Goal: Task Accomplishment & Management: Manage account settings

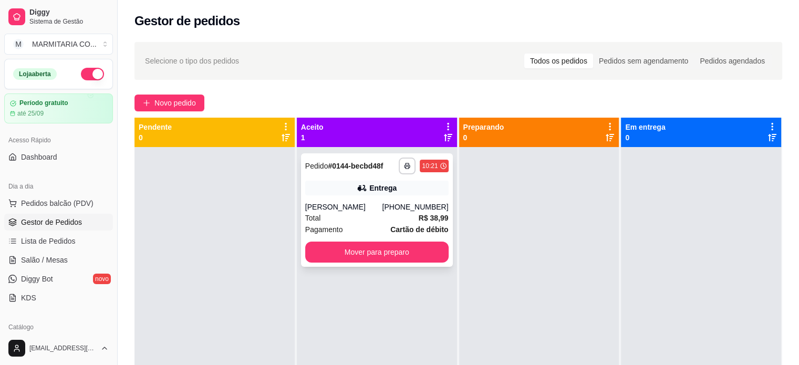
click at [423, 180] on div "**********" at bounding box center [377, 209] width 152 height 113
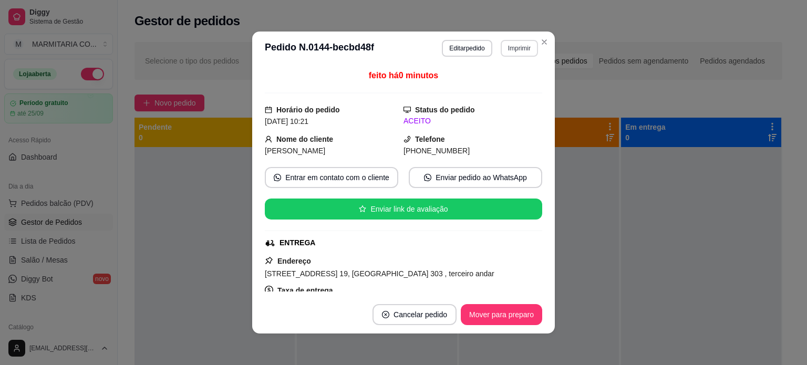
click at [511, 48] on button "Imprimir" at bounding box center [519, 48] width 37 height 17
click at [511, 48] on button "Imprimir" at bounding box center [519, 48] width 36 height 16
click at [507, 54] on button "Imprimir" at bounding box center [519, 48] width 36 height 16
click at [484, 85] on button "IMPRESSORA" at bounding box center [497, 85] width 74 height 16
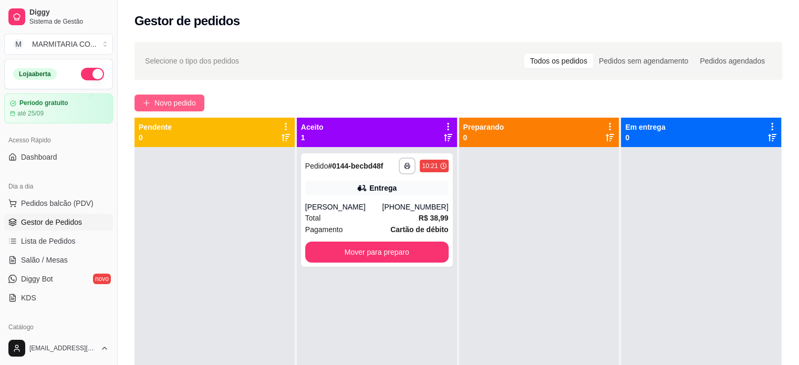
click at [195, 102] on span "Novo pedido" at bounding box center [174, 103] width 41 height 12
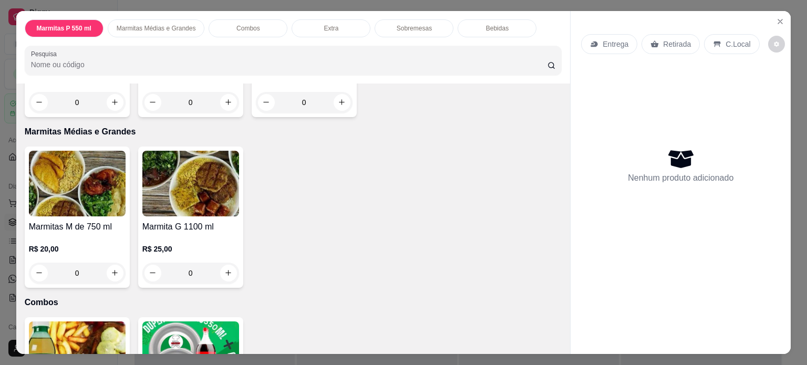
scroll to position [113, 0]
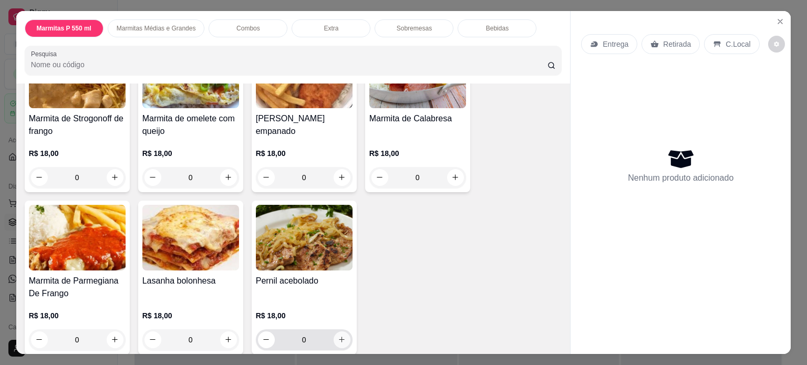
click at [338, 336] on icon "increase-product-quantity" at bounding box center [342, 340] width 8 height 8
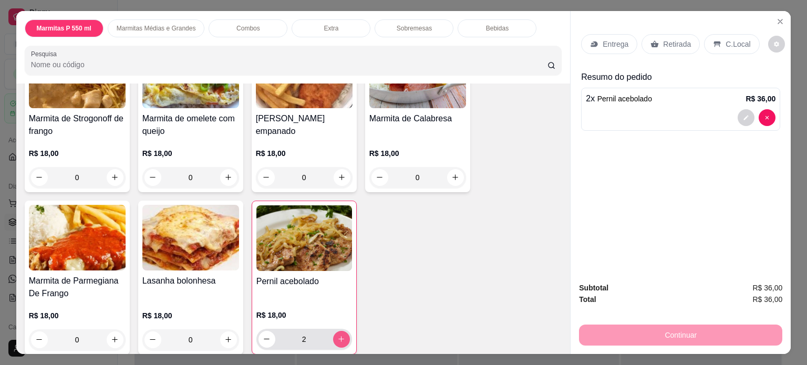
type input "2"
click at [620, 40] on p "Entrega" at bounding box center [615, 44] width 26 height 11
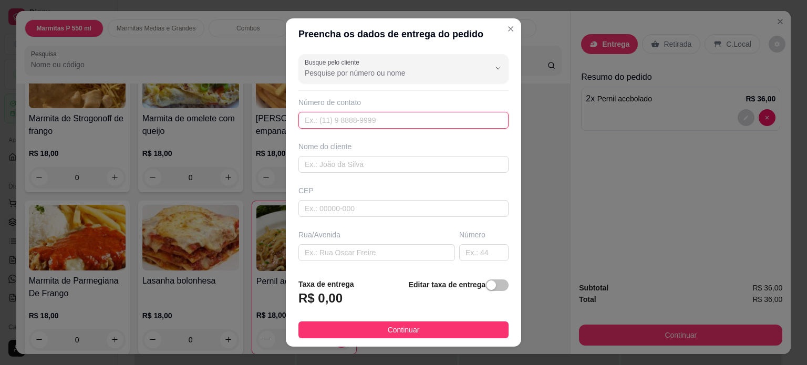
click at [379, 119] on input "text" at bounding box center [403, 120] width 210 height 17
type input "[PHONE_NUMBER]"
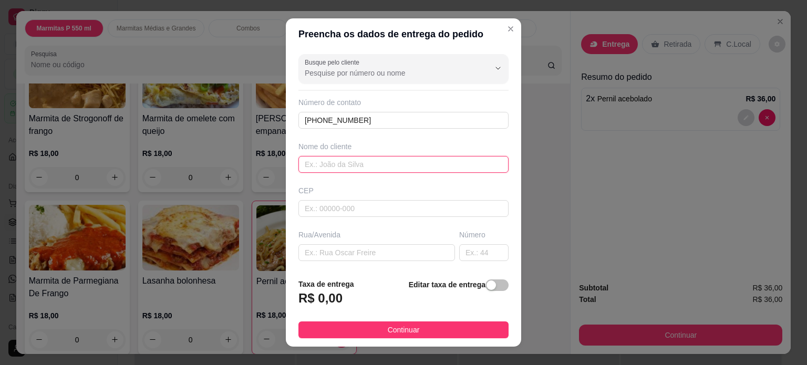
click at [342, 164] on input "text" at bounding box center [403, 164] width 210 height 17
type input "sueli"
click at [303, 257] on input "text" at bounding box center [376, 252] width 157 height 17
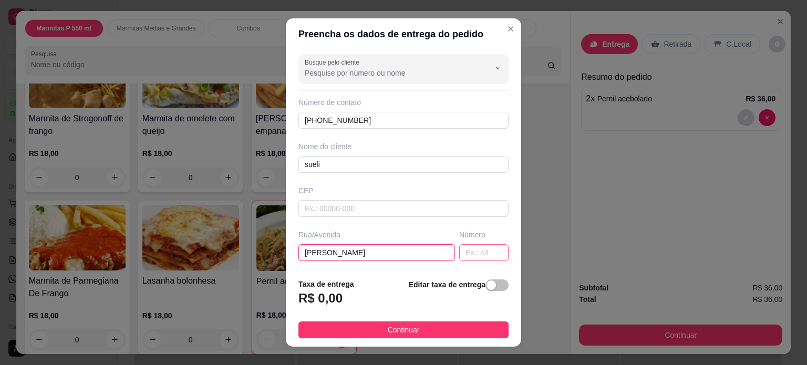
type input "[PERSON_NAME]"
click at [459, 253] on input "text" at bounding box center [483, 252] width 49 height 17
type input "45"
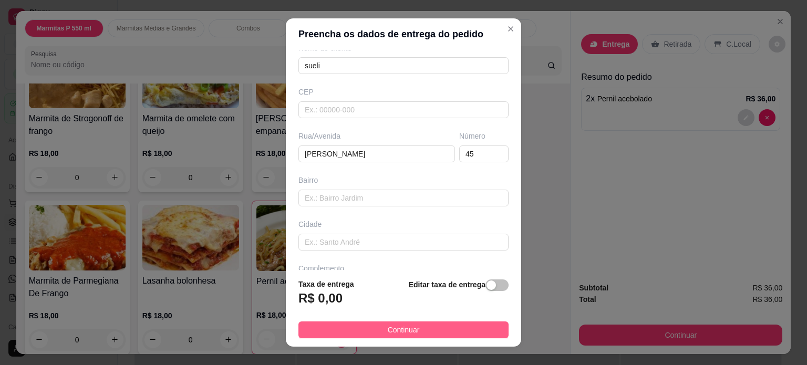
scroll to position [130, 0]
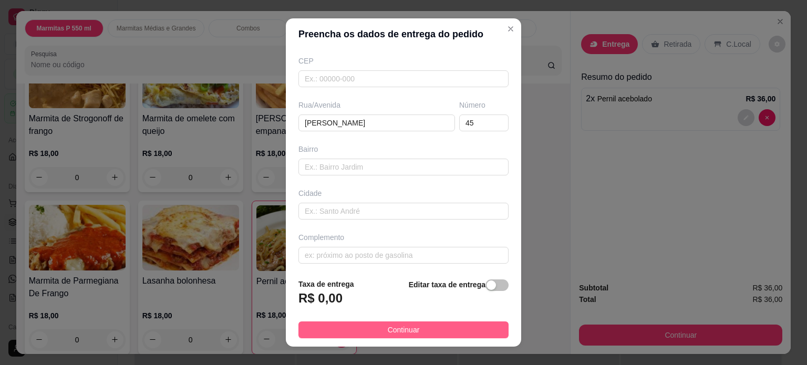
click at [419, 325] on button "Continuar" at bounding box center [403, 329] width 210 height 17
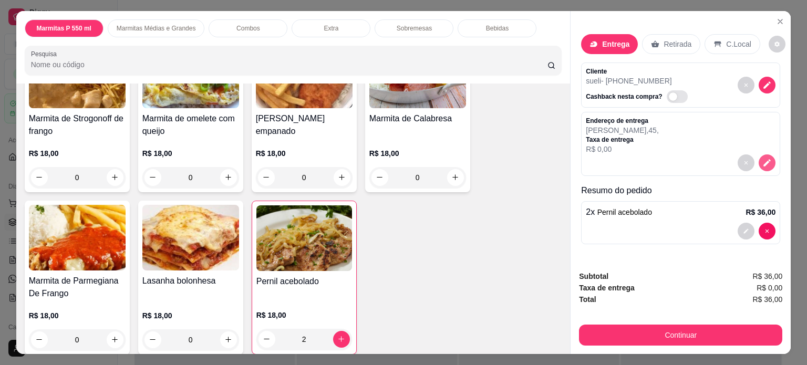
click at [762, 158] on icon "decrease-product-quantity" at bounding box center [766, 162] width 9 height 9
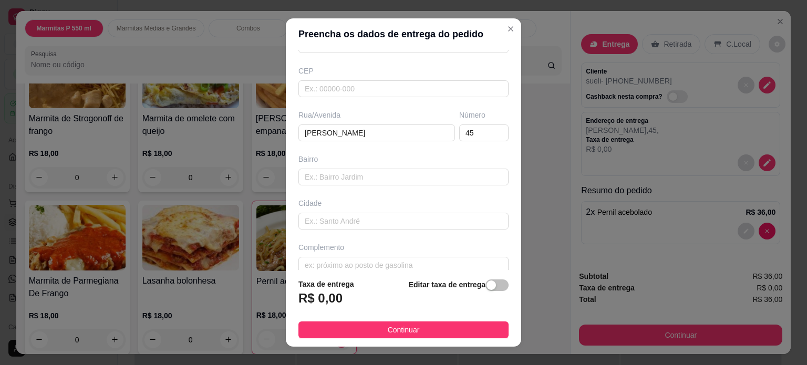
scroll to position [123, 0]
click at [335, 173] on input "text" at bounding box center [403, 173] width 210 height 17
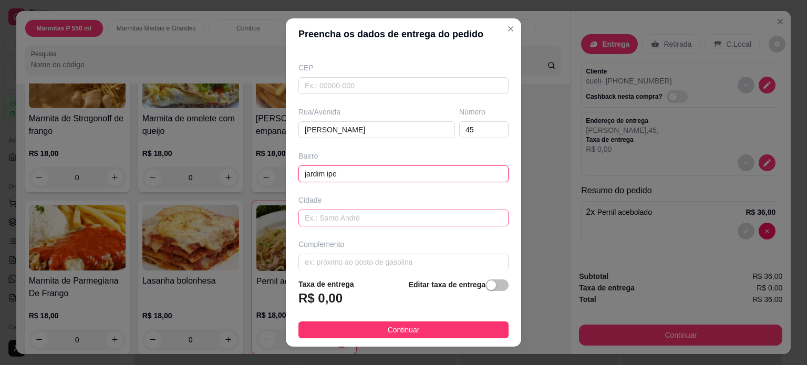
type input "jardim ipe"
click at [325, 218] on input "text" at bounding box center [403, 218] width 210 height 17
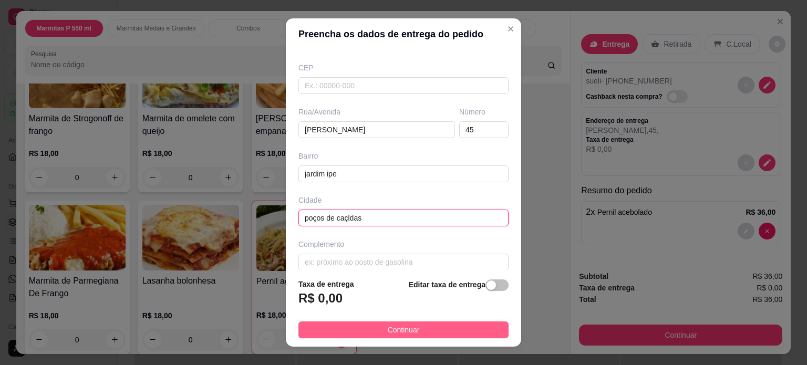
type input "poços de caçldas"
click at [388, 329] on span "Continuar" at bounding box center [404, 330] width 32 height 12
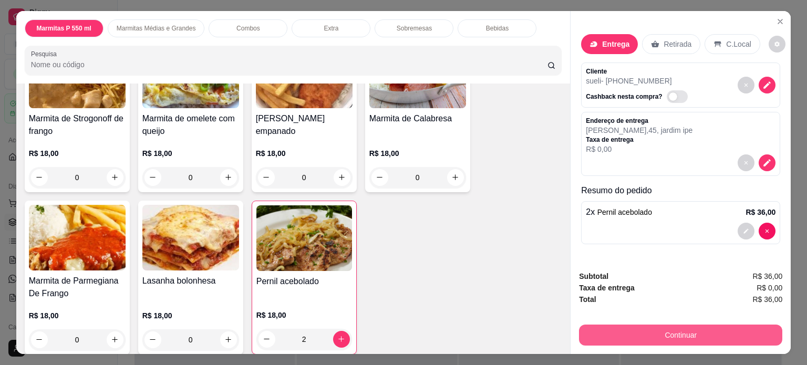
click at [636, 330] on button "Continuar" at bounding box center [680, 335] width 203 height 21
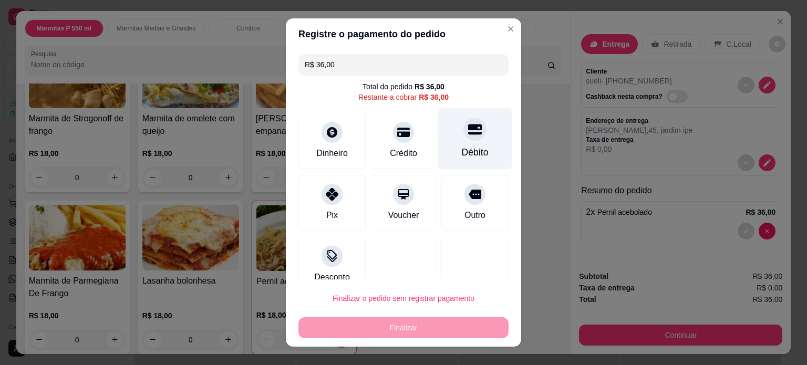
click at [464, 134] on div at bounding box center [474, 129] width 23 height 23
type input "R$ 0,00"
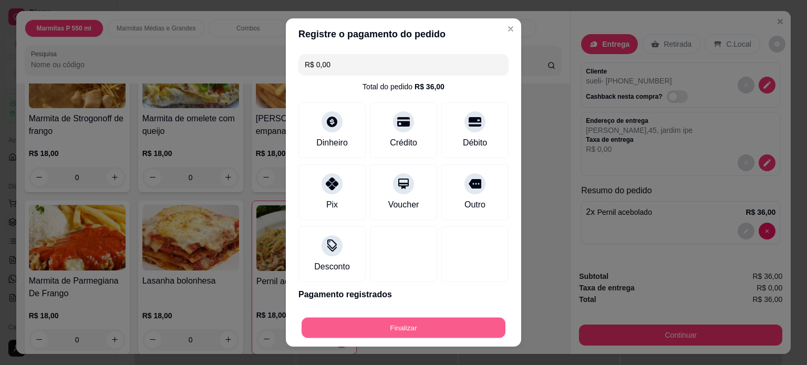
click at [357, 328] on button "Finalizar" at bounding box center [404, 328] width 204 height 20
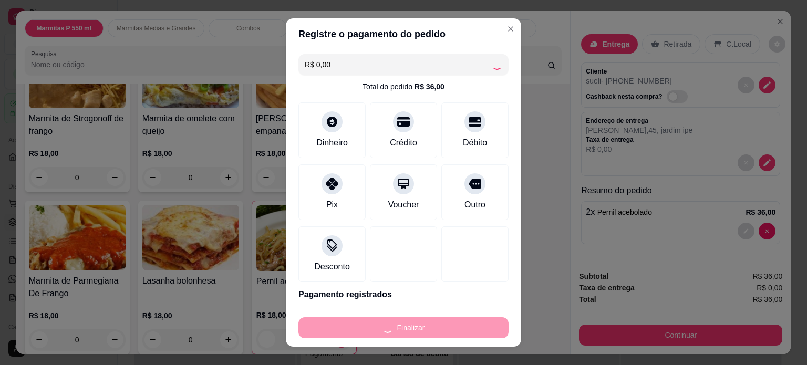
type input "0"
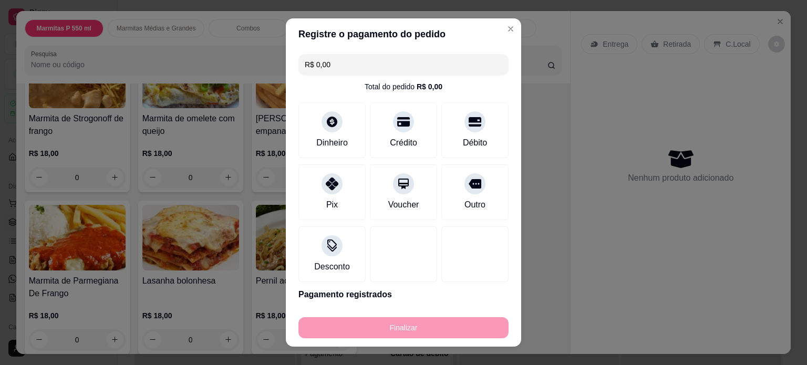
type input "-R$ 36,00"
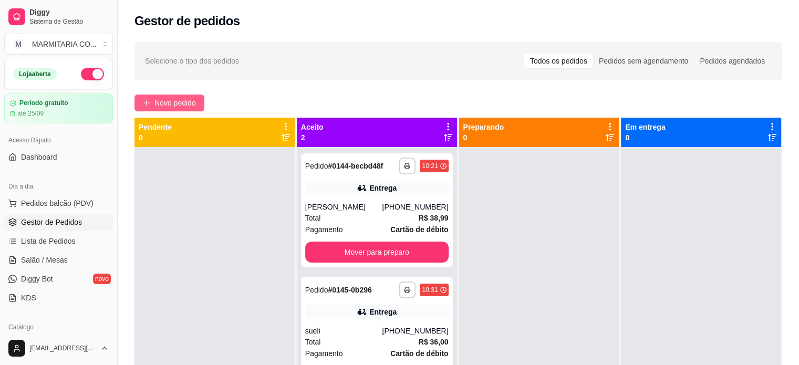
click at [190, 100] on span "Novo pedido" at bounding box center [174, 103] width 41 height 12
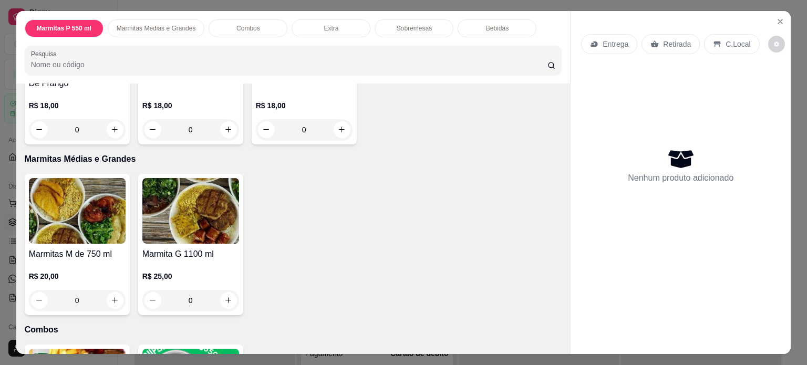
scroll to position [319, 0]
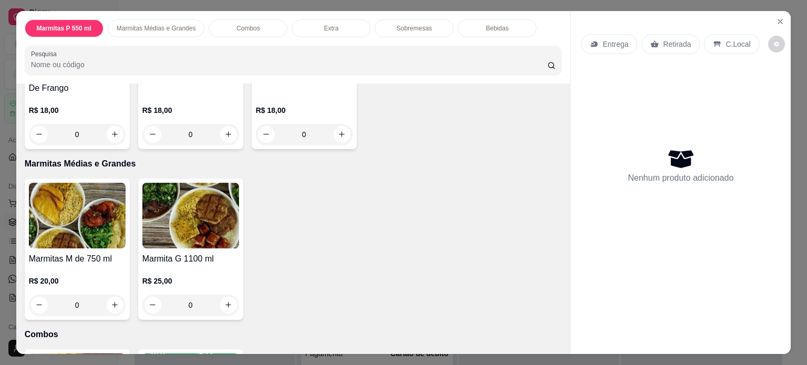
click at [113, 299] on div "0" at bounding box center [77, 305] width 97 height 21
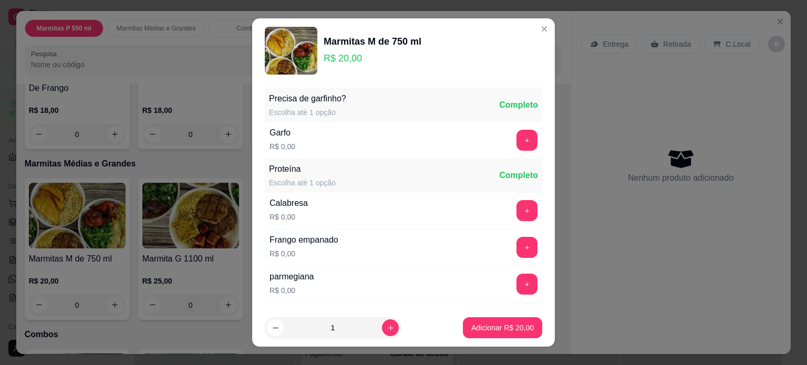
click at [550, 251] on section "Marmitas M de 750 ml R$ 20,00 Precisa de garfinho? Escolha até 1 opção Completo…" at bounding box center [403, 182] width 303 height 329
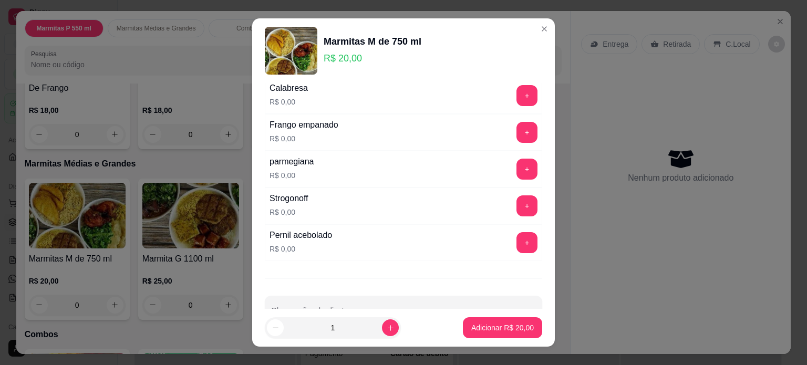
scroll to position [144, 0]
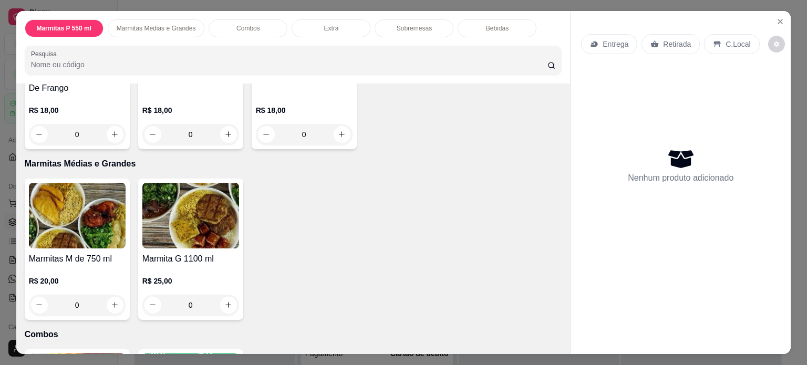
click at [118, 300] on div "0" at bounding box center [77, 305] width 97 height 21
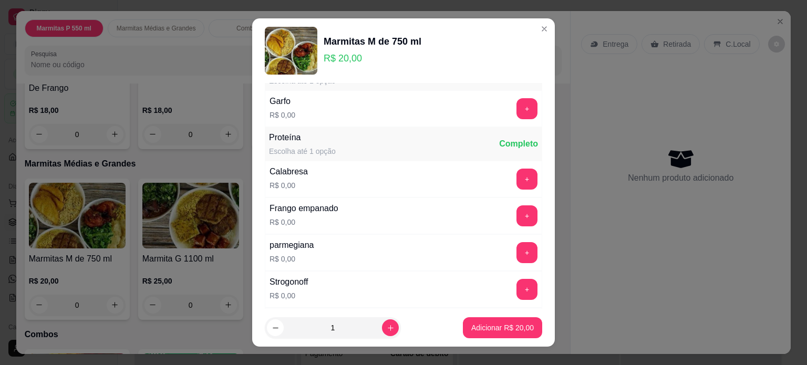
scroll to position [0, 0]
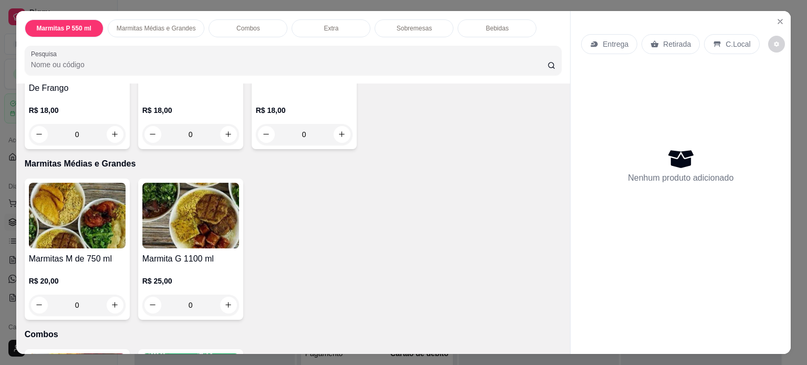
click at [113, 302] on div "0" at bounding box center [77, 305] width 97 height 21
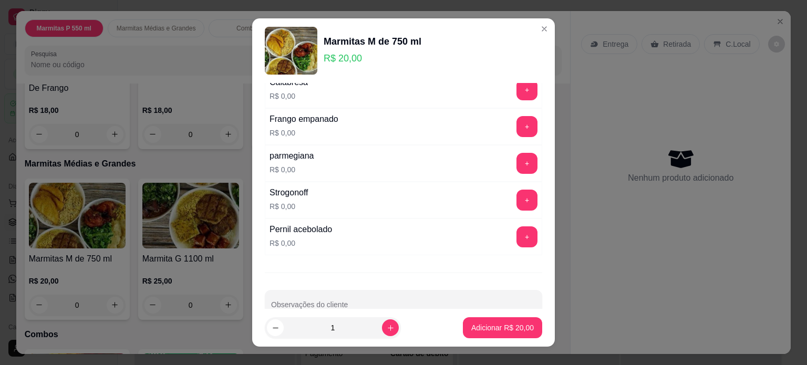
scroll to position [144, 0]
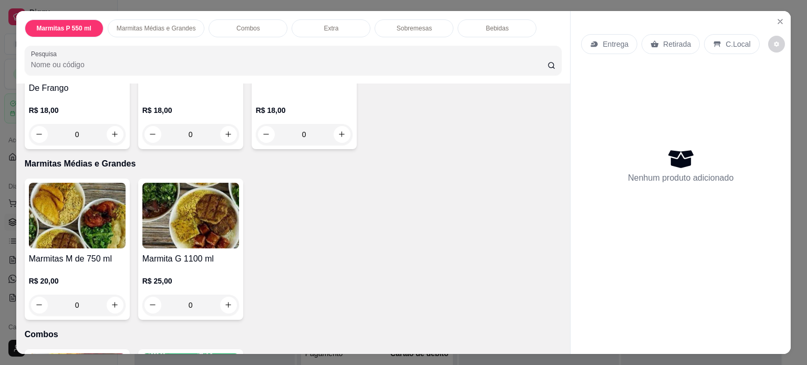
click at [493, 162] on p "Marmitas Médias e Grandes" at bounding box center [293, 164] width 537 height 13
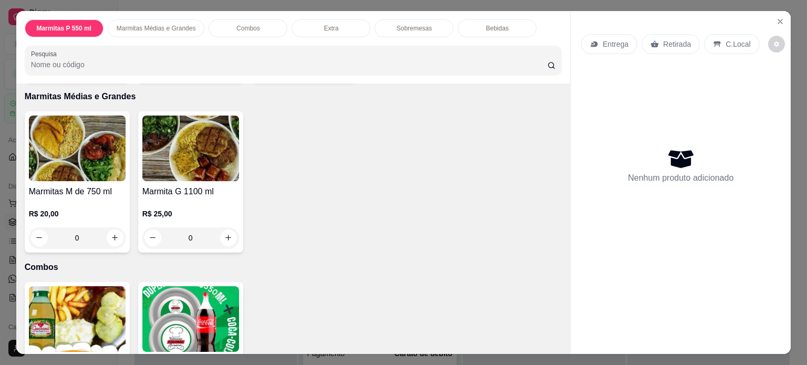
scroll to position [391, 0]
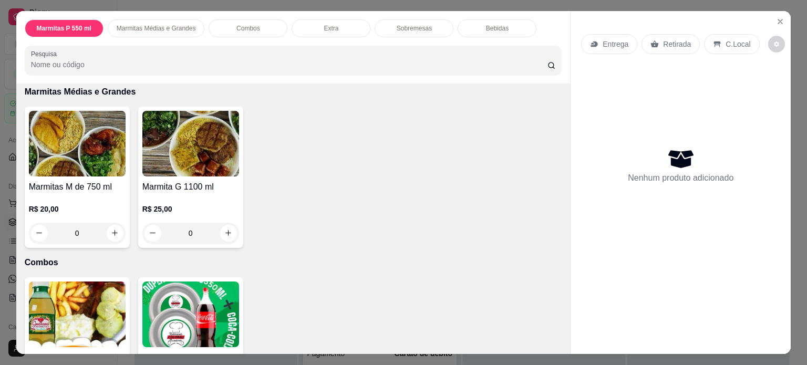
click at [113, 226] on div "0" at bounding box center [77, 233] width 97 height 21
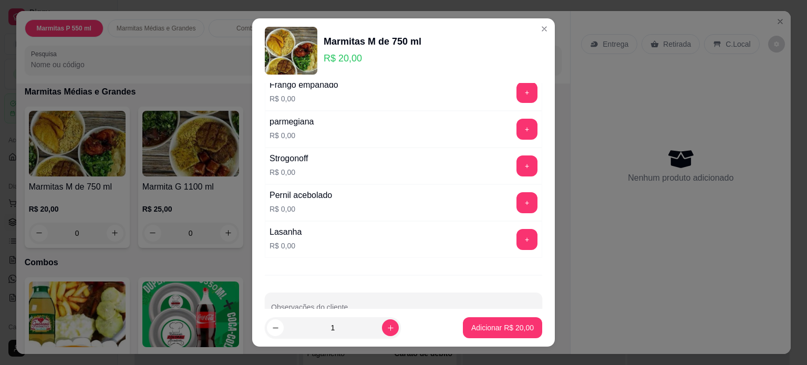
scroll to position [157, 0]
click at [517, 236] on button "+" at bounding box center [527, 238] width 20 height 20
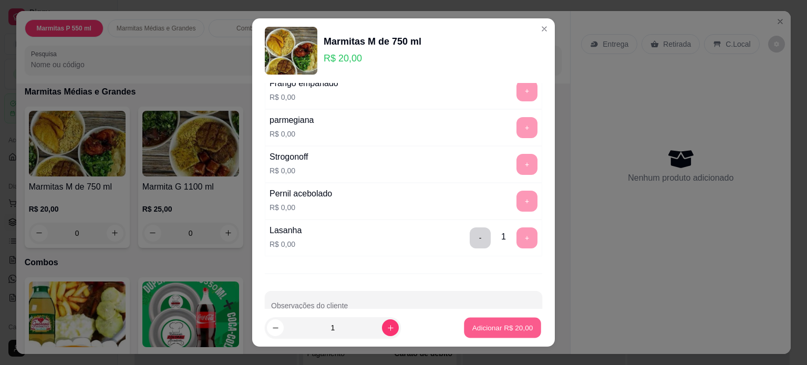
click at [472, 331] on p "Adicionar R$ 20,00" at bounding box center [502, 328] width 61 height 10
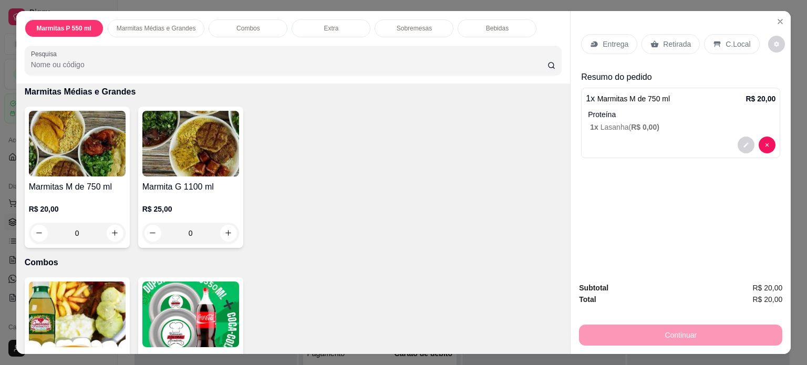
click at [606, 46] on div "Entrega" at bounding box center [609, 44] width 56 height 20
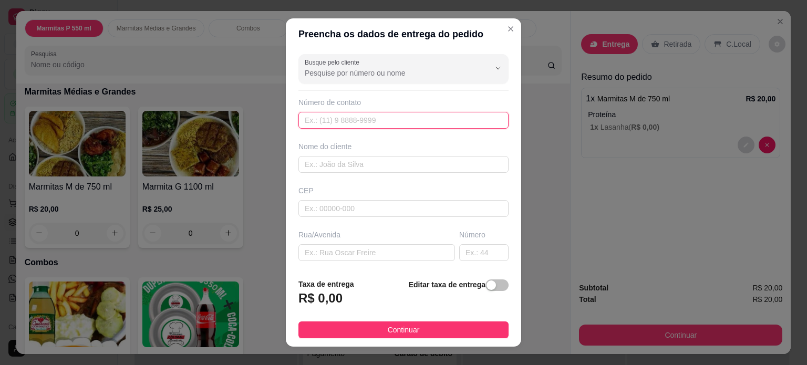
click at [354, 119] on input "text" at bounding box center [403, 120] width 210 height 17
type input "[PHONE_NUMBER]"
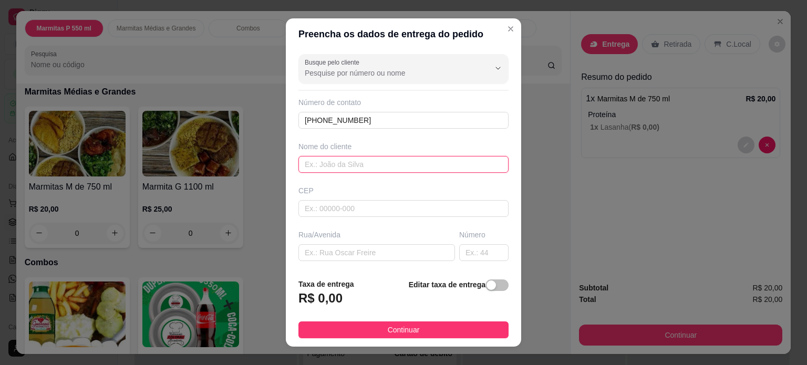
click at [348, 163] on input "text" at bounding box center [403, 164] width 210 height 17
type input "[PERSON_NAME]"
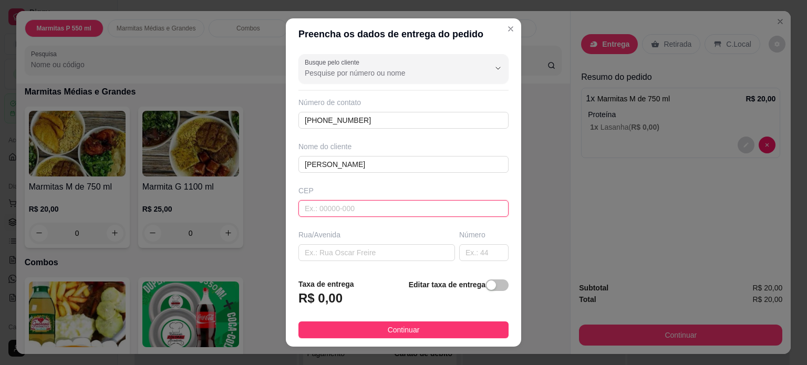
click at [323, 209] on input "text" at bounding box center [403, 208] width 210 height 17
type input "37704802"
click at [393, 254] on input "text" at bounding box center [376, 252] width 157 height 17
type input "Rua [PERSON_NAME]"
type input "Residencial [GEOGRAPHIC_DATA]"
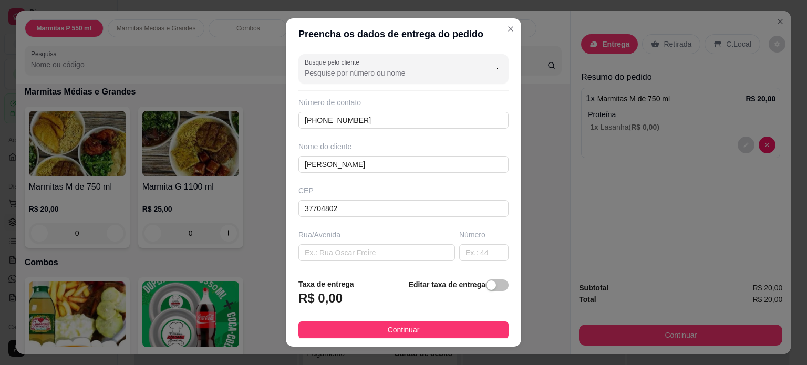
type input "Poços de Caldas"
click at [472, 254] on input "text" at bounding box center [483, 252] width 49 height 17
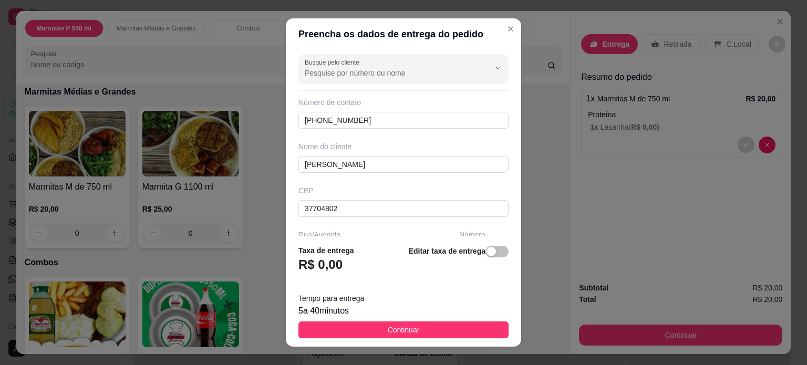
type input "429"
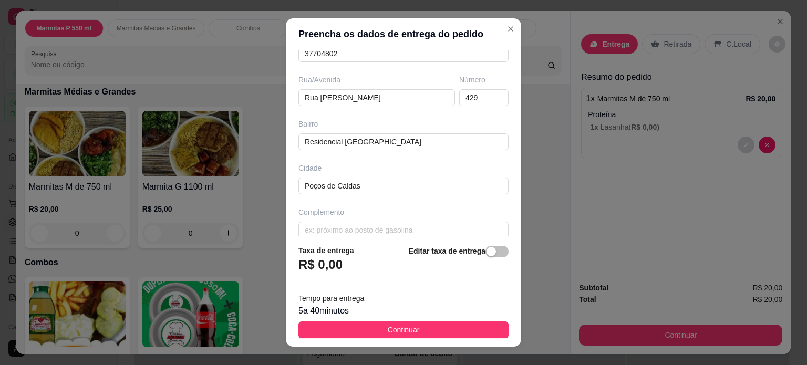
scroll to position [165, 0]
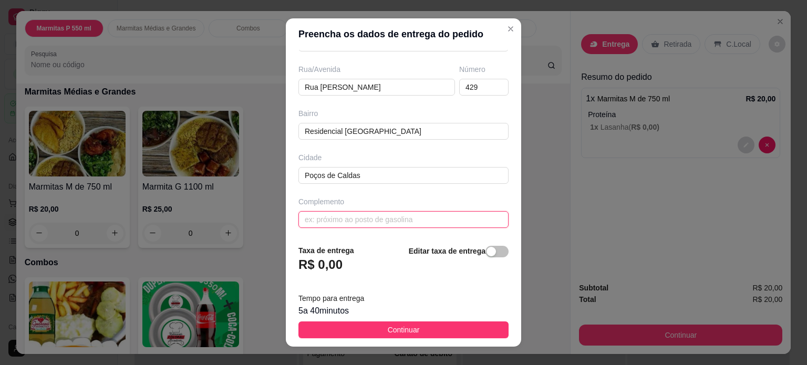
click at [425, 221] on input "text" at bounding box center [403, 219] width 210 height 17
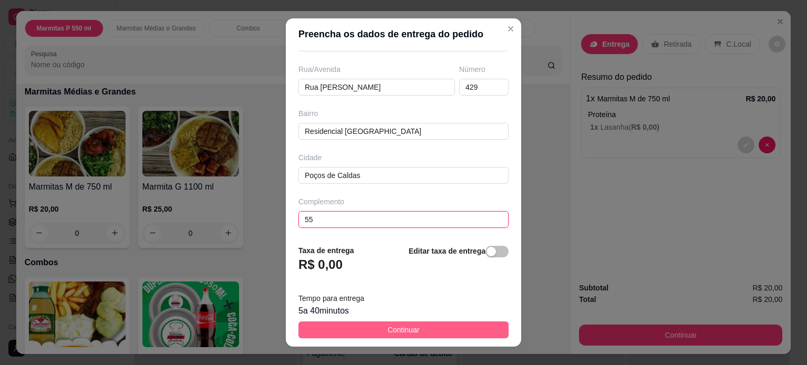
type input "55"
click at [417, 330] on button "Continuar" at bounding box center [403, 329] width 210 height 17
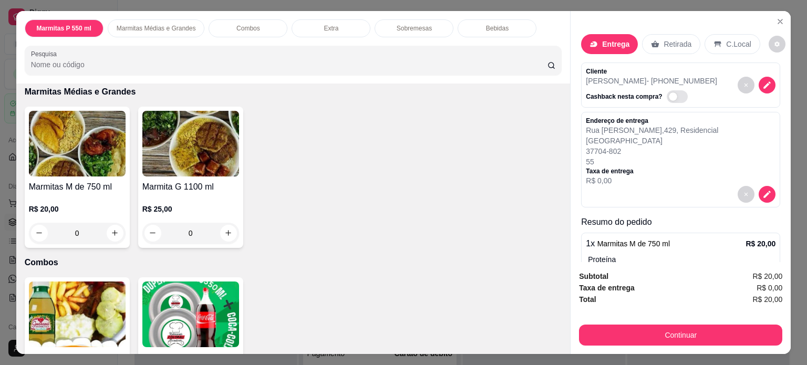
scroll to position [55, 0]
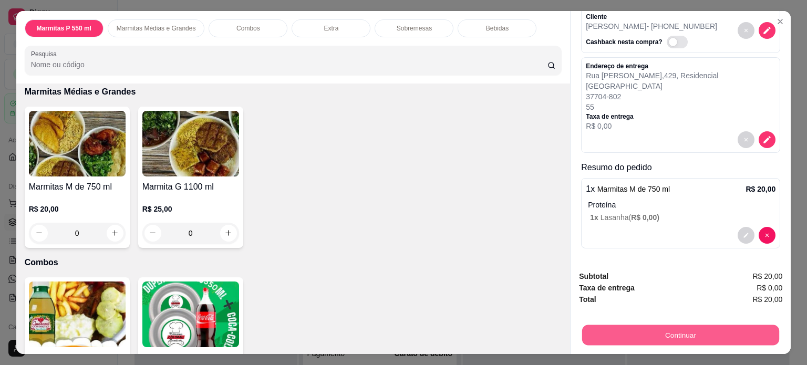
click at [653, 333] on button "Continuar" at bounding box center [680, 335] width 197 height 20
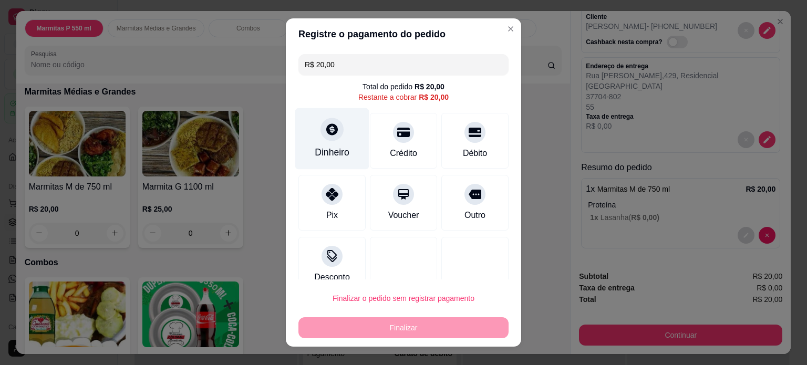
click at [331, 130] on icon at bounding box center [332, 129] width 14 height 14
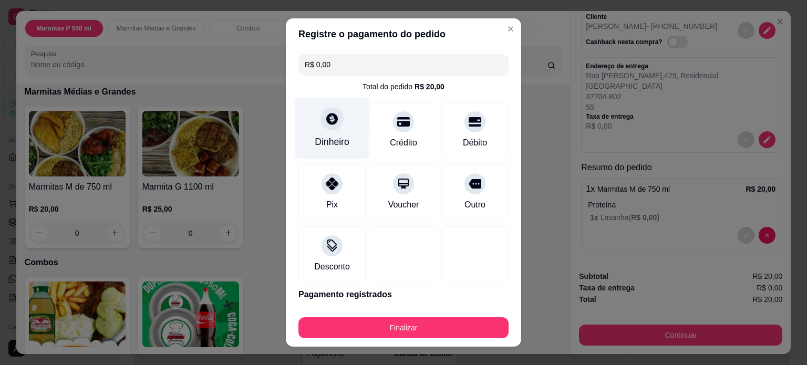
click at [328, 142] on div "Dinheiro" at bounding box center [332, 142] width 35 height 14
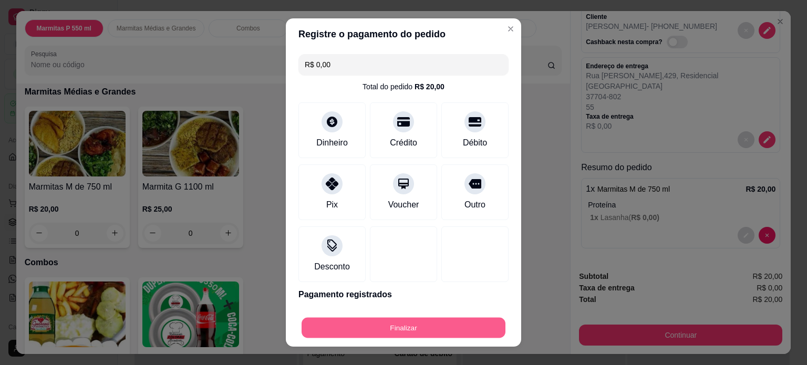
click at [405, 329] on button "Finalizar" at bounding box center [404, 328] width 204 height 20
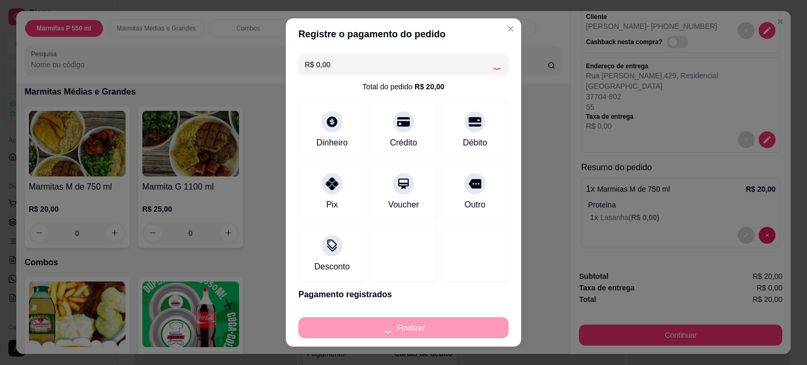
type input "-R$ 20,00"
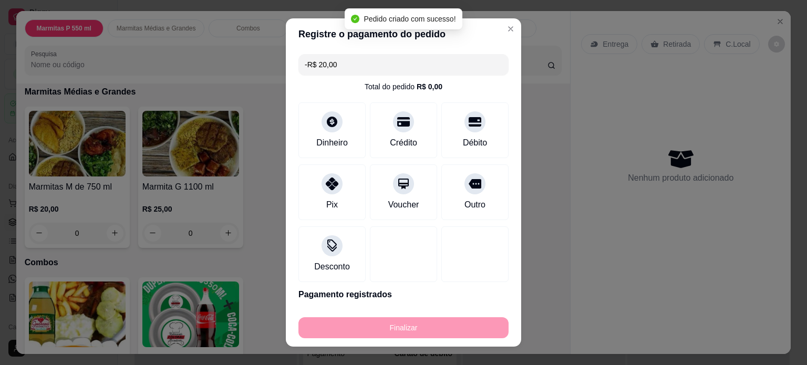
scroll to position [0, 0]
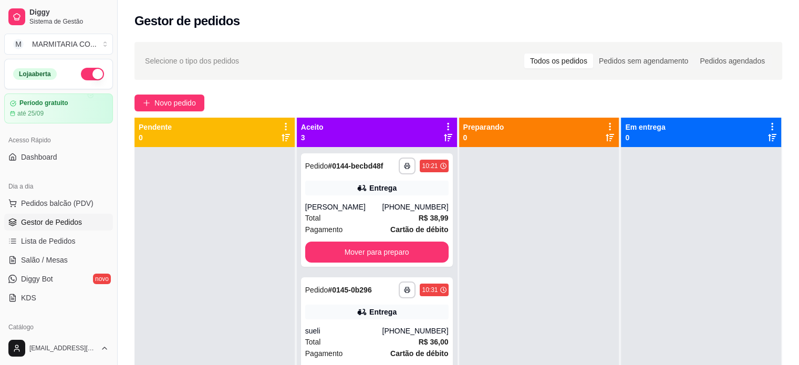
click at [207, 197] on div at bounding box center [214, 329] width 160 height 365
click at [170, 101] on span "Novo pedido" at bounding box center [174, 103] width 41 height 12
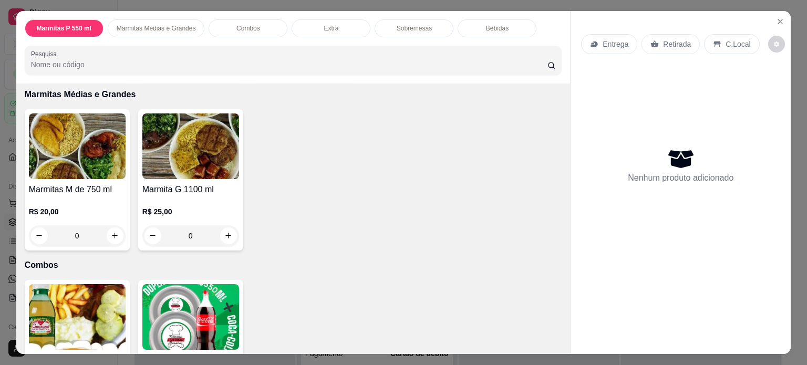
scroll to position [405, 0]
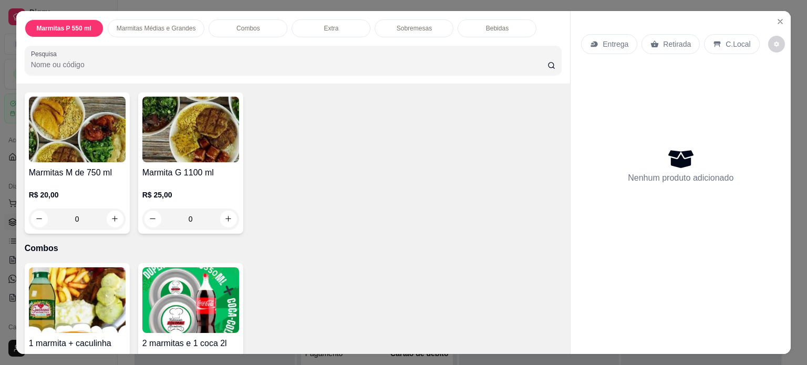
click at [226, 212] on div "0" at bounding box center [190, 219] width 97 height 21
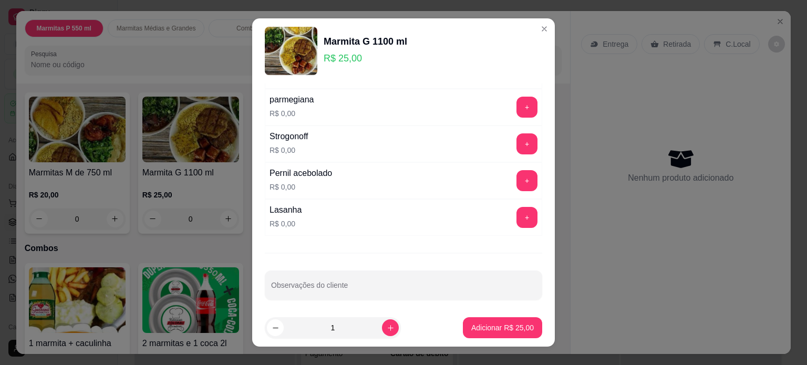
scroll to position [181, 0]
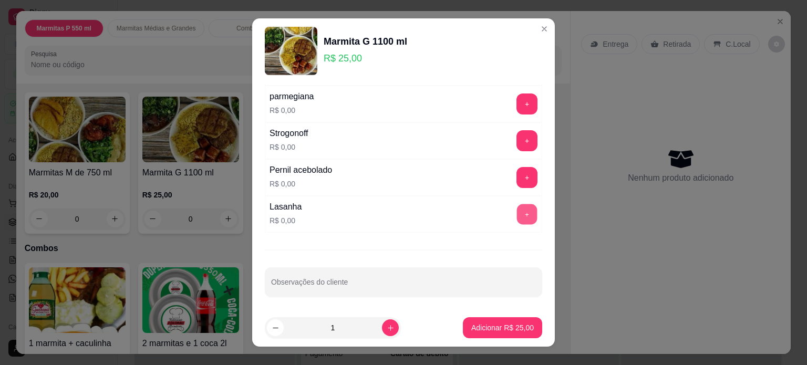
click at [517, 210] on button "+" at bounding box center [527, 214] width 20 height 20
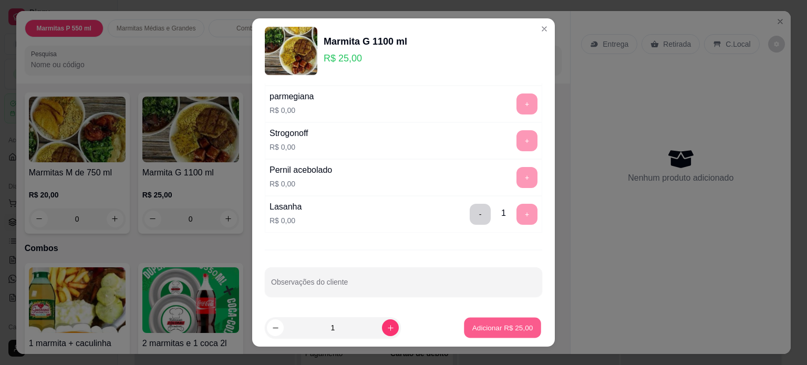
click at [472, 327] on p "Adicionar R$ 25,00" at bounding box center [502, 328] width 61 height 10
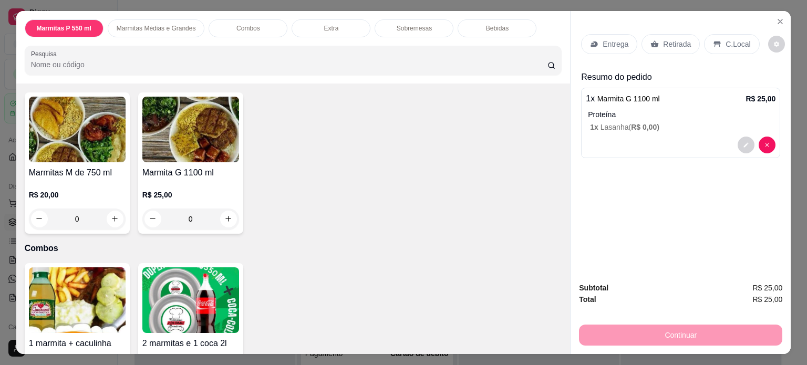
click at [616, 39] on p "Entrega" at bounding box center [615, 44] width 26 height 11
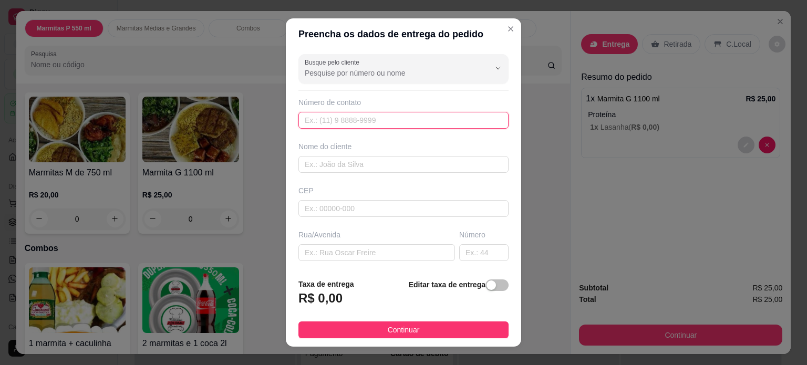
click at [399, 122] on input "text" at bounding box center [403, 120] width 210 height 17
type input "[PHONE_NUMBER]"
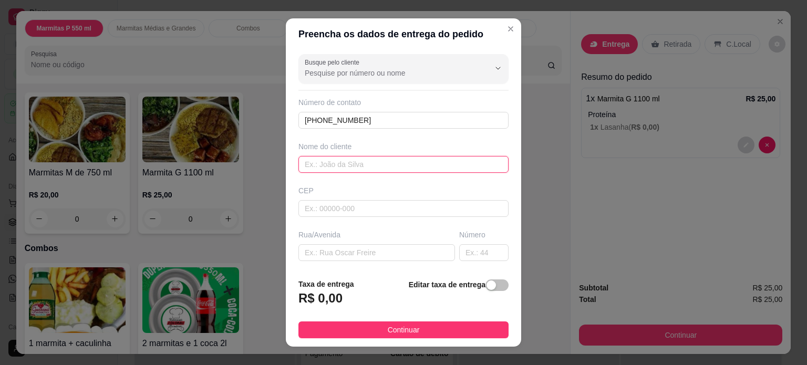
click at [363, 169] on input "text" at bounding box center [403, 164] width 210 height 17
type input "p"
type input "[PERSON_NAME]"
click at [323, 253] on input "text" at bounding box center [376, 252] width 157 height 17
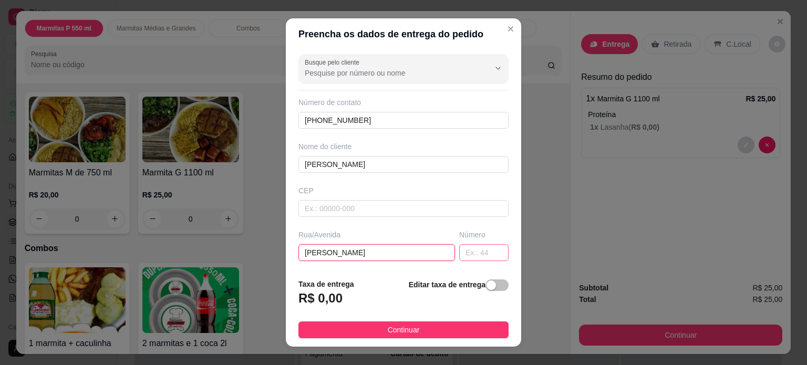
type input "[PERSON_NAME]"
click at [463, 252] on input "text" at bounding box center [483, 252] width 49 height 17
type input "80"
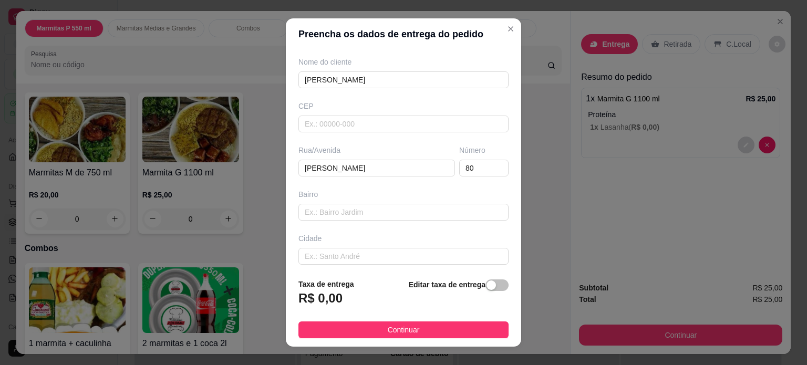
scroll to position [85, 0]
click at [445, 214] on input "text" at bounding box center [403, 211] width 210 height 17
type input "JD AMARILLS"
click at [456, 255] on input "text" at bounding box center [403, 255] width 210 height 17
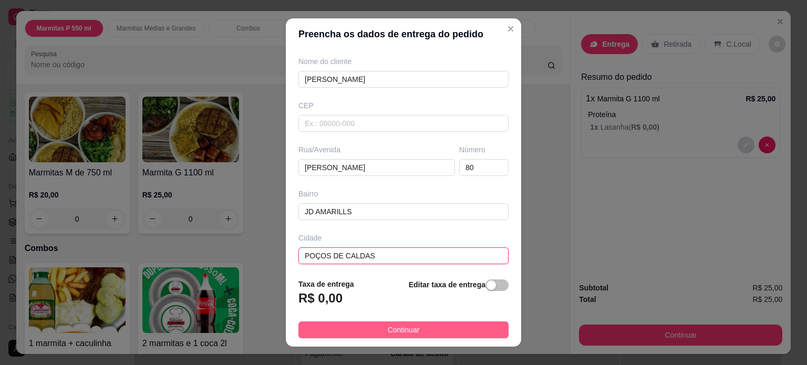
type input "POÇOS DE CALDAS"
click at [470, 327] on button "Continuar" at bounding box center [403, 329] width 210 height 17
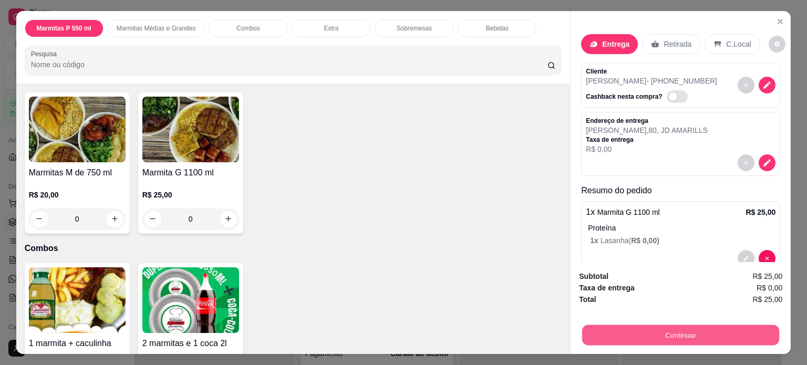
click at [658, 330] on button "Continuar" at bounding box center [680, 335] width 197 height 20
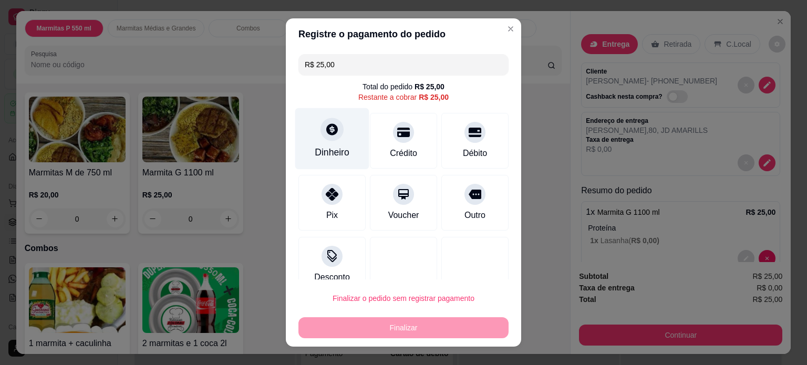
click at [325, 136] on icon at bounding box center [332, 129] width 14 height 14
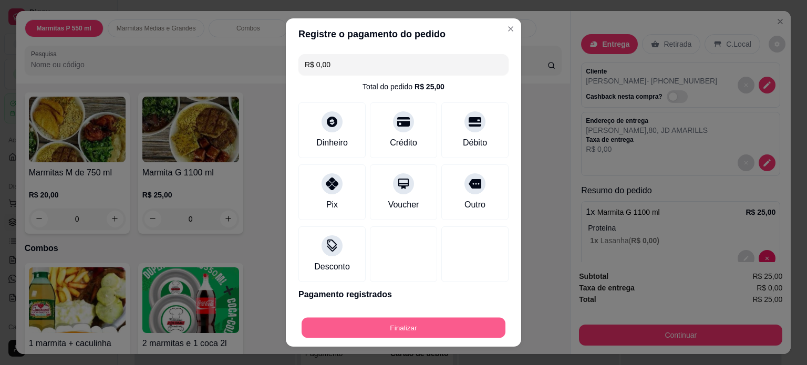
click at [374, 324] on button "Finalizar" at bounding box center [404, 328] width 204 height 20
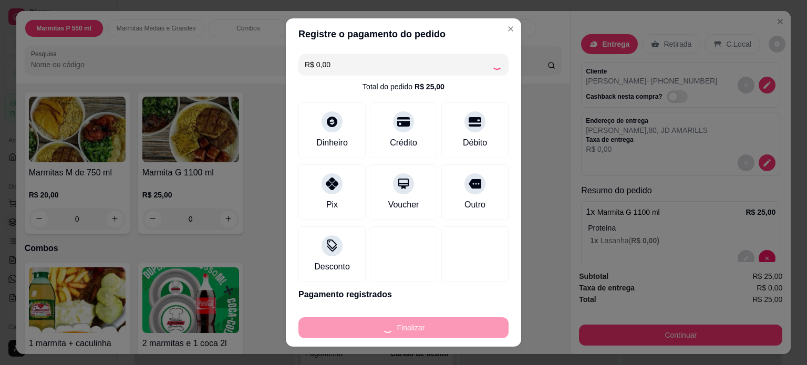
type input "-R$ 25,00"
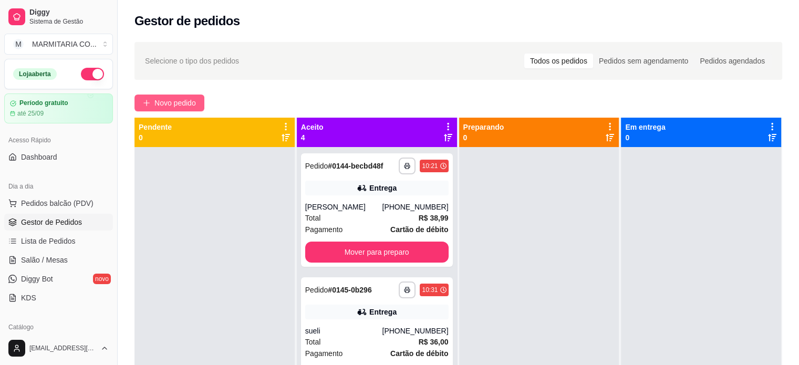
click at [162, 100] on span "Novo pedido" at bounding box center [174, 103] width 41 height 12
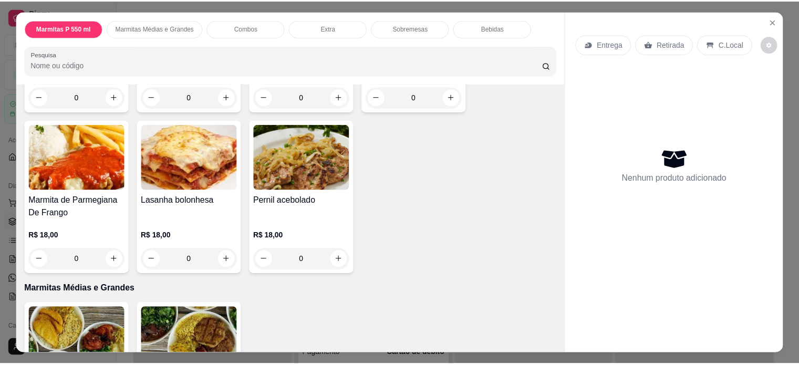
scroll to position [184, 0]
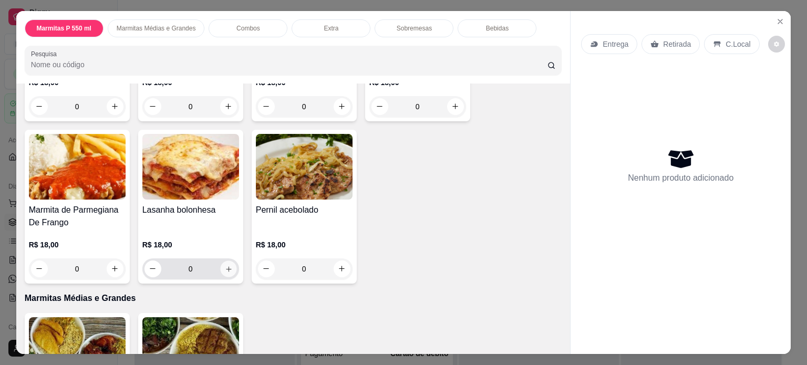
click at [227, 265] on icon "increase-product-quantity" at bounding box center [228, 269] width 8 height 8
type input "1"
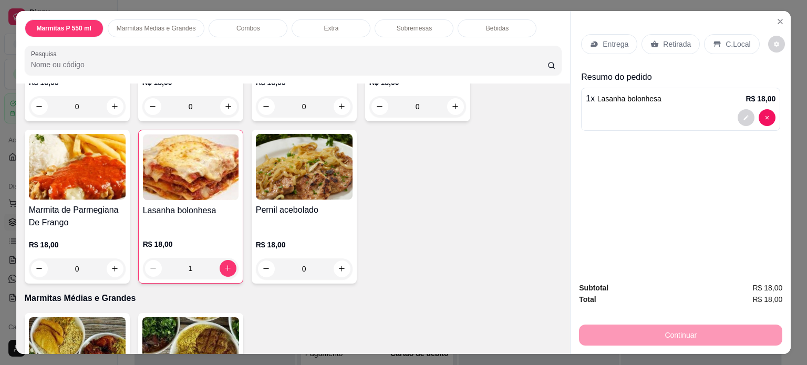
click at [612, 39] on p "Entrega" at bounding box center [615, 44] width 26 height 11
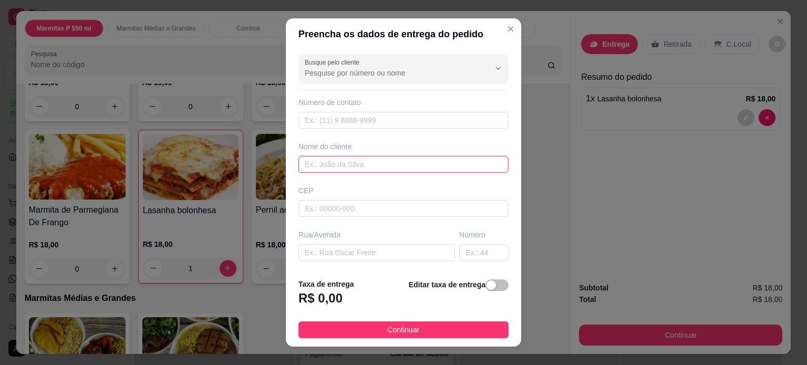
click at [366, 168] on input "text" at bounding box center [403, 164] width 210 height 17
type input "DEBORA"
click at [348, 253] on input "text" at bounding box center [376, 252] width 157 height 17
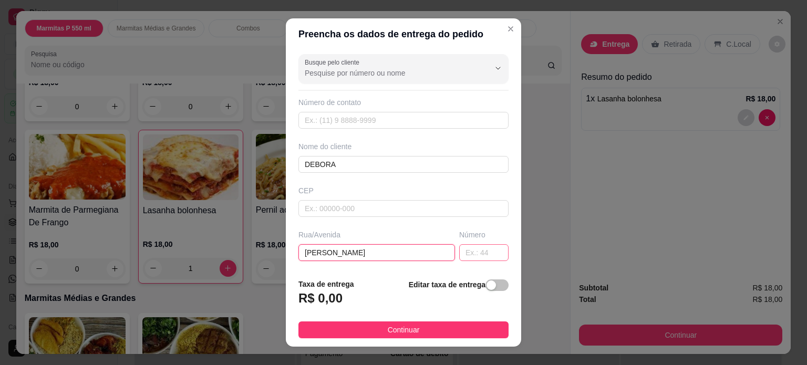
type input "[PERSON_NAME]"
click at [459, 253] on input "text" at bounding box center [483, 252] width 49 height 17
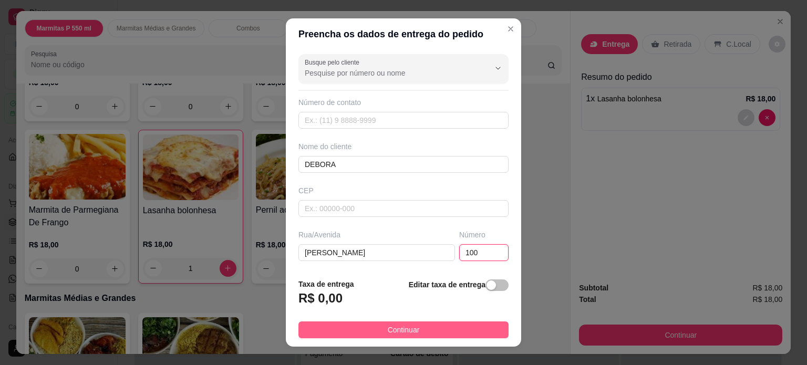
type input "100"
click at [443, 329] on button "Continuar" at bounding box center [403, 329] width 210 height 17
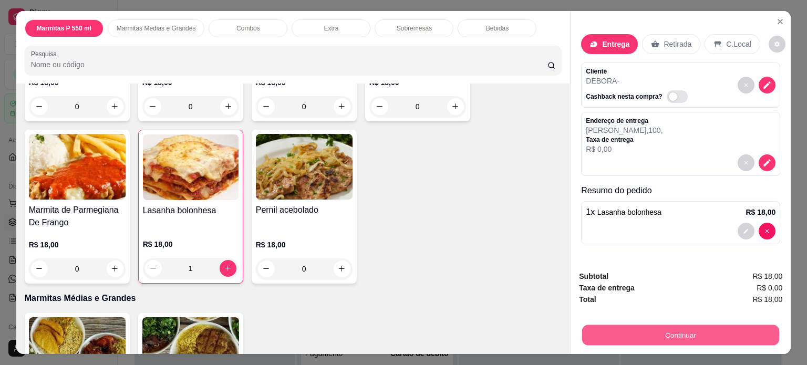
click at [626, 333] on button "Continuar" at bounding box center [680, 335] width 197 height 20
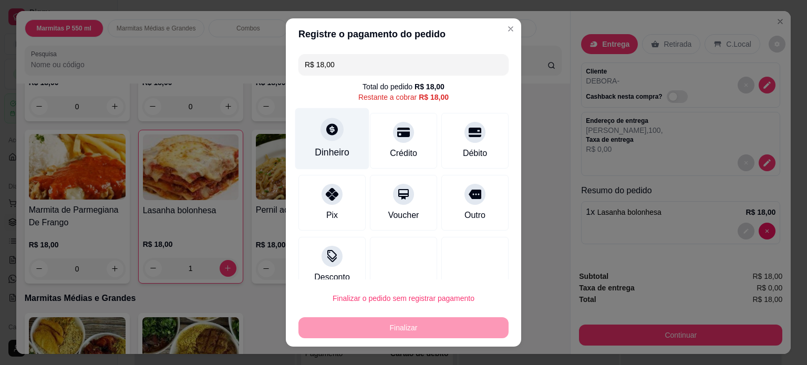
click at [319, 147] on div "Dinheiro" at bounding box center [332, 152] width 35 height 14
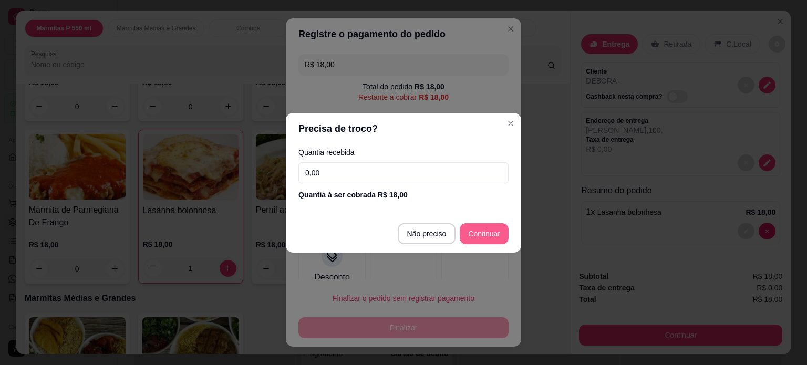
type input "R$ 0,00"
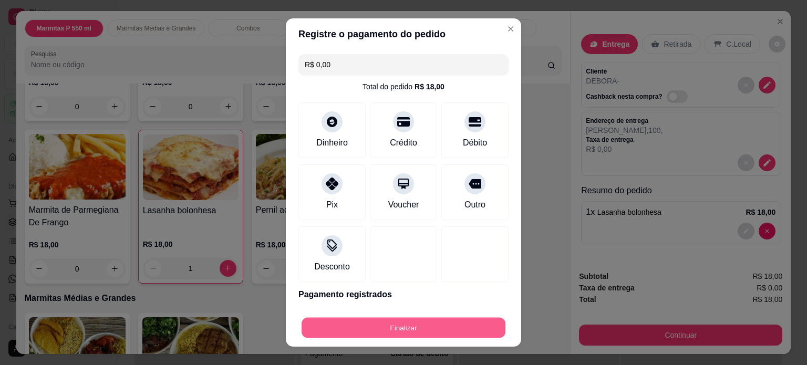
click at [354, 328] on button "Finalizar" at bounding box center [404, 328] width 204 height 20
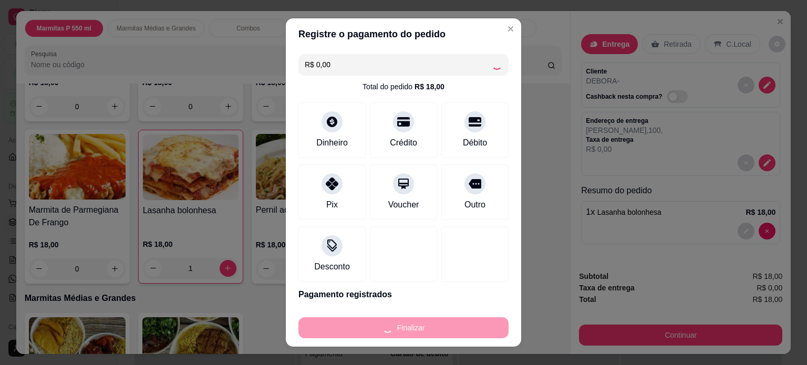
type input "0"
type input "-R$ 18,00"
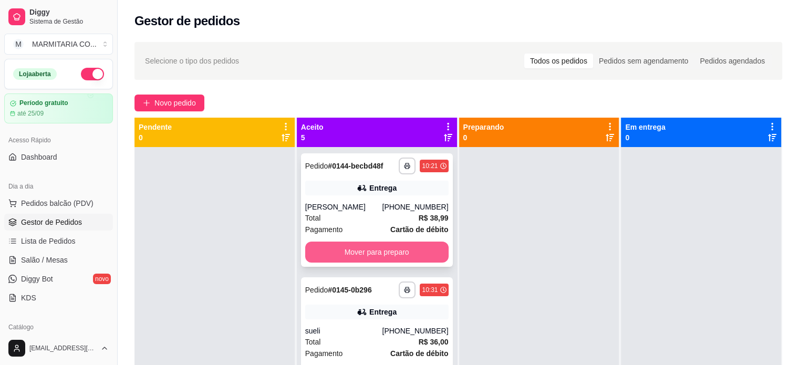
click at [389, 248] on button "Mover para preparo" at bounding box center [376, 252] width 143 height 21
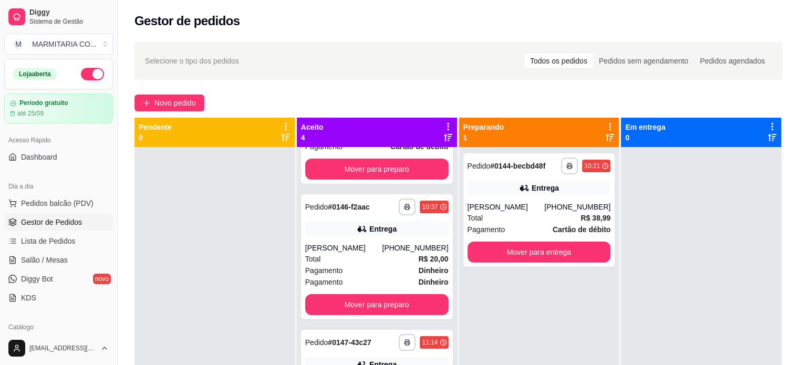
scroll to position [75, 0]
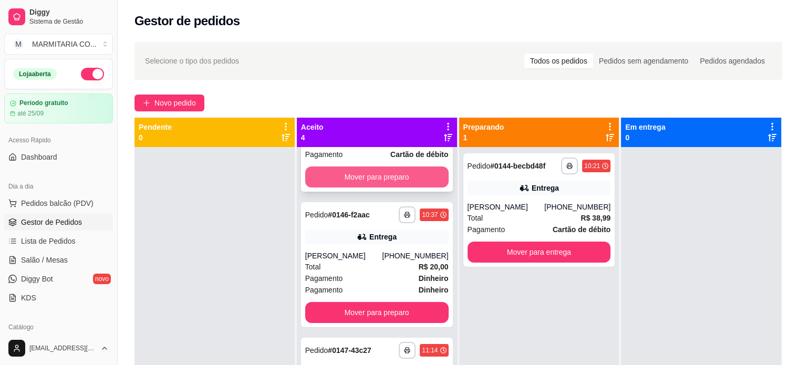
click at [389, 172] on button "Mover para preparo" at bounding box center [376, 177] width 143 height 21
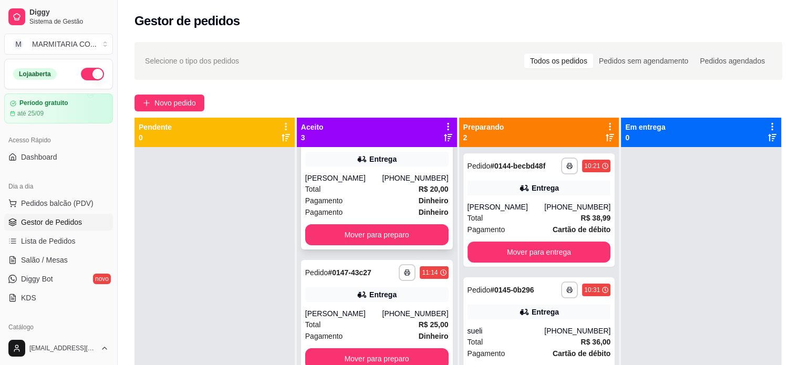
scroll to position [0, 0]
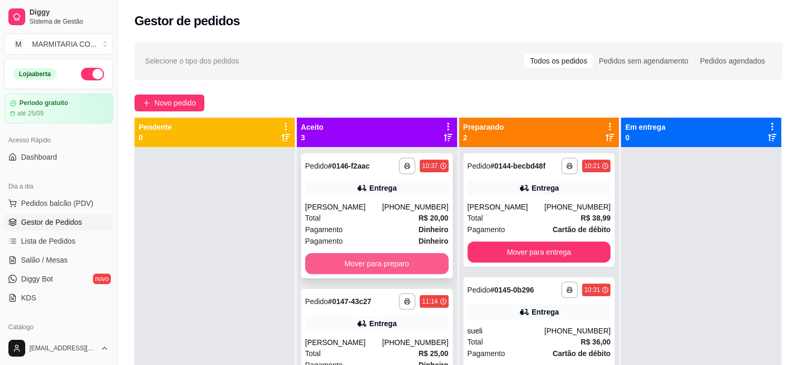
click at [386, 265] on button "Mover para preparo" at bounding box center [376, 263] width 143 height 21
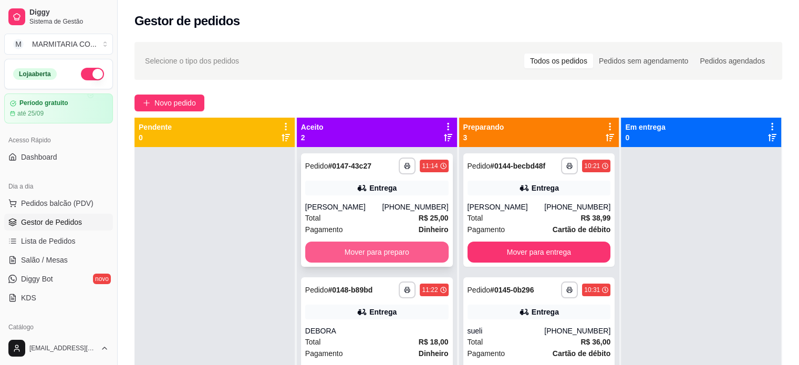
click at [389, 247] on button "Mover para preparo" at bounding box center [376, 252] width 143 height 21
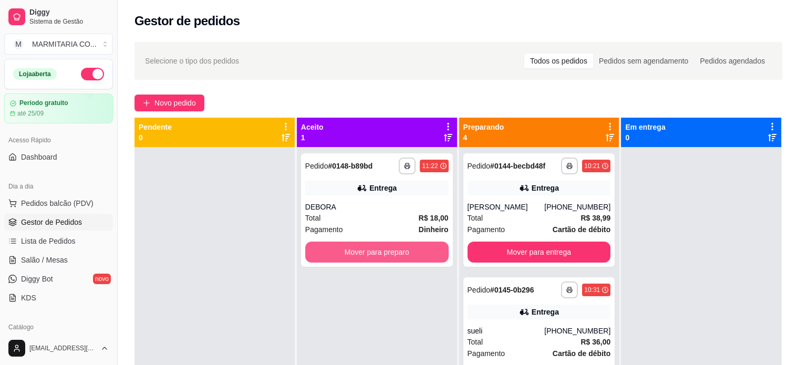
click at [389, 247] on button "Mover para preparo" at bounding box center [376, 252] width 143 height 21
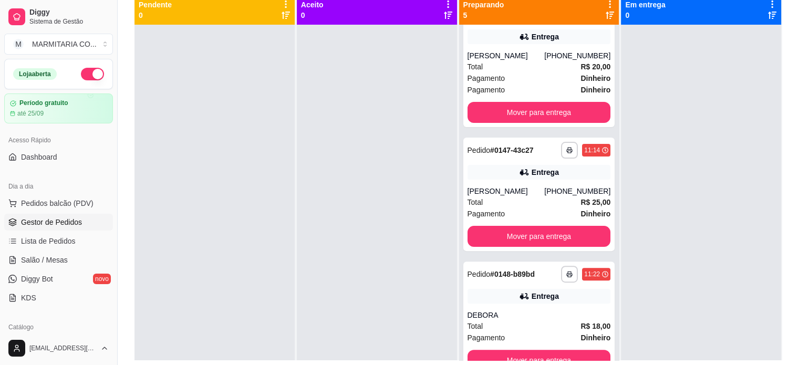
scroll to position [130, 0]
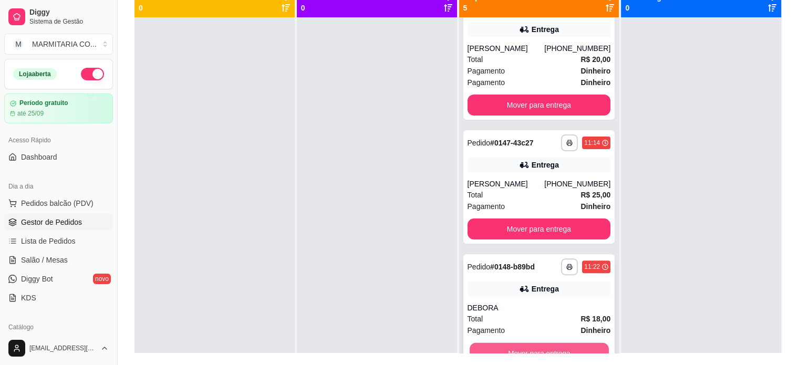
click at [542, 350] on button "Mover para entrega" at bounding box center [539, 353] width 139 height 20
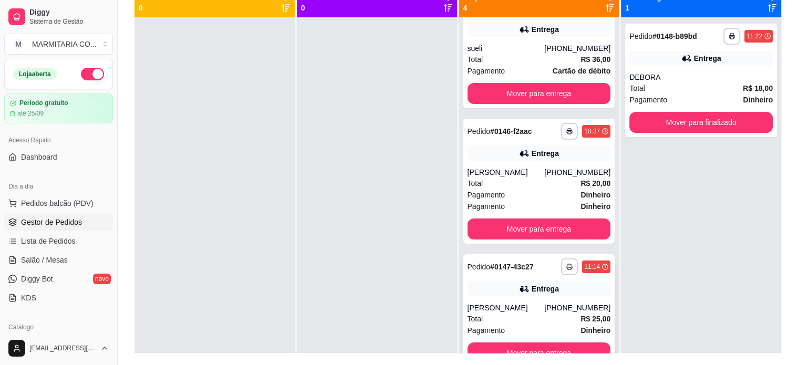
scroll to position [153, 0]
click at [697, 123] on button "Mover para finalizado" at bounding box center [700, 122] width 143 height 21
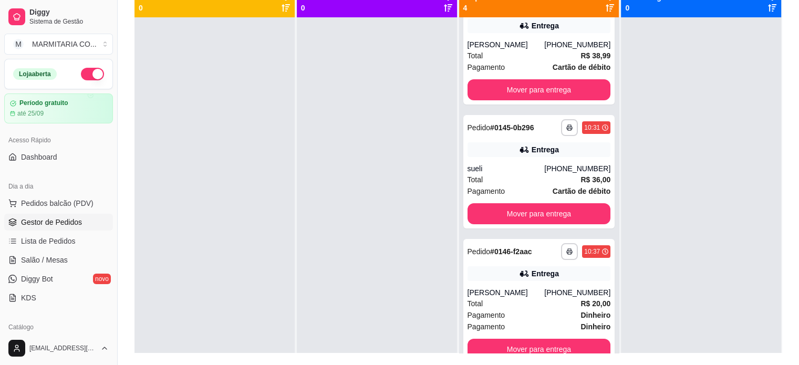
scroll to position [0, 0]
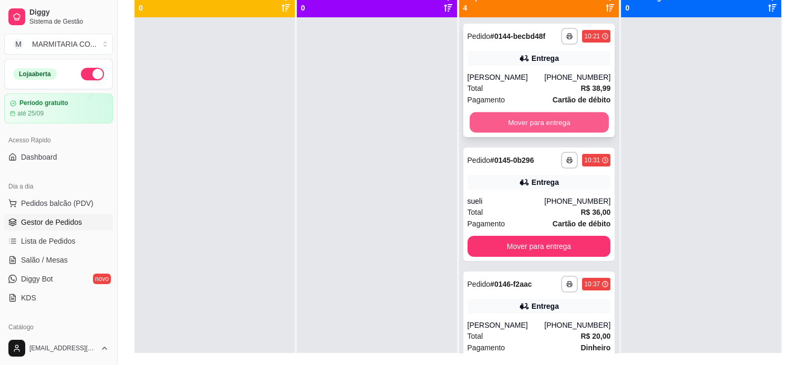
click at [547, 125] on button "Mover para entrega" at bounding box center [539, 122] width 139 height 20
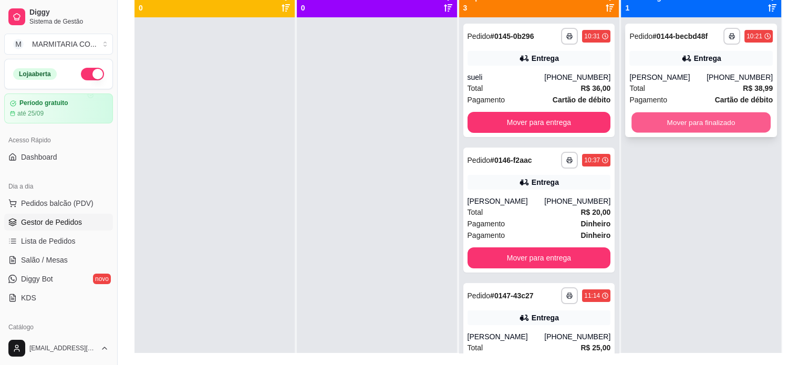
click at [660, 120] on button "Mover para finalizado" at bounding box center [700, 122] width 139 height 20
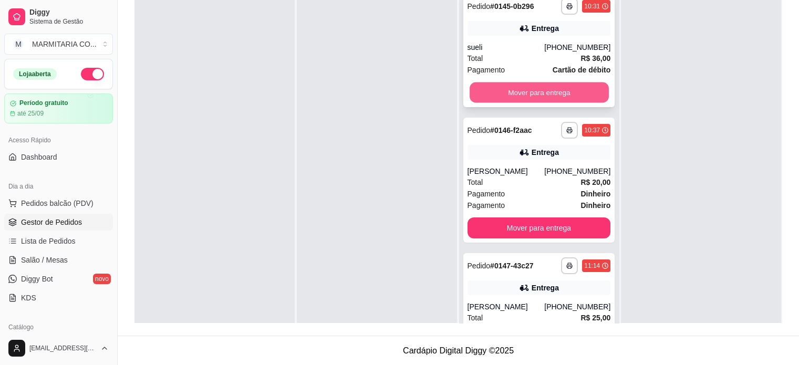
click at [517, 84] on button "Mover para entrega" at bounding box center [539, 92] width 139 height 20
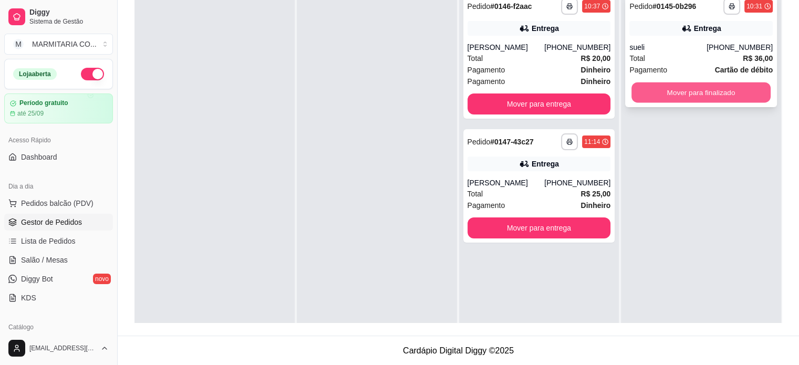
click at [664, 93] on button "Mover para finalizado" at bounding box center [700, 92] width 139 height 20
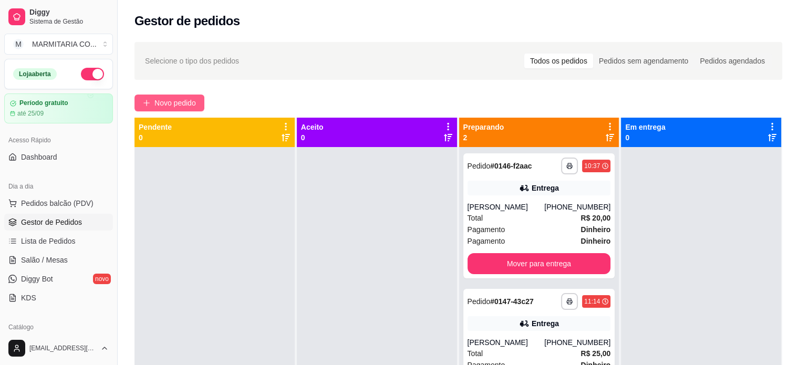
click at [163, 103] on span "Novo pedido" at bounding box center [174, 103] width 41 height 12
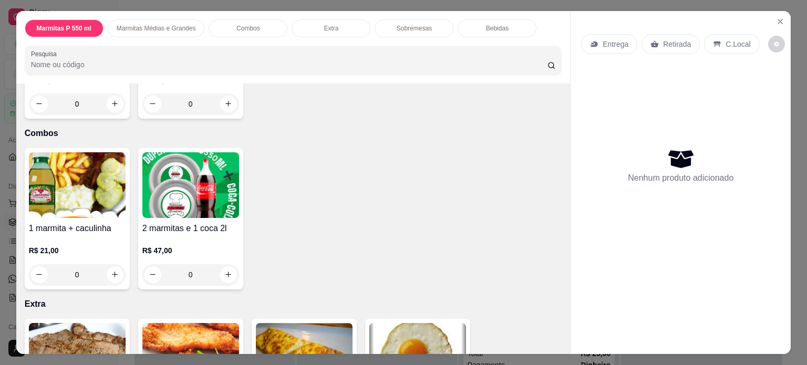
scroll to position [501, 0]
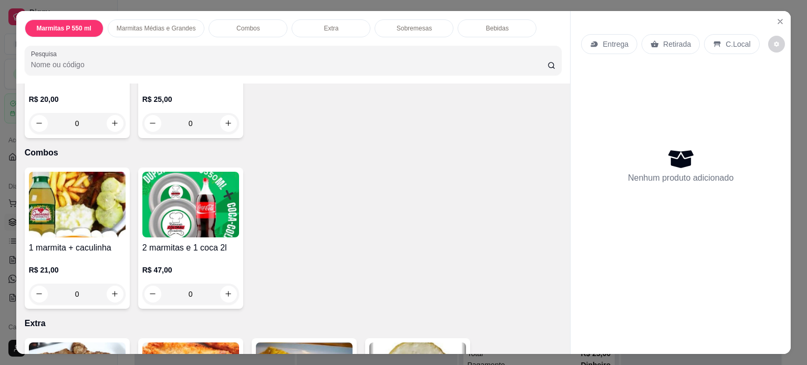
click at [226, 118] on div "0" at bounding box center [190, 123] width 97 height 21
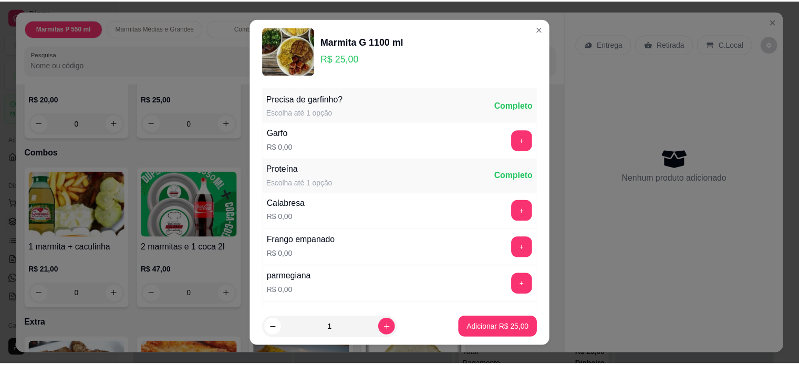
scroll to position [181, 0]
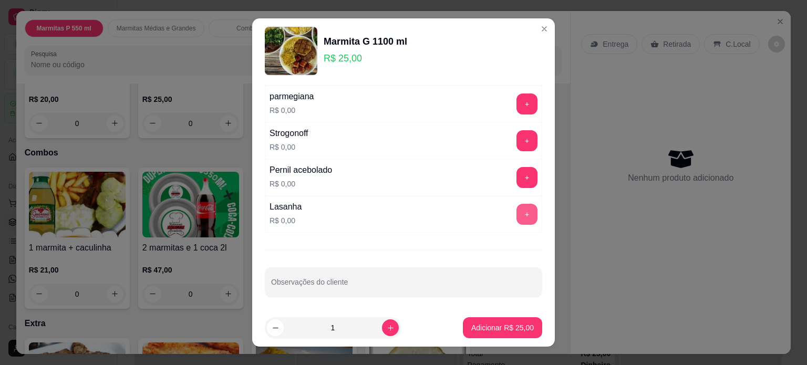
click at [516, 213] on button "+" at bounding box center [526, 214] width 21 height 21
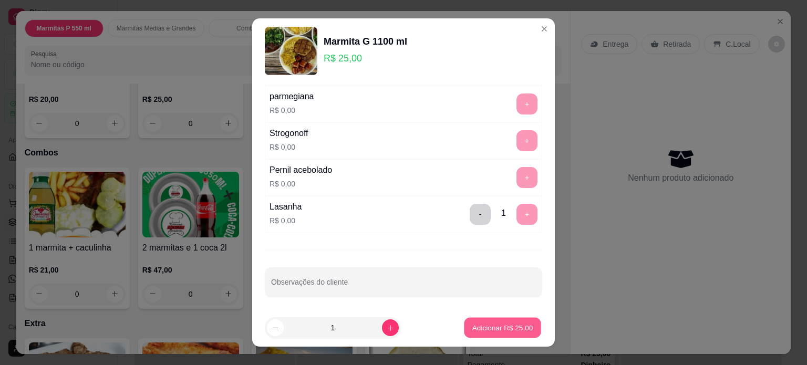
click at [477, 329] on p "Adicionar R$ 25,00" at bounding box center [502, 328] width 61 height 10
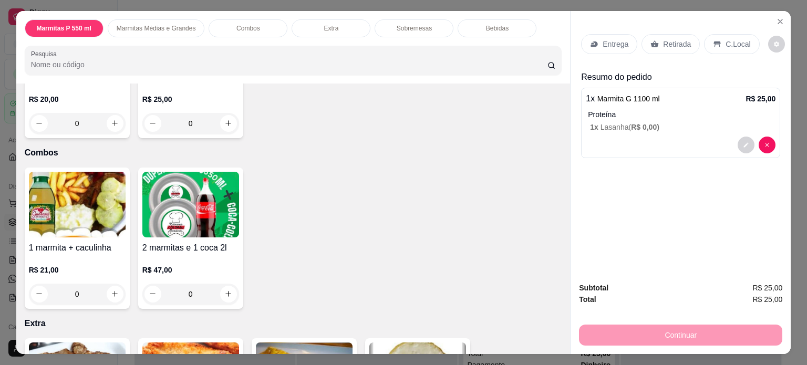
click at [597, 37] on div "Entrega" at bounding box center [609, 44] width 56 height 20
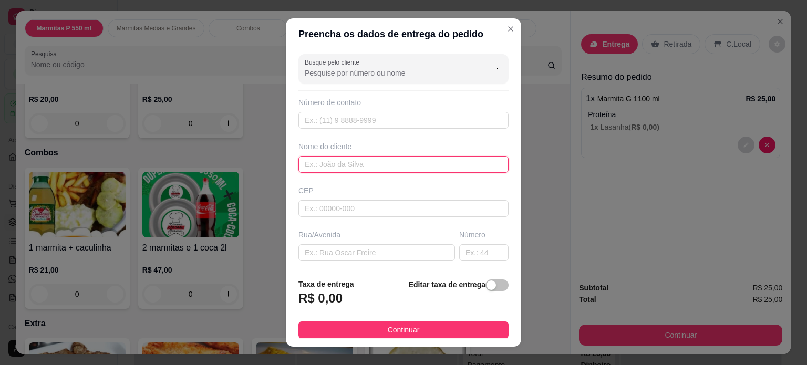
click at [311, 165] on input "text" at bounding box center [403, 164] width 210 height 17
type input "MAAH"
click at [319, 118] on input "text" at bounding box center [403, 120] width 210 height 17
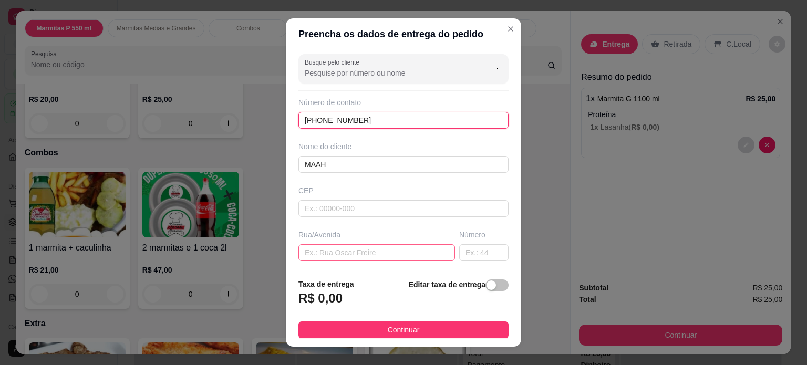
type input "[PHONE_NUMBER]"
click at [330, 247] on input "text" at bounding box center [376, 252] width 157 height 17
type input "[PERSON_NAME]"
click at [459, 252] on input "text" at bounding box center [483, 252] width 49 height 17
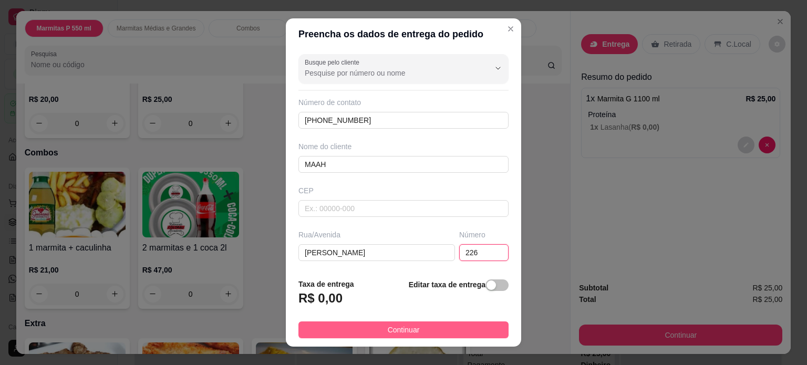
type input "226"
click at [445, 326] on button "Continuar" at bounding box center [403, 329] width 210 height 17
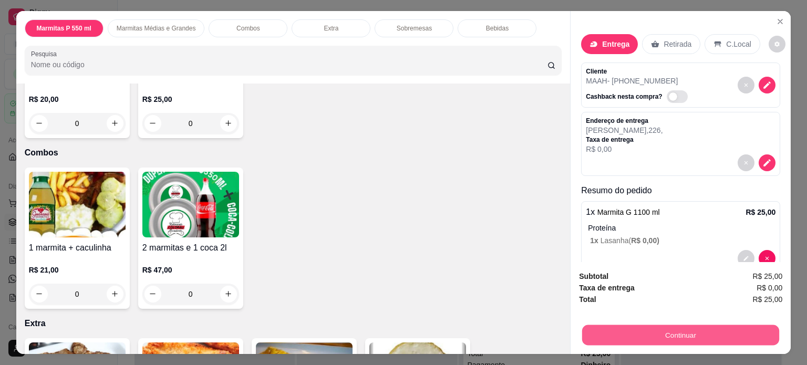
click at [632, 331] on button "Continuar" at bounding box center [680, 335] width 197 height 20
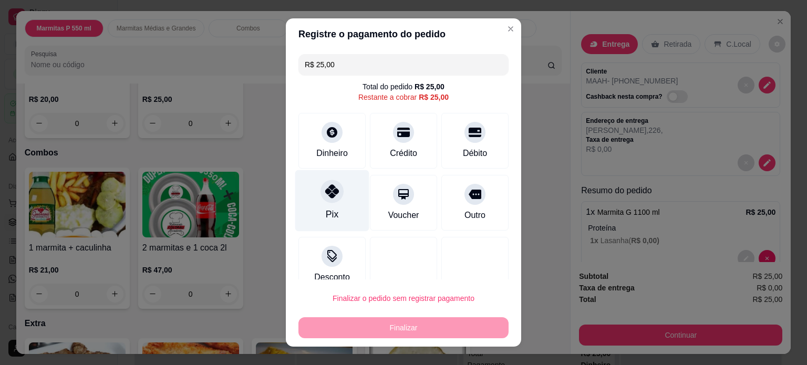
click at [329, 195] on icon at bounding box center [332, 191] width 14 height 14
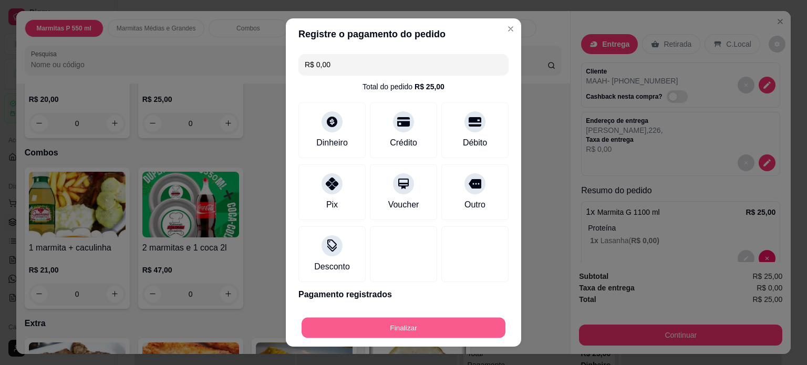
click at [389, 326] on button "Finalizar" at bounding box center [404, 328] width 204 height 20
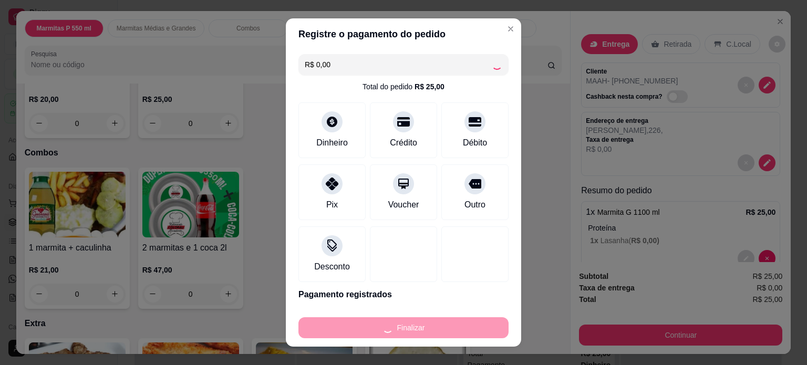
type input "-R$ 25,00"
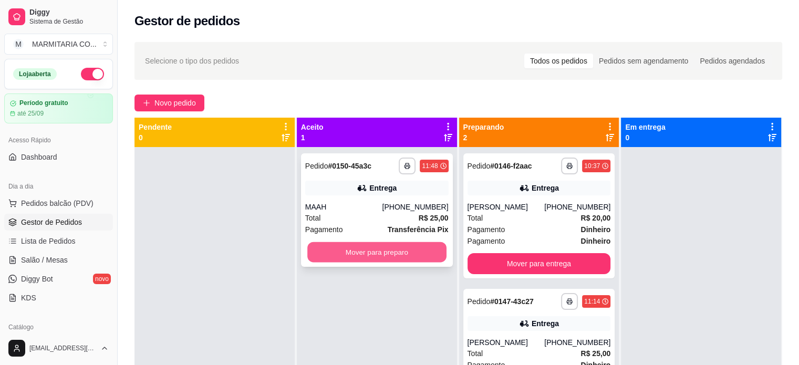
click at [391, 252] on button "Mover para preparo" at bounding box center [376, 252] width 139 height 20
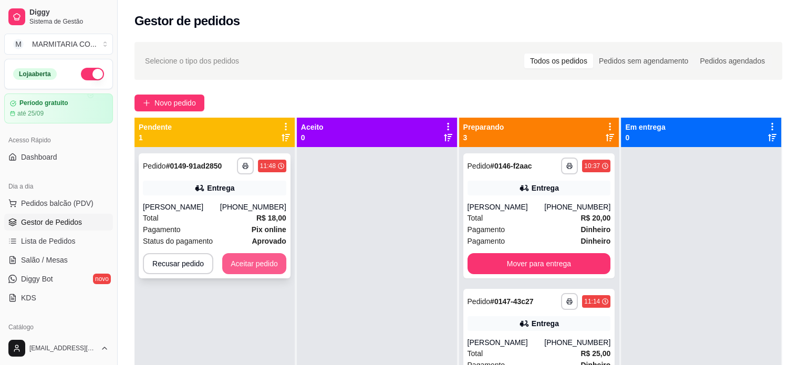
click at [251, 261] on button "Aceitar pedido" at bounding box center [254, 263] width 64 height 21
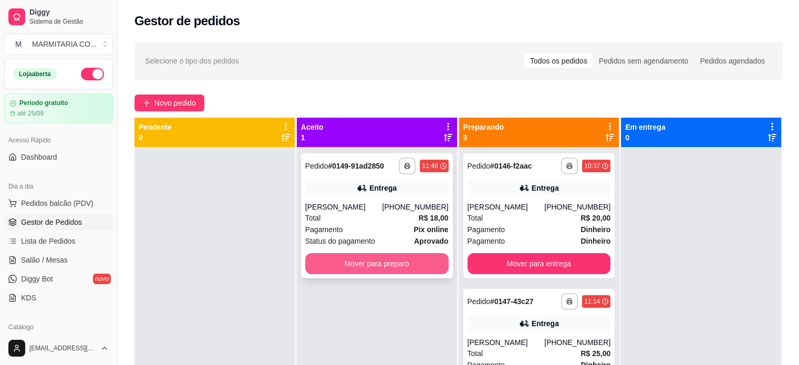
click at [342, 263] on button "Mover para preparo" at bounding box center [376, 263] width 143 height 21
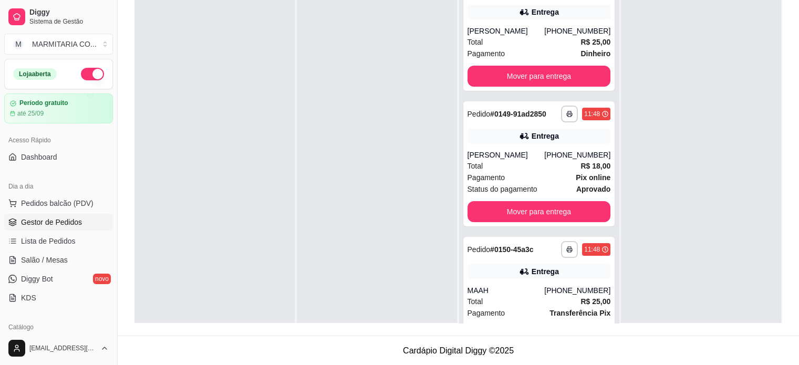
scroll to position [164, 0]
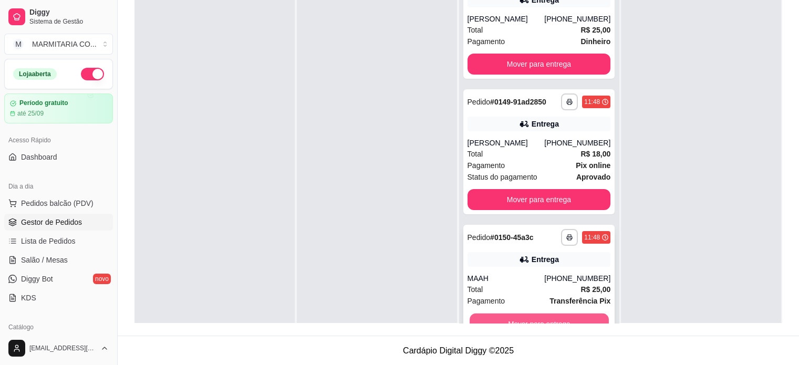
click at [548, 316] on button "Mover para entrega" at bounding box center [539, 324] width 139 height 20
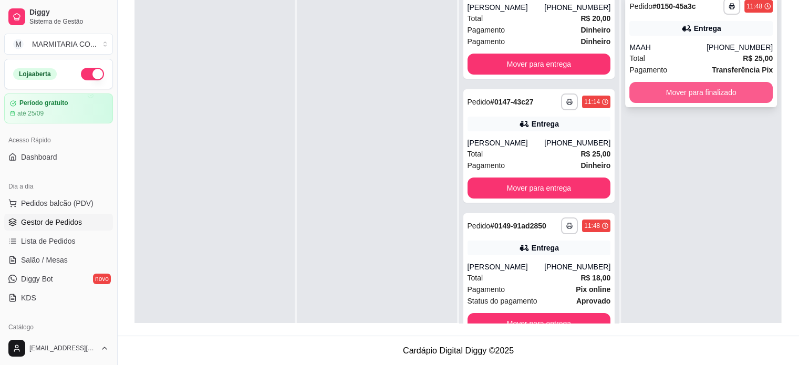
click at [734, 86] on button "Mover para finalizado" at bounding box center [700, 92] width 143 height 21
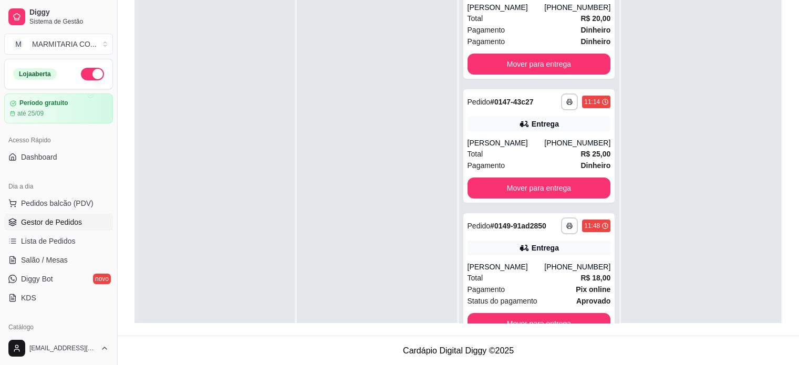
drag, startPoint x: 617, startPoint y: 124, endPoint x: 630, endPoint y: 18, distance: 106.9
click at [630, 18] on div at bounding box center [701, 169] width 160 height 365
click at [561, 316] on button "Mover para entrega" at bounding box center [539, 324] width 139 height 20
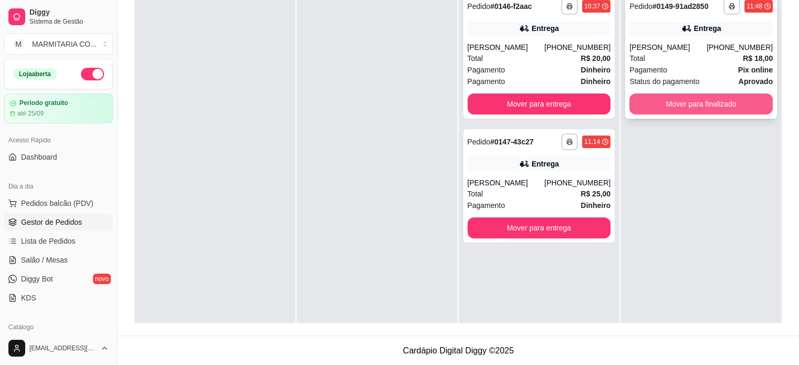
click at [677, 97] on button "Mover para finalizado" at bounding box center [700, 103] width 143 height 21
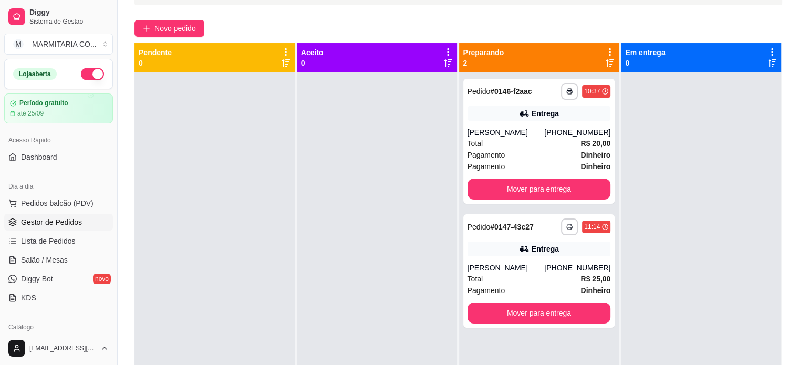
scroll to position [55, 0]
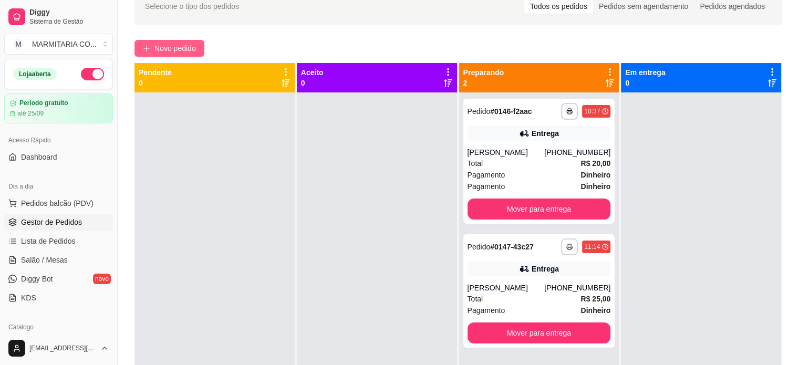
click at [195, 45] on span "Novo pedido" at bounding box center [174, 49] width 41 height 12
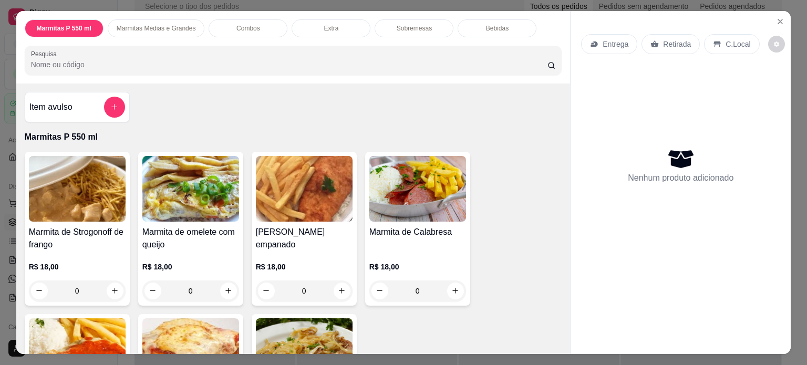
click at [111, 287] on div "0" at bounding box center [77, 290] width 97 height 21
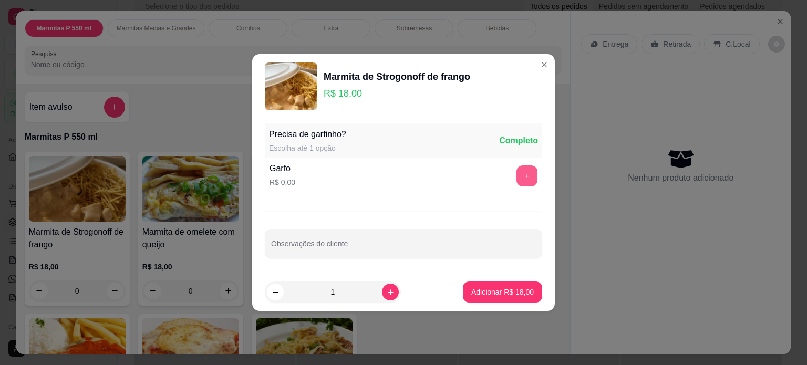
click at [522, 176] on button "+" at bounding box center [526, 175] width 21 height 21
click at [479, 294] on p "Adicionar R$ 18,00" at bounding box center [502, 292] width 61 height 10
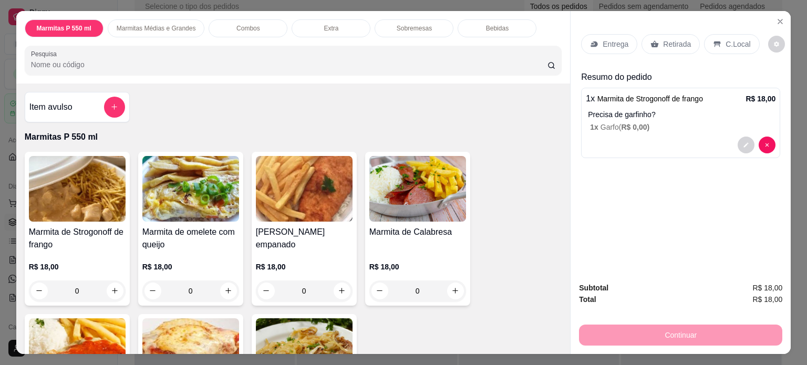
click at [618, 43] on p "Entrega" at bounding box center [615, 44] width 26 height 11
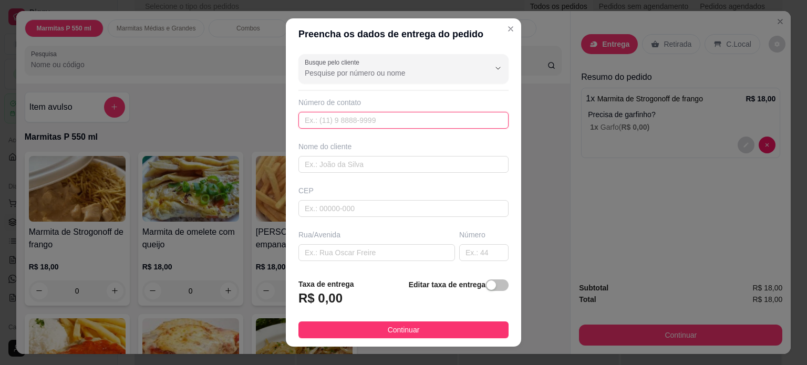
click at [424, 114] on input "text" at bounding box center [403, 120] width 210 height 17
type input "[PHONE_NUMBER]"
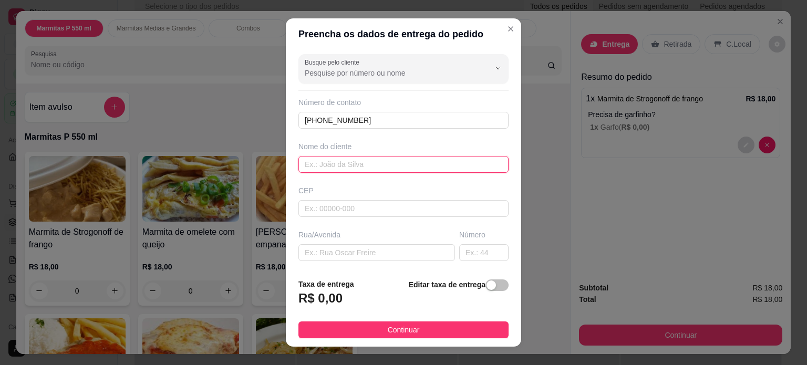
click at [336, 164] on input "text" at bounding box center [403, 164] width 210 height 17
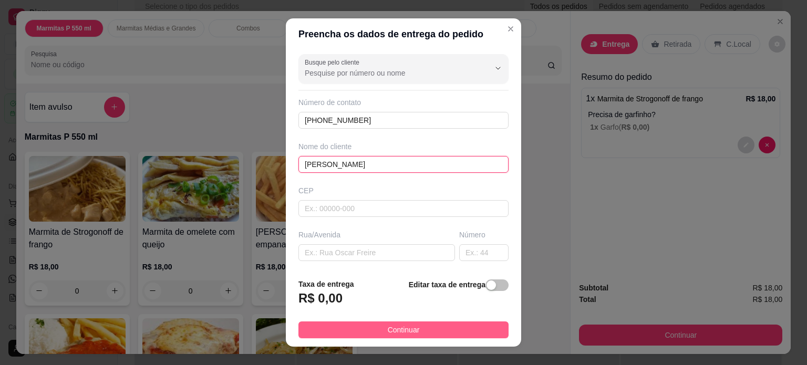
type input "[PERSON_NAME]"
click at [358, 329] on button "Continuar" at bounding box center [403, 329] width 210 height 17
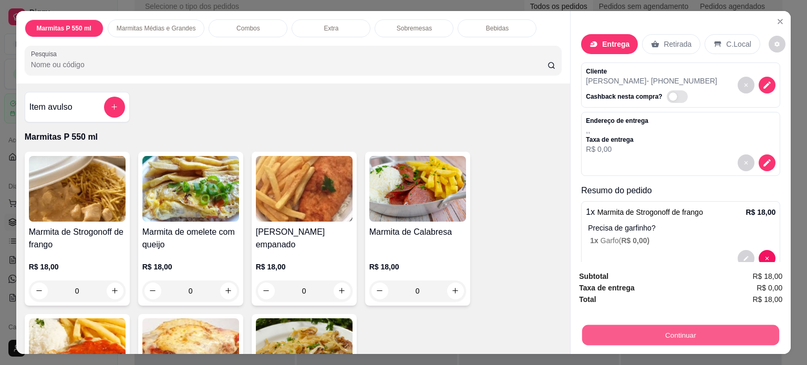
click at [647, 330] on button "Continuar" at bounding box center [680, 335] width 197 height 20
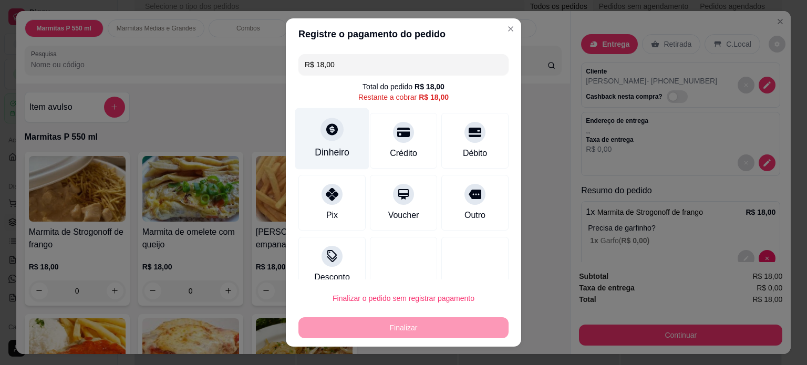
click at [337, 146] on div "Dinheiro" at bounding box center [332, 152] width 35 height 14
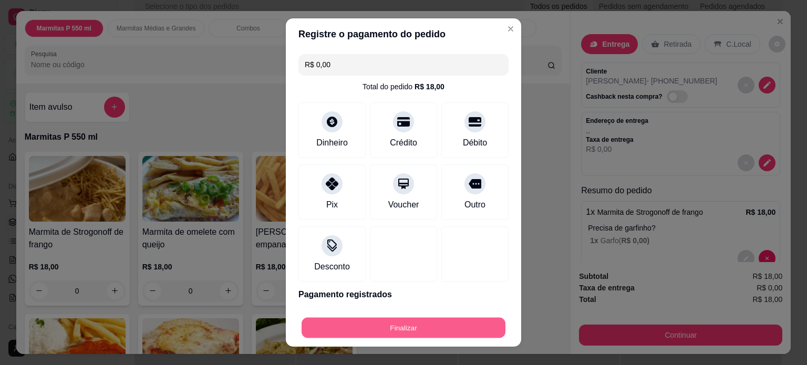
click at [438, 331] on button "Finalizar" at bounding box center [404, 328] width 204 height 20
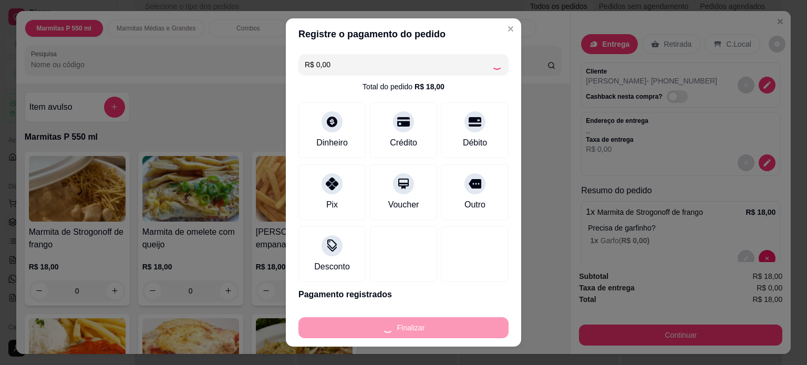
type input "-R$ 18,00"
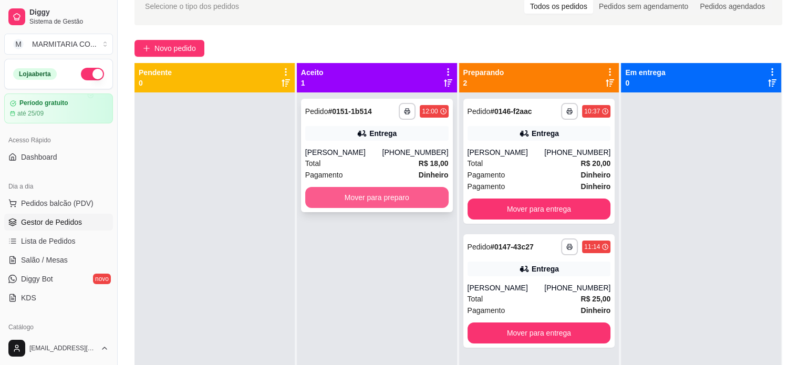
click at [370, 202] on button "Mover para preparo" at bounding box center [376, 197] width 143 height 21
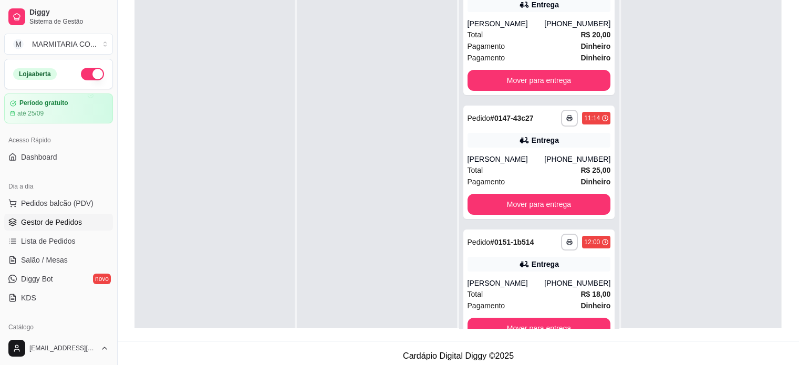
scroll to position [160, 0]
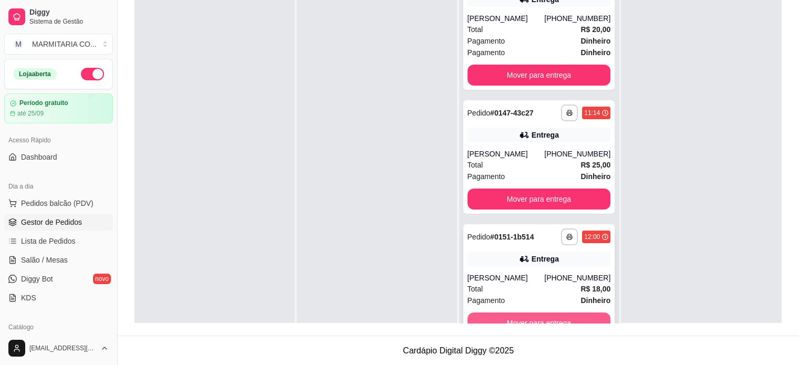
click at [578, 319] on button "Mover para entrega" at bounding box center [538, 323] width 143 height 21
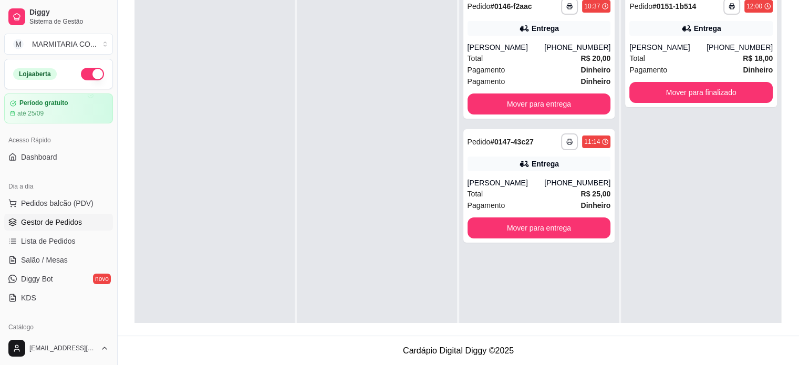
scroll to position [0, 0]
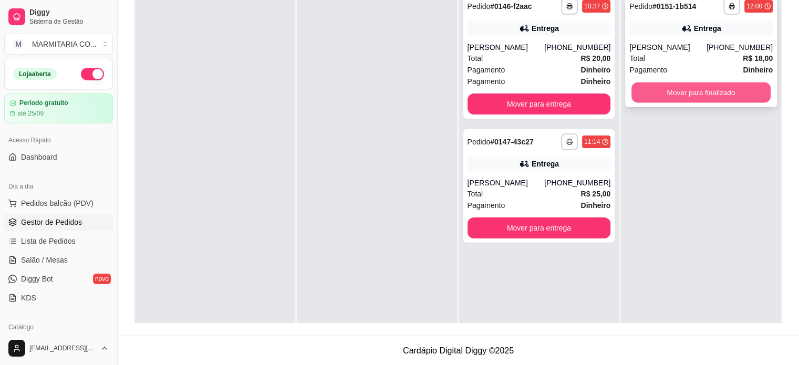
click at [709, 96] on button "Mover para finalizado" at bounding box center [700, 92] width 139 height 20
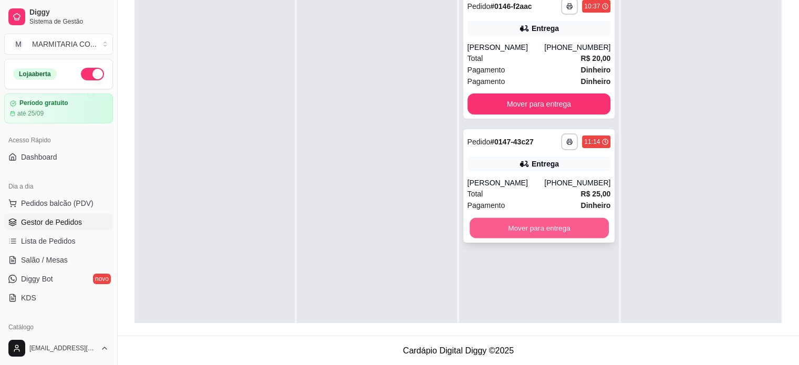
click at [494, 229] on button "Mover para entrega" at bounding box center [539, 228] width 139 height 20
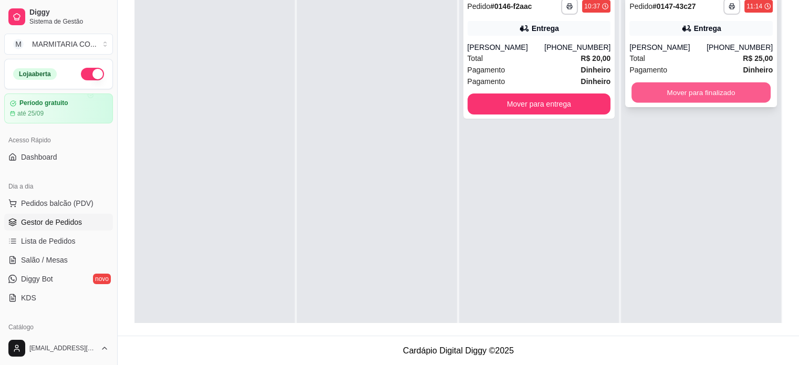
click at [664, 88] on button "Mover para finalizado" at bounding box center [700, 92] width 139 height 20
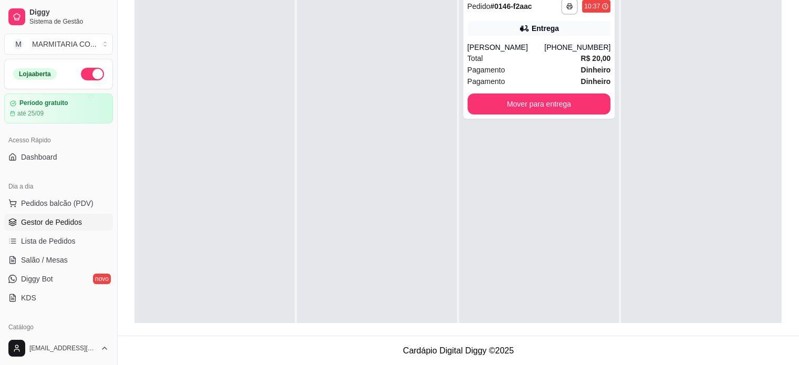
click at [792, 104] on div "**********" at bounding box center [458, 106] width 681 height 460
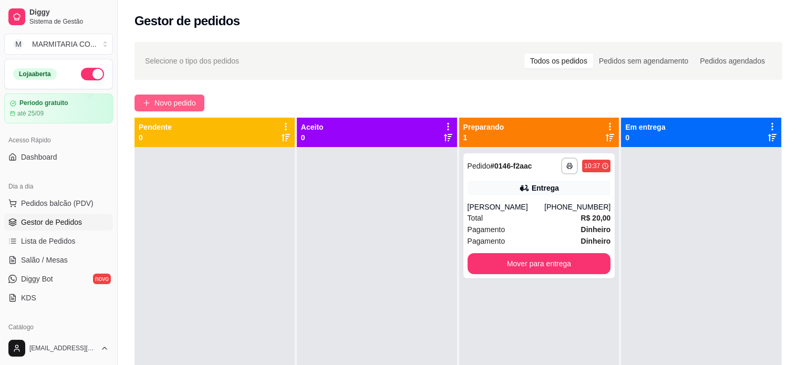
click at [178, 102] on span "Novo pedido" at bounding box center [174, 103] width 41 height 12
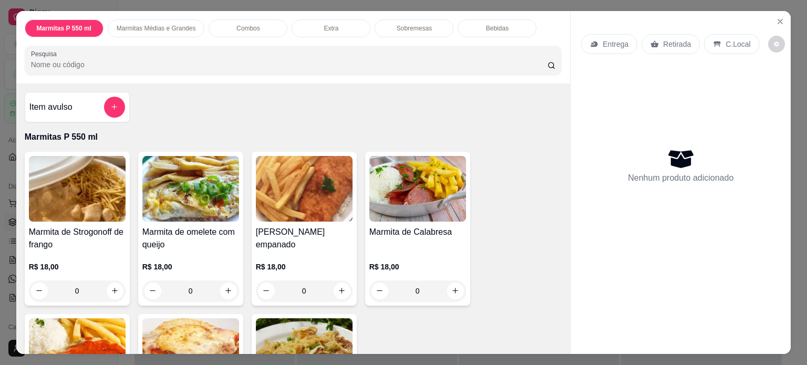
click at [336, 283] on div "0" at bounding box center [304, 290] width 97 height 21
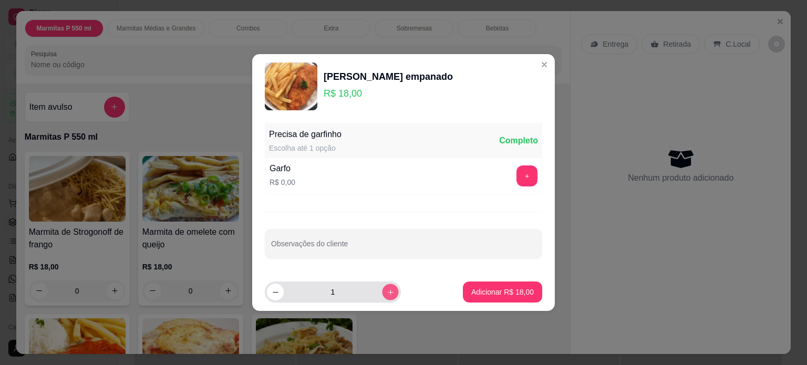
click at [387, 290] on icon "increase-product-quantity" at bounding box center [391, 292] width 8 height 8
type input "2"
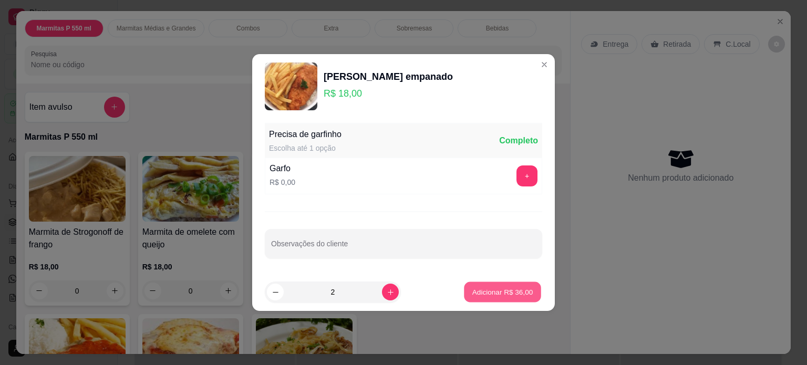
click at [474, 292] on p "Adicionar R$ 36,00" at bounding box center [502, 292] width 61 height 10
type input "2"
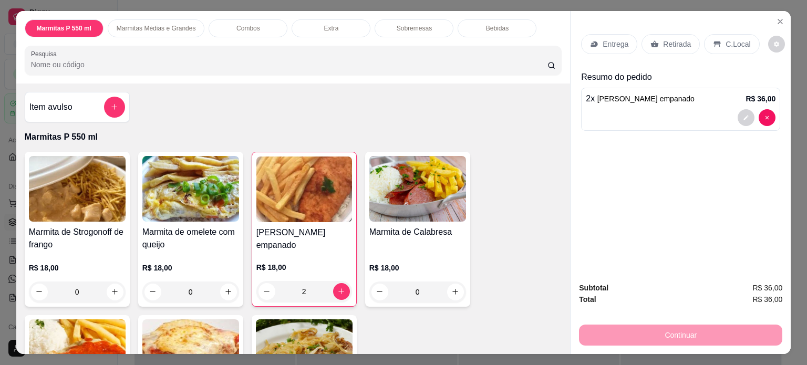
click at [616, 39] on p "Entrega" at bounding box center [615, 44] width 26 height 11
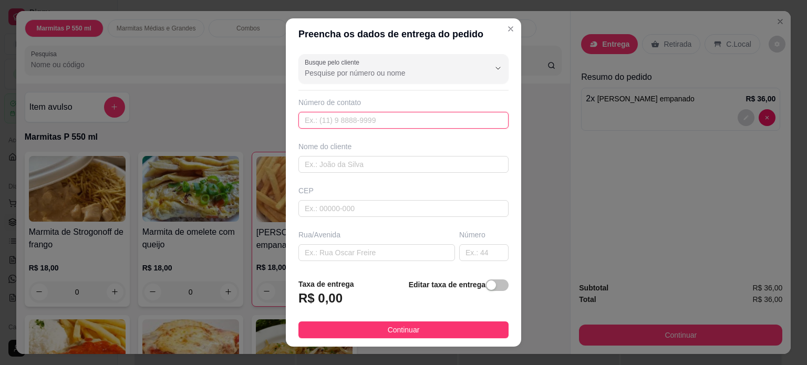
click at [366, 124] on input "text" at bounding box center [403, 120] width 210 height 17
type input "[PHONE_NUMBER]"
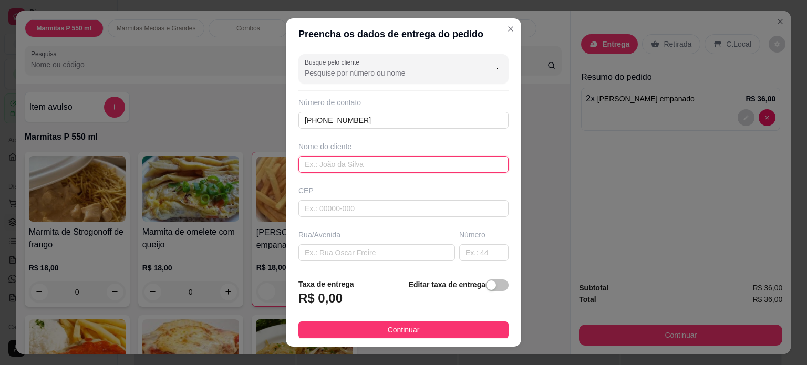
click at [345, 163] on input "text" at bounding box center [403, 164] width 210 height 17
type input "NYLDO"
click at [313, 247] on input "text" at bounding box center [376, 252] width 157 height 17
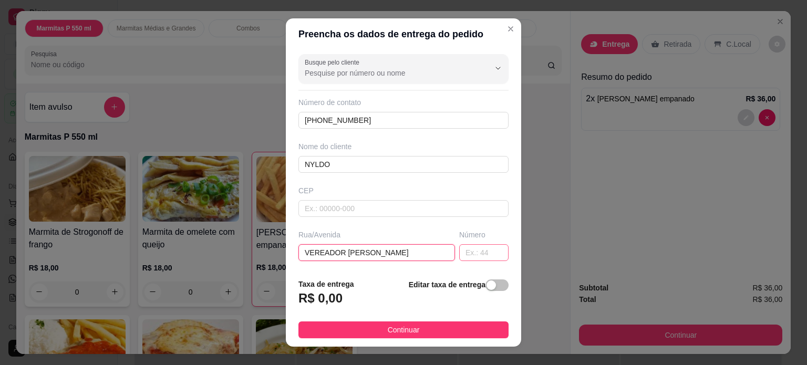
type input "VEREADOR [PERSON_NAME]"
click at [472, 258] on input "text" at bounding box center [483, 252] width 49 height 17
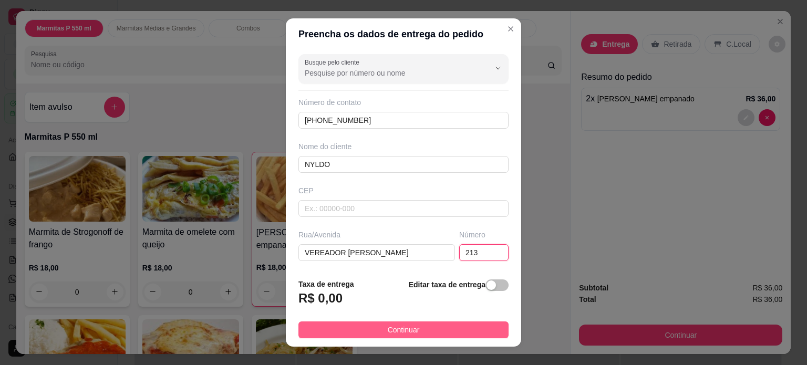
type input "213"
click at [432, 326] on button "Continuar" at bounding box center [403, 329] width 210 height 17
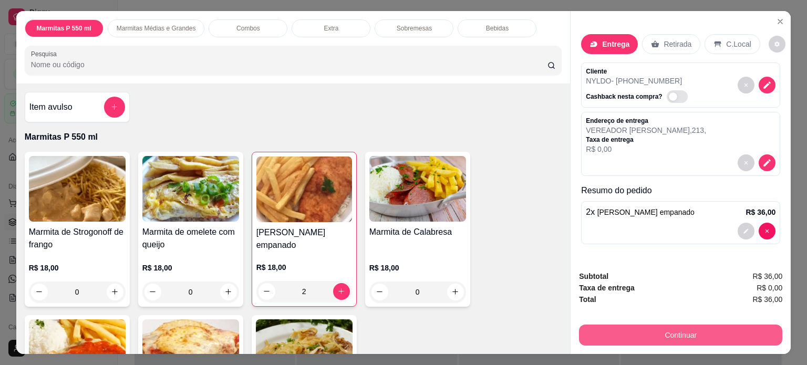
click at [604, 327] on button "Continuar" at bounding box center [680, 335] width 203 height 21
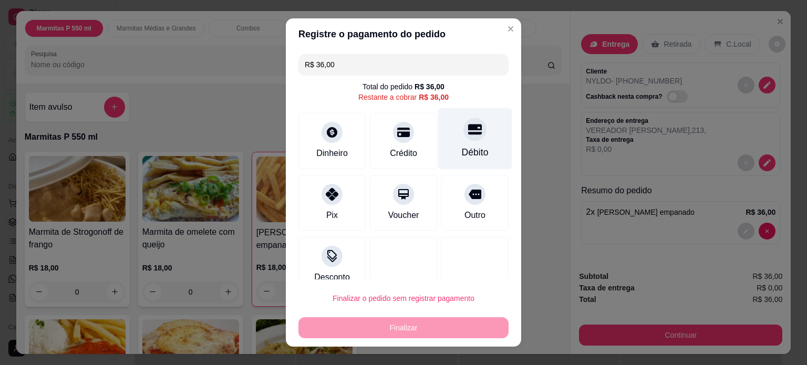
click at [466, 142] on div "Débito" at bounding box center [475, 138] width 74 height 61
type input "R$ 0,00"
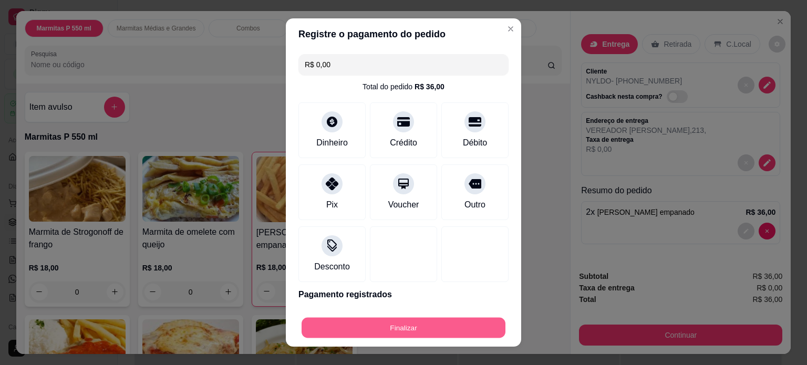
click at [409, 329] on button "Finalizar" at bounding box center [404, 328] width 204 height 20
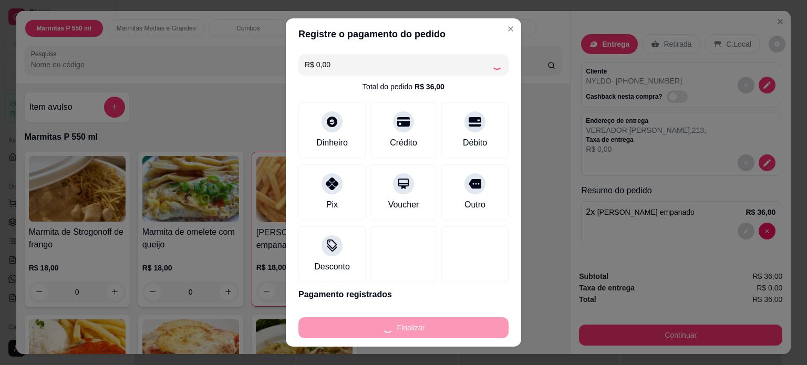
type input "0"
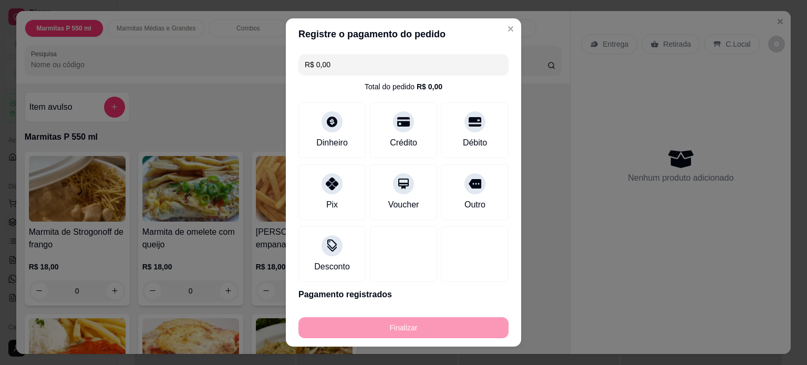
type input "-R$ 36,00"
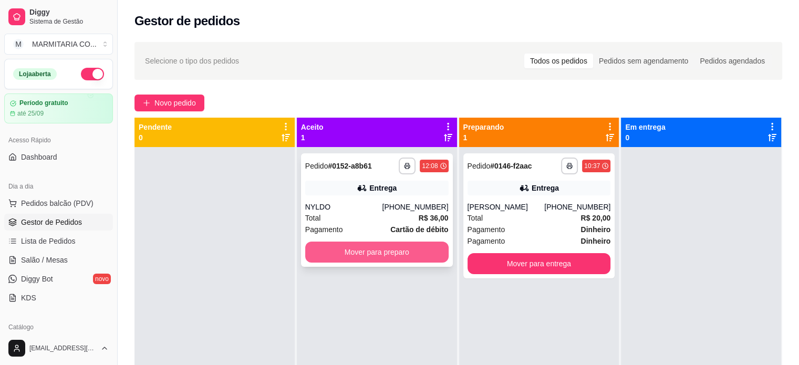
click at [408, 256] on button "Mover para preparo" at bounding box center [376, 252] width 143 height 21
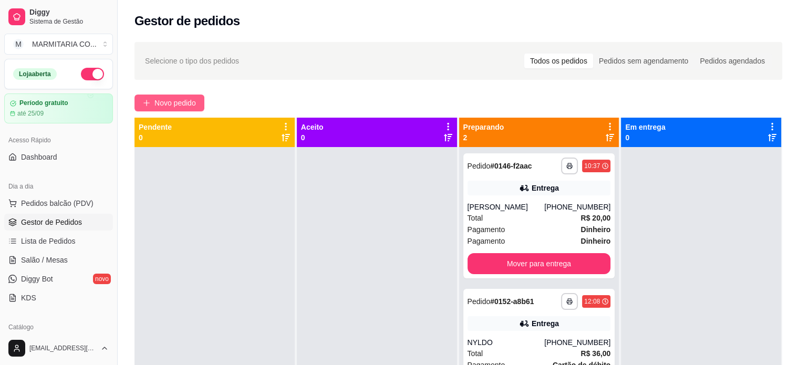
click at [191, 100] on span "Novo pedido" at bounding box center [174, 103] width 41 height 12
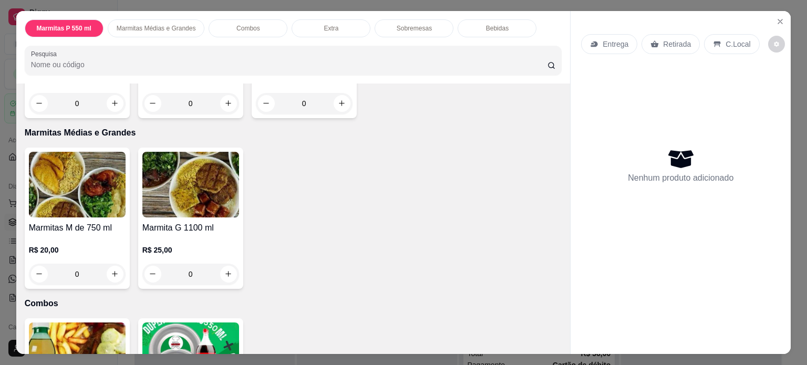
scroll to position [347, 0]
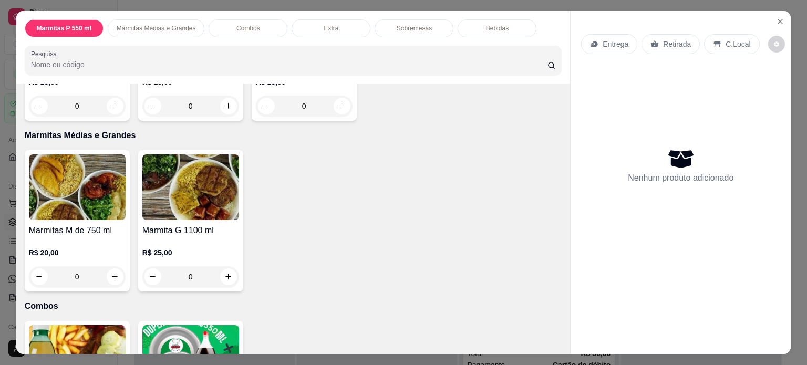
click at [112, 271] on div "0" at bounding box center [77, 276] width 97 height 21
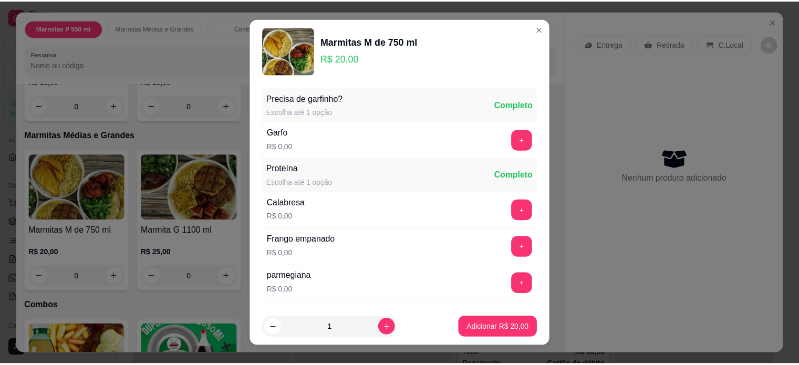
scroll to position [181, 0]
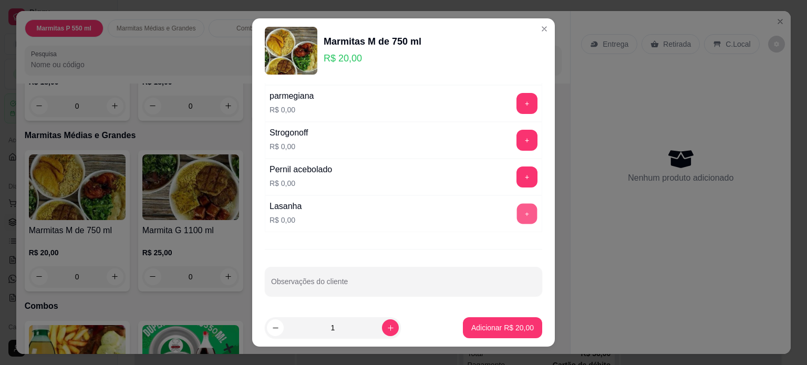
click at [517, 210] on button "+" at bounding box center [527, 214] width 20 height 20
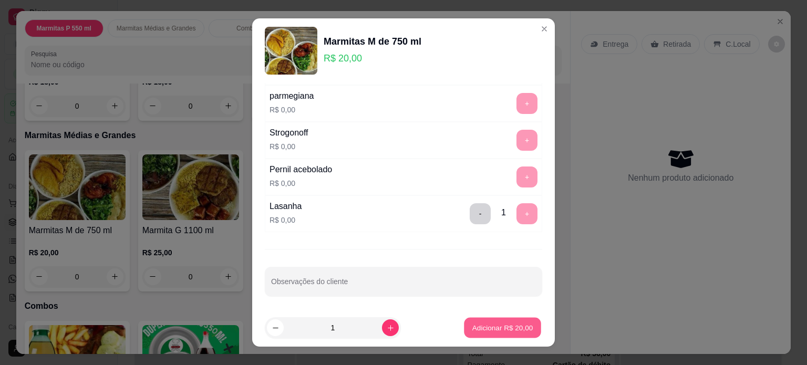
click at [501, 328] on p "Adicionar R$ 20,00" at bounding box center [502, 328] width 61 height 10
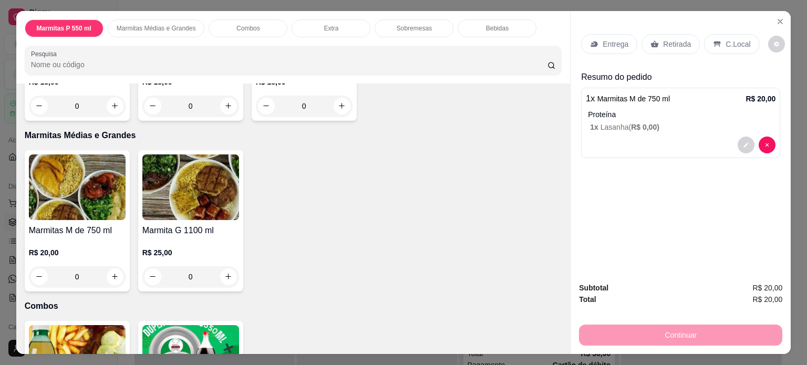
click at [107, 273] on div "0" at bounding box center [77, 276] width 97 height 21
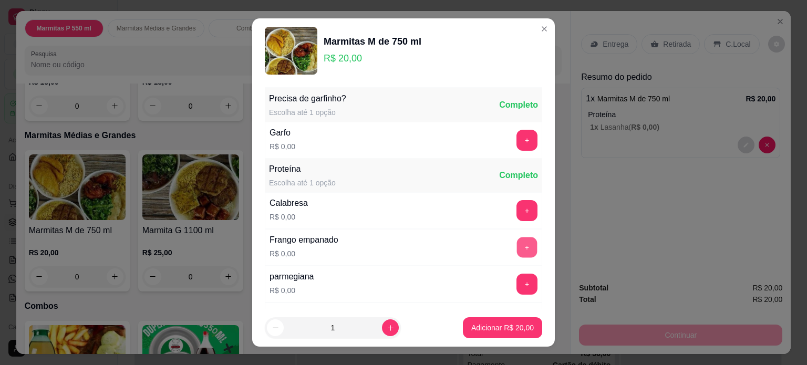
click at [517, 244] on button "+" at bounding box center [527, 247] width 20 height 20
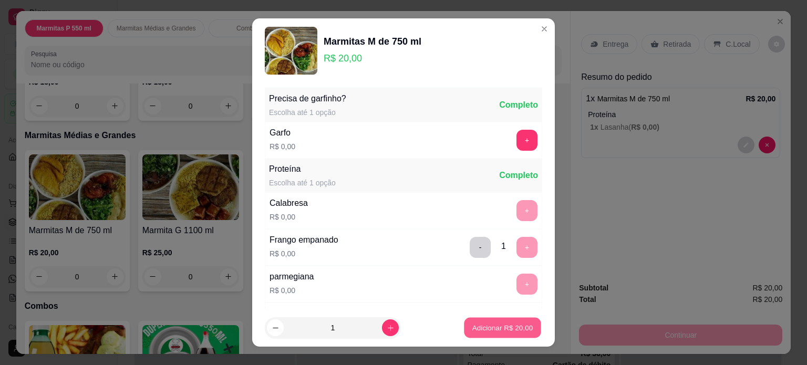
click at [505, 324] on p "Adicionar R$ 20,00" at bounding box center [502, 328] width 61 height 10
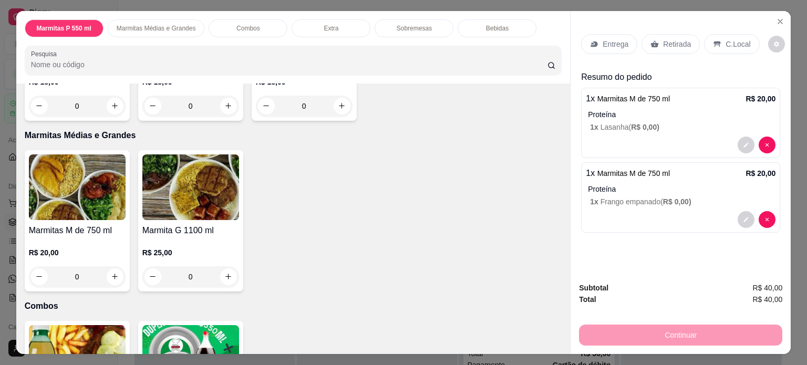
click at [619, 40] on p "Entrega" at bounding box center [615, 44] width 26 height 11
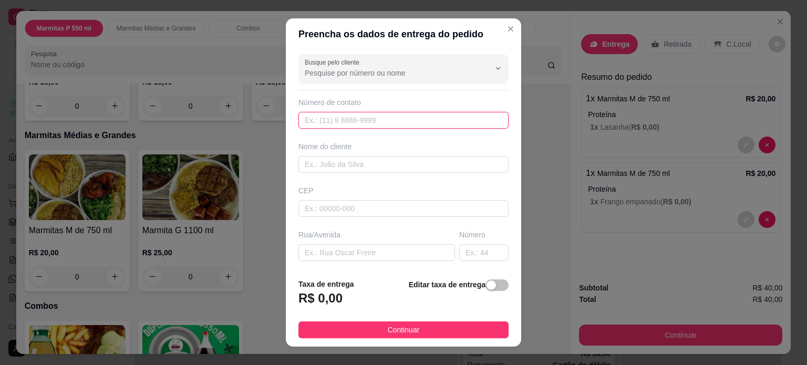
click at [355, 119] on input "text" at bounding box center [403, 120] width 210 height 17
type input "[PHONE_NUMBER]"
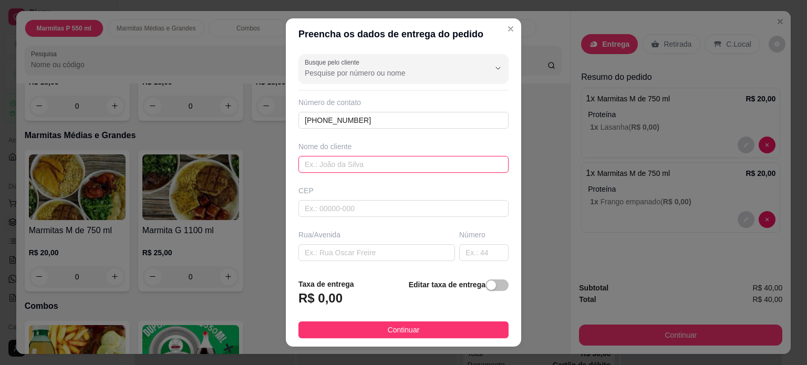
click at [340, 169] on input "text" at bounding box center [403, 164] width 210 height 17
type input "[PERSON_NAME]"
click at [303, 259] on input "text" at bounding box center [376, 252] width 157 height 17
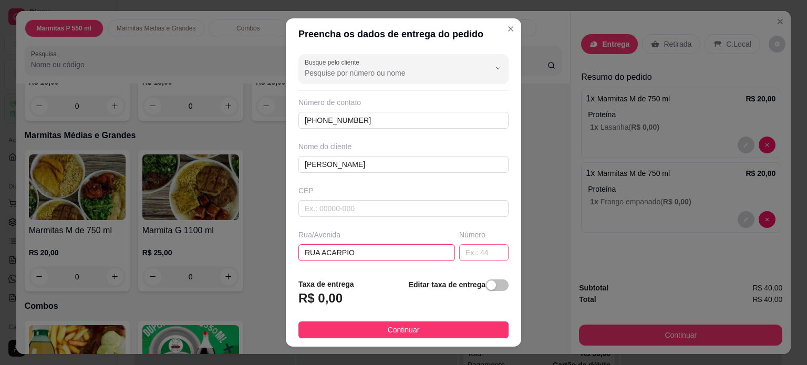
type input "RUA ACARPIO"
click at [474, 253] on input "text" at bounding box center [483, 252] width 49 height 17
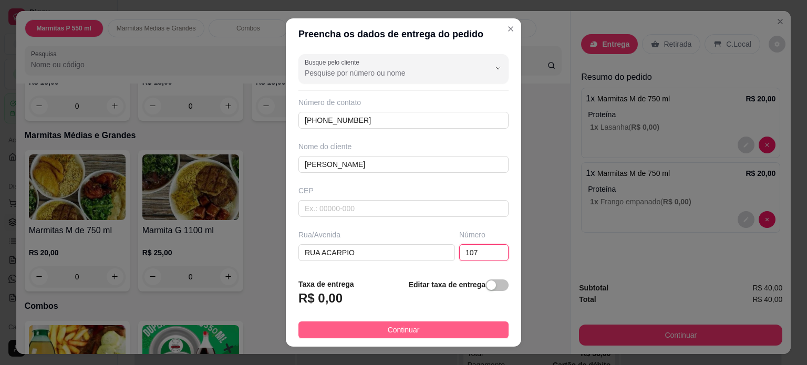
type input "107"
click at [450, 330] on button "Continuar" at bounding box center [403, 329] width 210 height 17
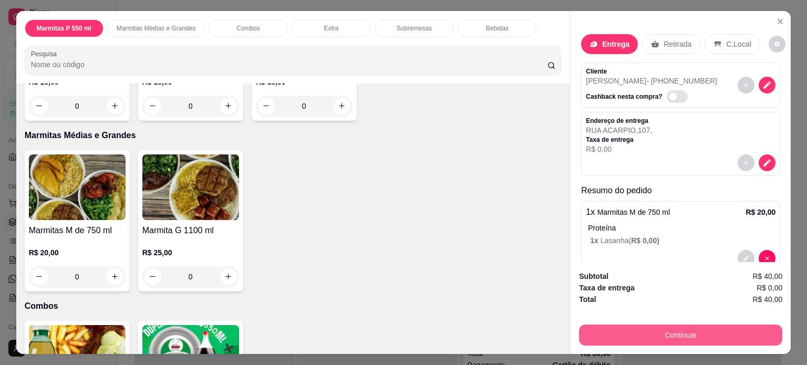
click at [608, 333] on button "Continuar" at bounding box center [680, 335] width 203 height 21
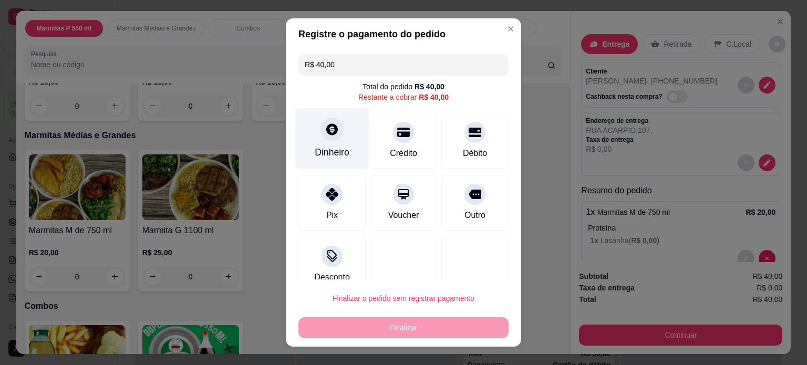
click at [330, 138] on div at bounding box center [331, 129] width 23 height 23
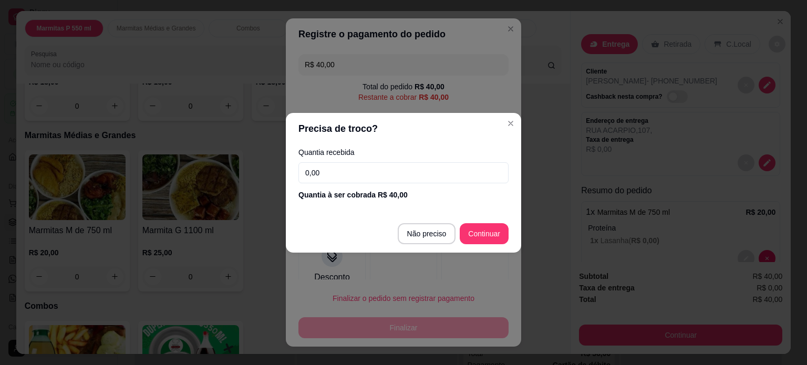
click at [388, 173] on input "0,00" at bounding box center [403, 172] width 210 height 21
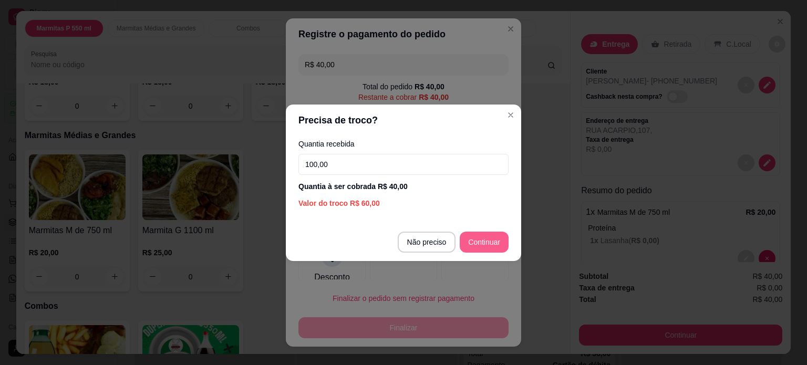
type input "100,00"
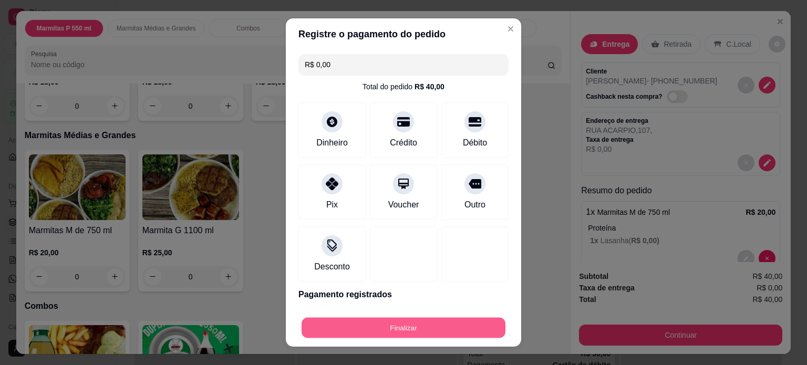
click at [468, 326] on button "Finalizar" at bounding box center [404, 328] width 204 height 20
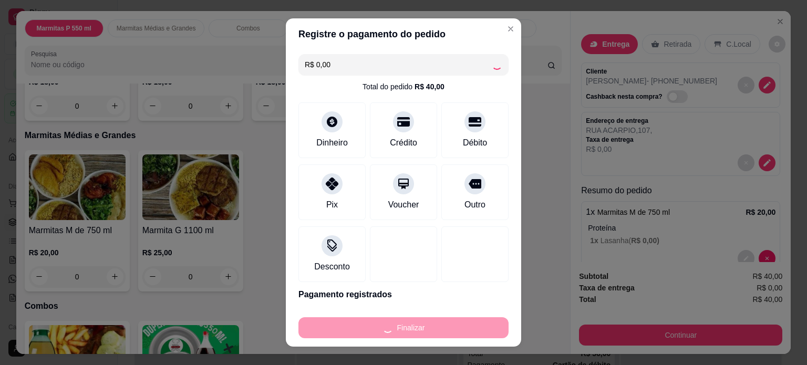
type input "-R$ 40,00"
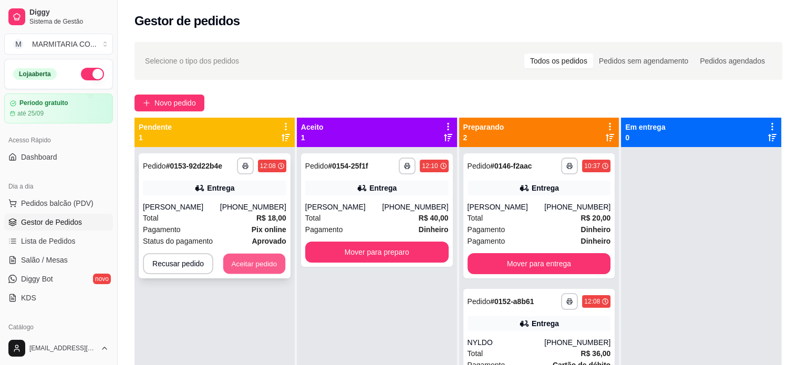
click at [248, 259] on button "Aceitar pedido" at bounding box center [254, 264] width 62 height 20
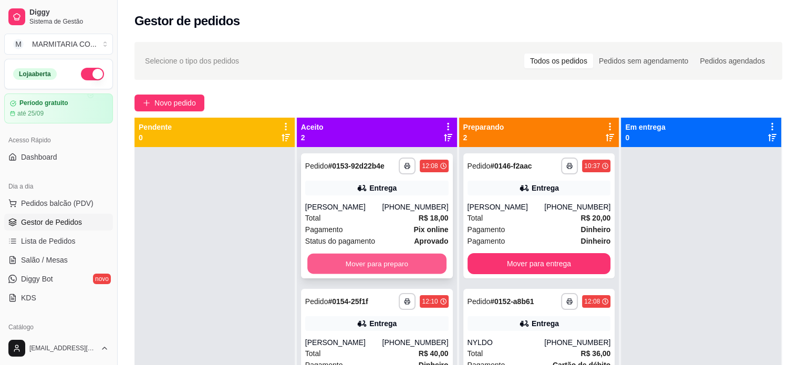
click at [399, 263] on button "Mover para preparo" at bounding box center [376, 264] width 139 height 20
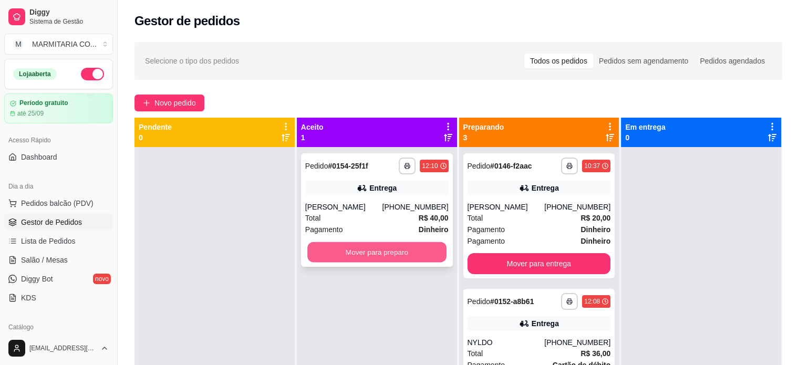
click at [401, 255] on button "Mover para preparo" at bounding box center [376, 252] width 139 height 20
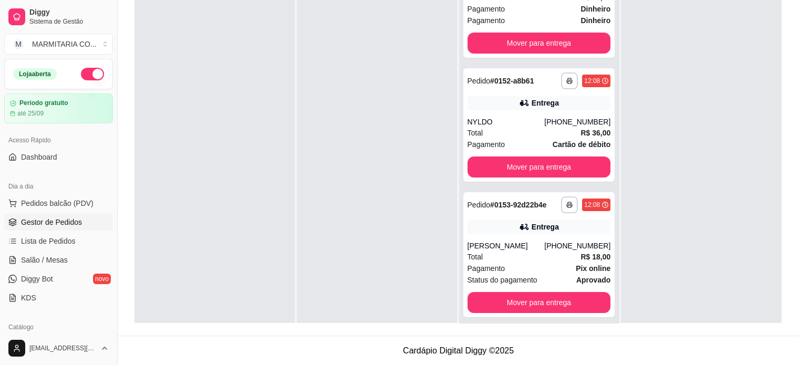
scroll to position [164, 0]
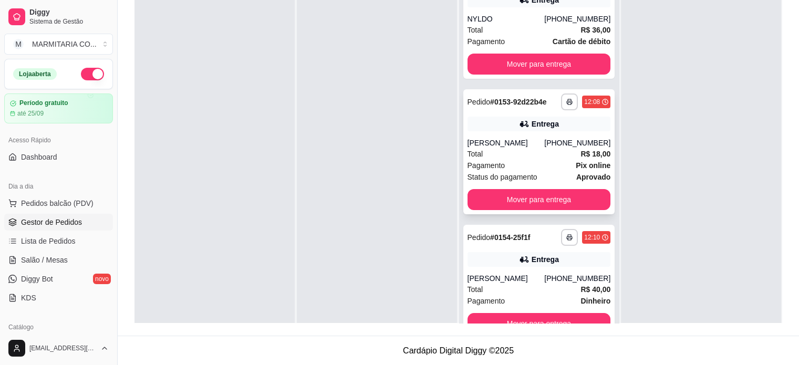
click at [508, 149] on div "Total R$ 18,00" at bounding box center [538, 154] width 143 height 12
click at [565, 62] on button "Mover para entrega" at bounding box center [538, 64] width 143 height 21
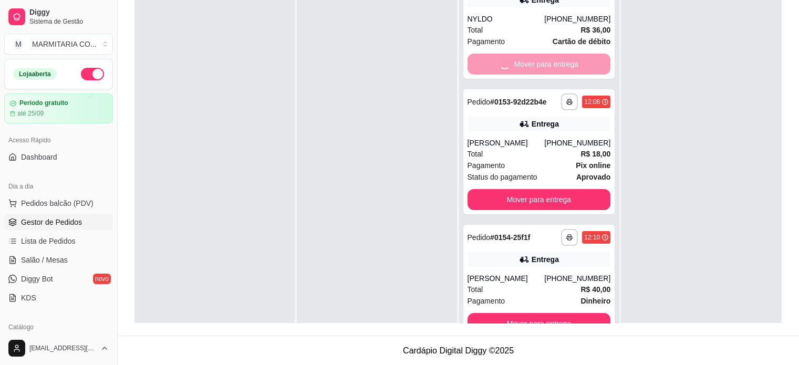
scroll to position [40, 0]
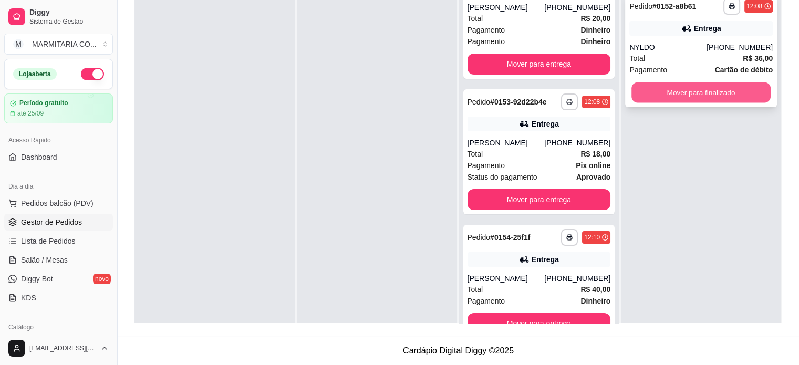
click at [692, 90] on button "Mover para finalizado" at bounding box center [700, 92] width 139 height 20
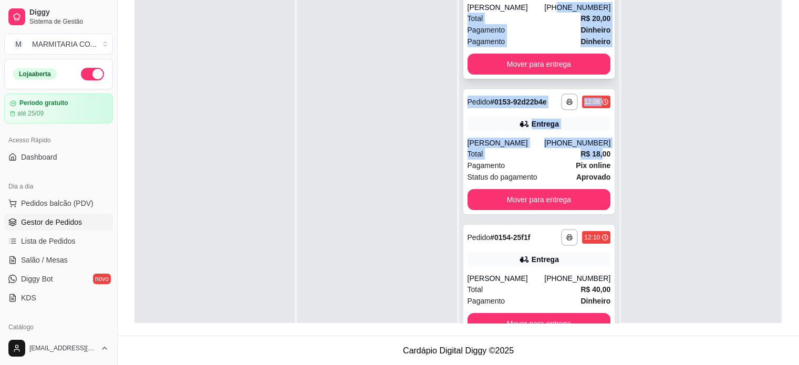
scroll to position [22, 0]
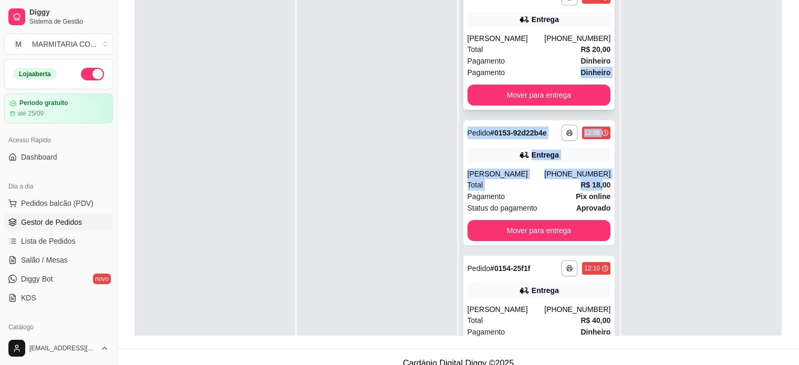
drag, startPoint x: 589, startPoint y: 152, endPoint x: 533, endPoint y: 98, distance: 77.6
click at [533, 98] on div "**********" at bounding box center [539, 182] width 160 height 365
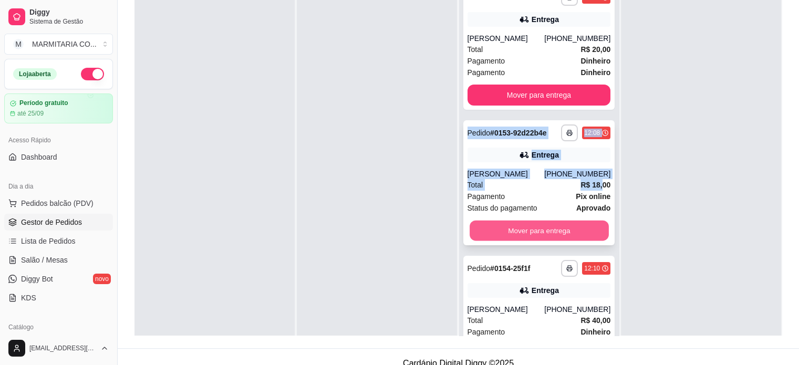
click at [505, 228] on button "Mover para entrega" at bounding box center [539, 231] width 139 height 20
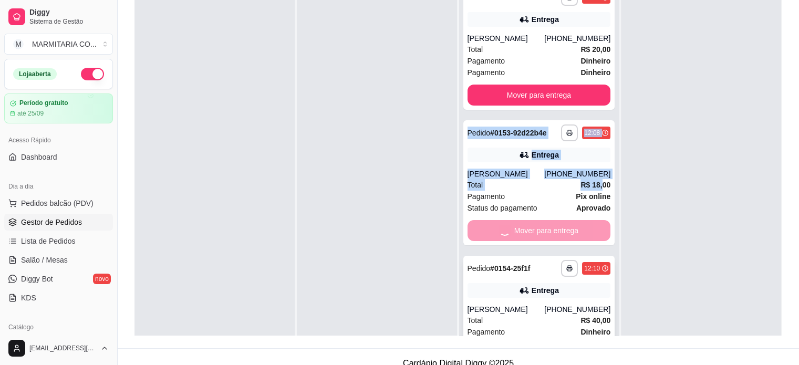
scroll to position [0, 0]
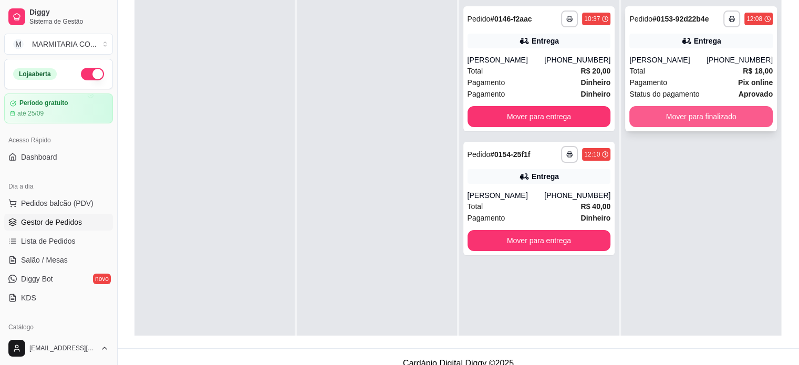
click at [730, 114] on button "Mover para finalizado" at bounding box center [700, 116] width 143 height 21
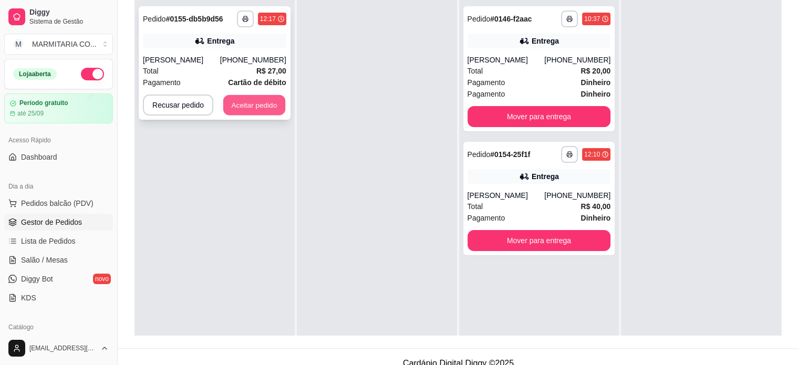
click at [246, 105] on button "Aceitar pedido" at bounding box center [254, 105] width 62 height 20
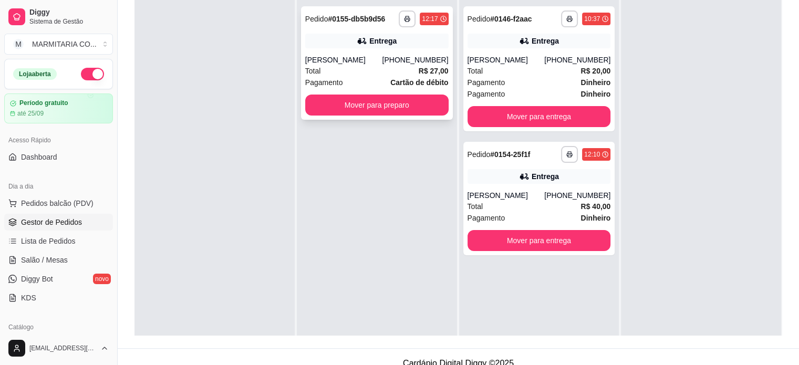
click at [323, 93] on div "**********" at bounding box center [377, 62] width 152 height 113
click at [384, 108] on button "Mover para preparo" at bounding box center [376, 105] width 143 height 21
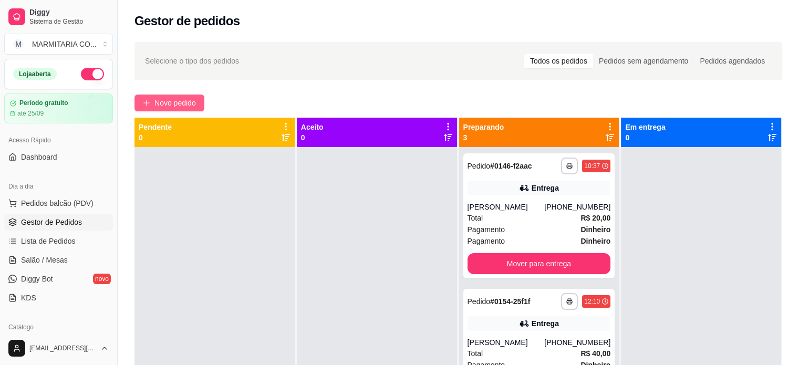
click at [147, 102] on icon "plus" at bounding box center [146, 102] width 7 height 7
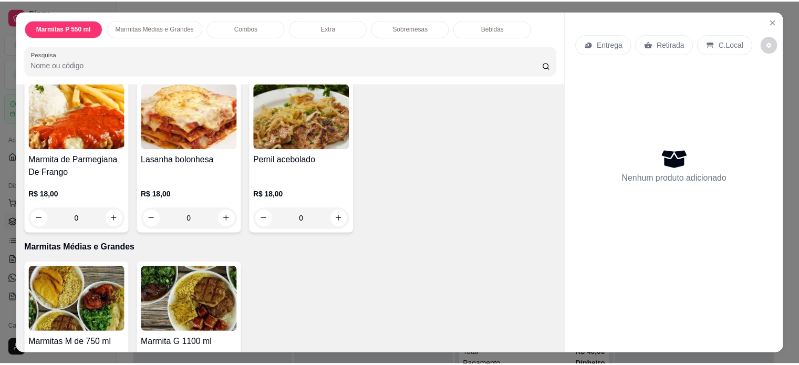
scroll to position [230, 0]
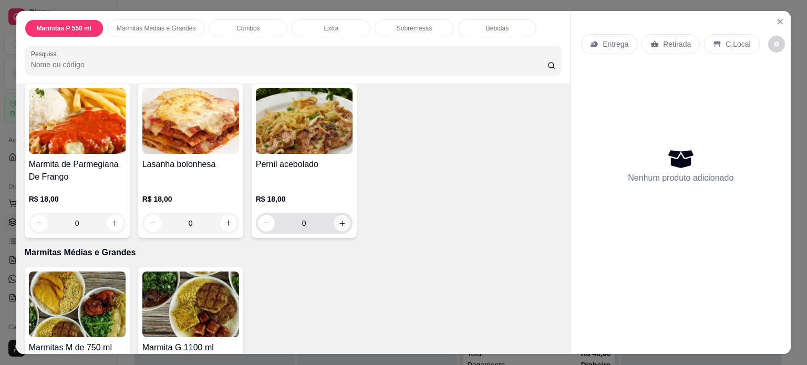
click at [338, 220] on icon "increase-product-quantity" at bounding box center [342, 224] width 8 height 8
type input "1"
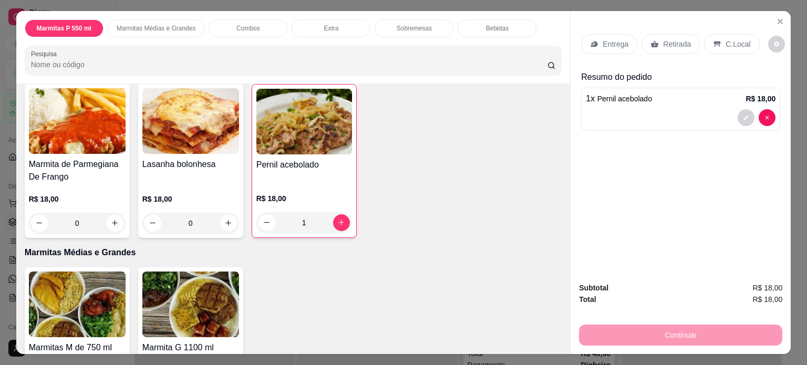
click at [594, 41] on icon at bounding box center [594, 44] width 8 height 8
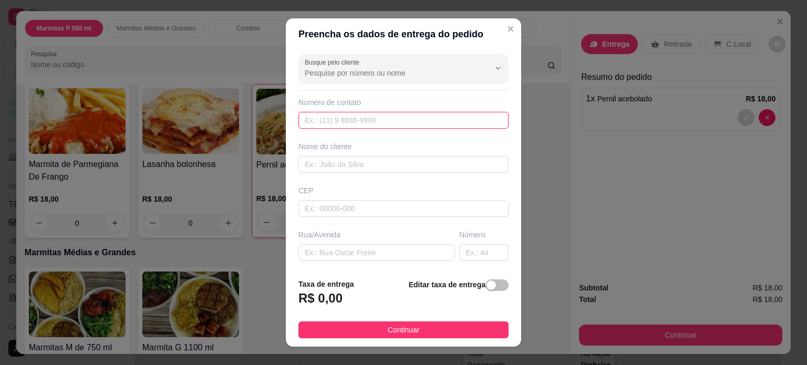
click at [387, 123] on input "text" at bounding box center [403, 120] width 210 height 17
click at [353, 167] on input "text" at bounding box center [403, 164] width 210 height 17
type input "DINORAH"
click at [337, 121] on input "text" at bounding box center [403, 120] width 210 height 17
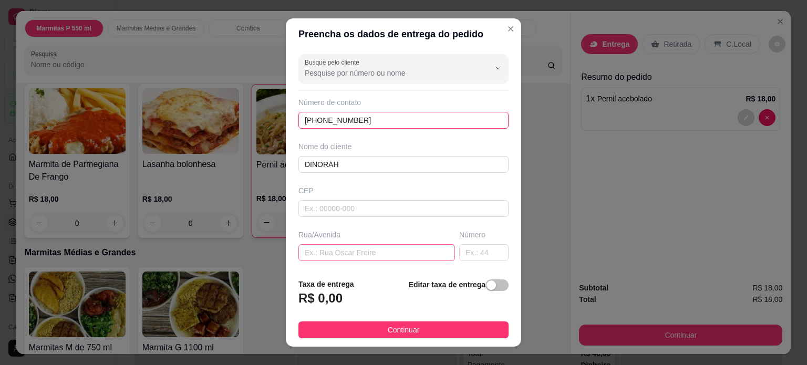
type input "[PHONE_NUMBER]"
click at [337, 247] on input "text" at bounding box center [376, 252] width 157 height 17
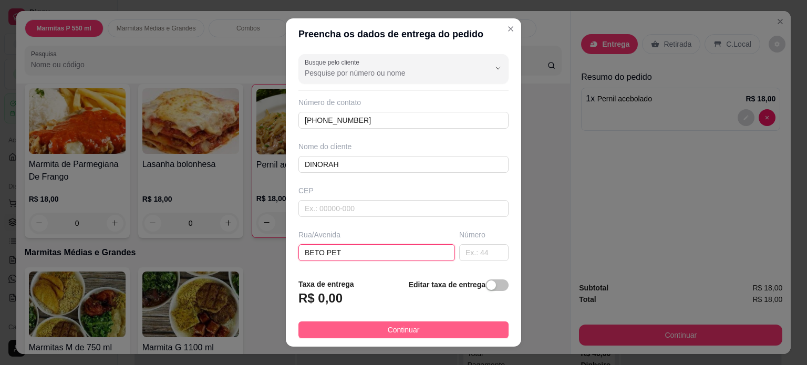
type input "BETO PET"
click at [351, 330] on button "Continuar" at bounding box center [403, 329] width 210 height 17
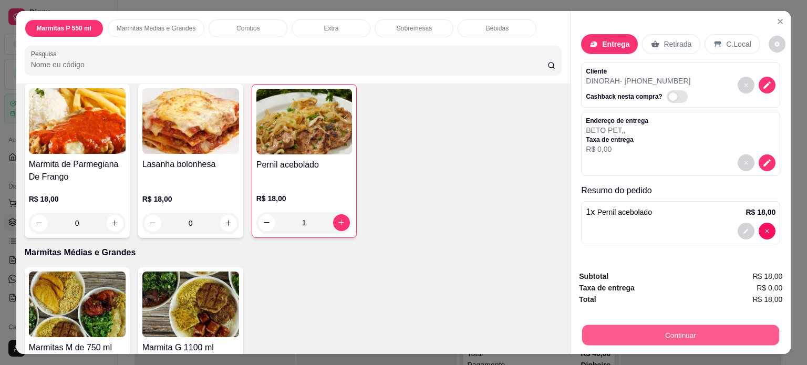
click at [627, 337] on button "Continuar" at bounding box center [680, 335] width 197 height 20
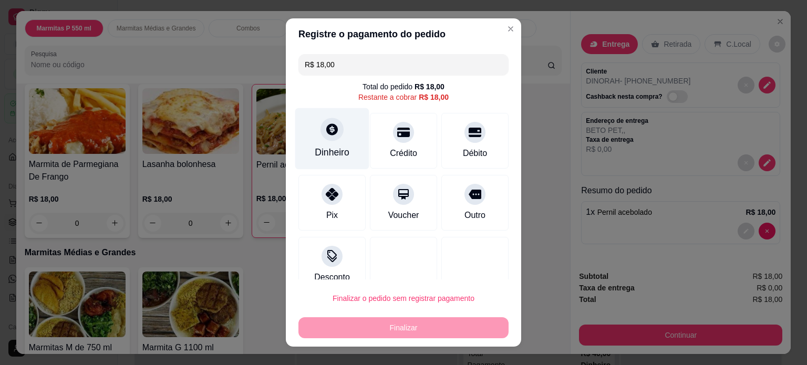
click at [338, 145] on div "Dinheiro" at bounding box center [332, 152] width 35 height 14
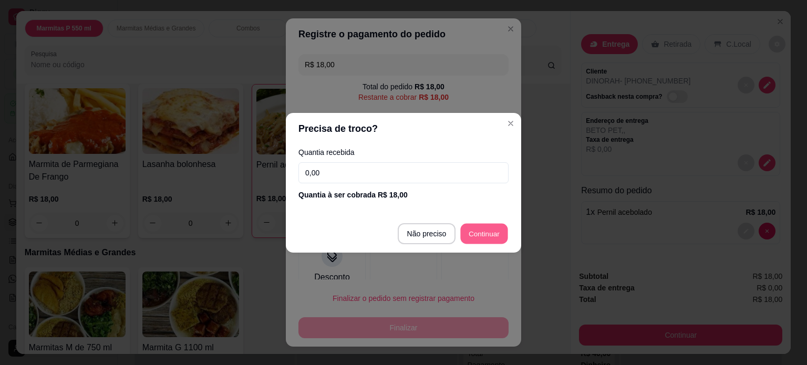
type input "R$ 0,00"
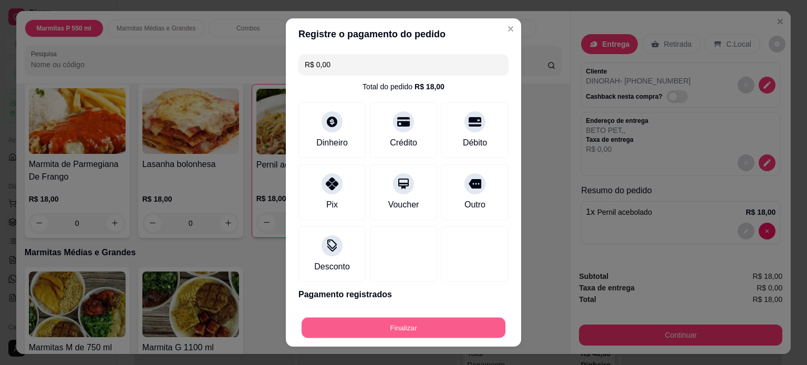
click at [389, 325] on button "Finalizar" at bounding box center [404, 328] width 204 height 20
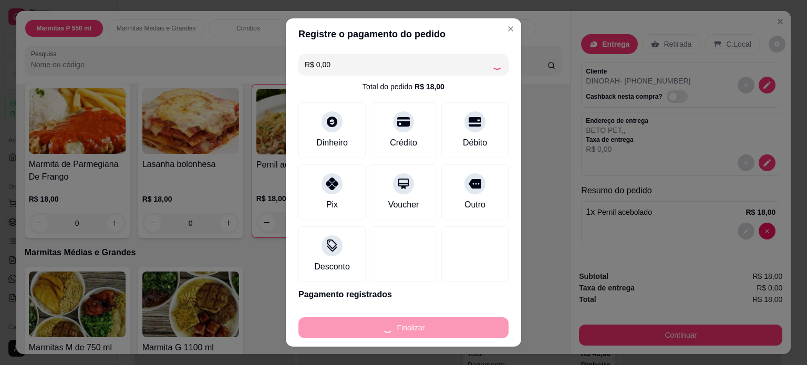
type input "0"
type input "-R$ 18,00"
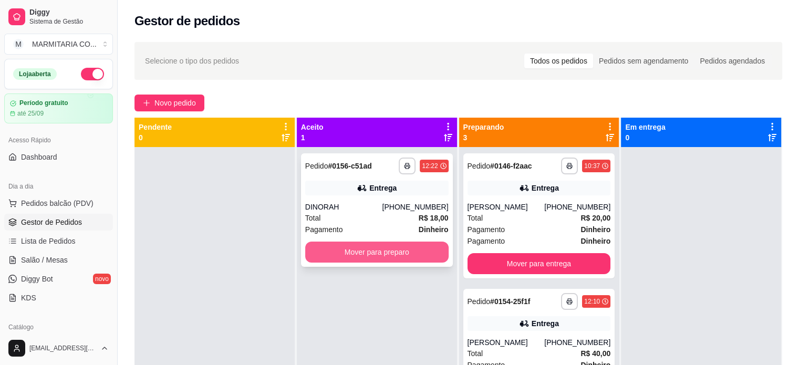
click at [415, 252] on button "Mover para preparo" at bounding box center [376, 252] width 143 height 21
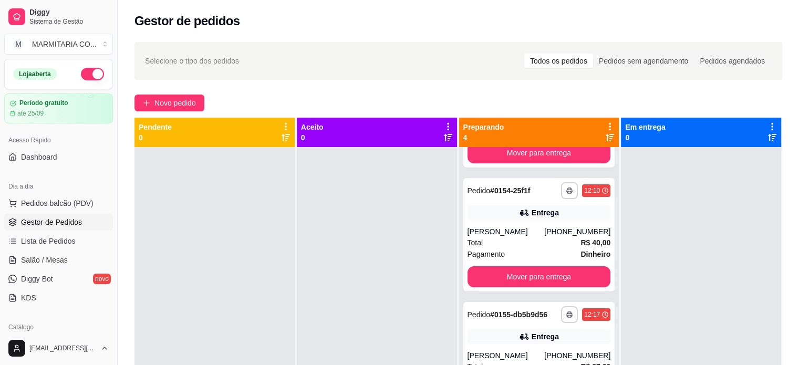
scroll to position [122, 0]
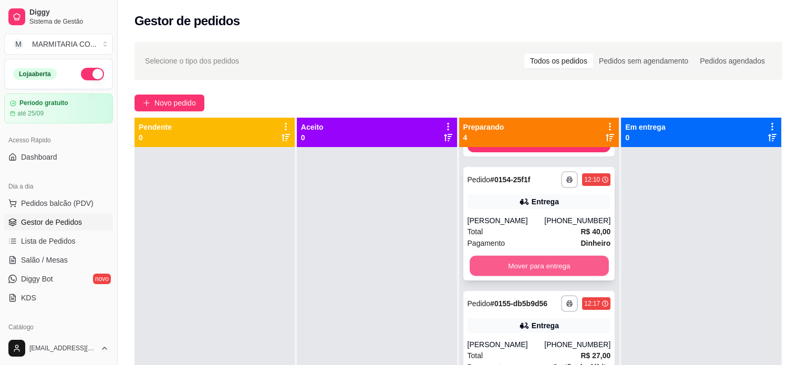
click at [574, 257] on button "Mover para entrega" at bounding box center [539, 266] width 139 height 20
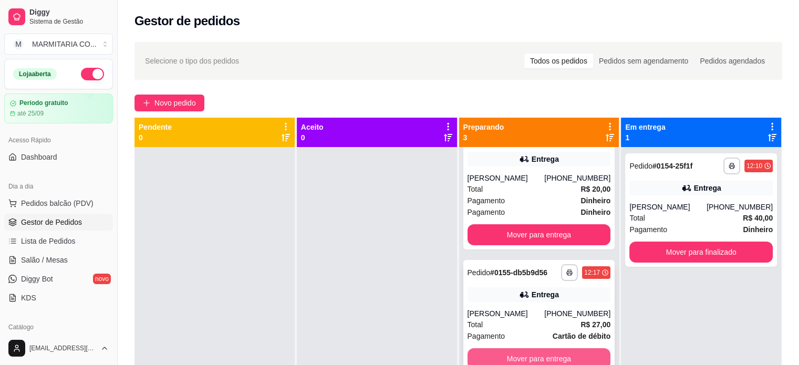
click at [559, 360] on button "Mover para entrega" at bounding box center [538, 358] width 143 height 21
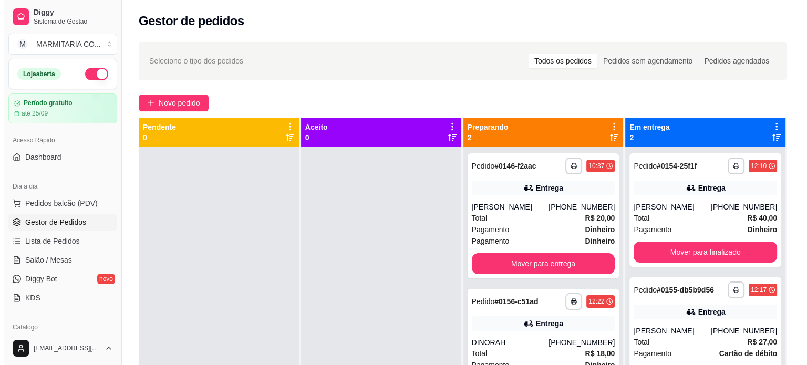
scroll to position [29, 0]
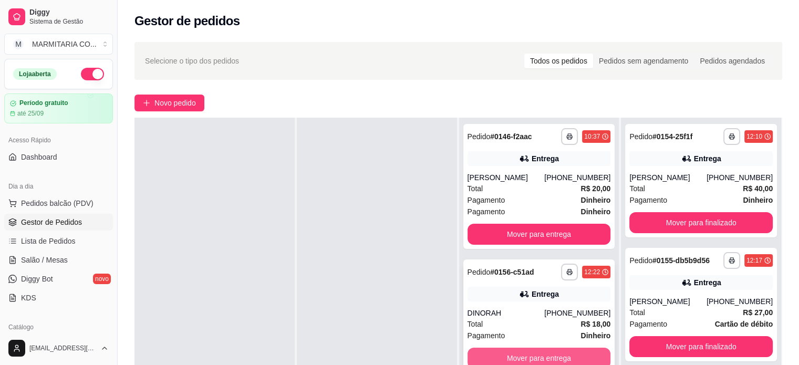
click at [574, 358] on button "Mover para entrega" at bounding box center [538, 358] width 143 height 21
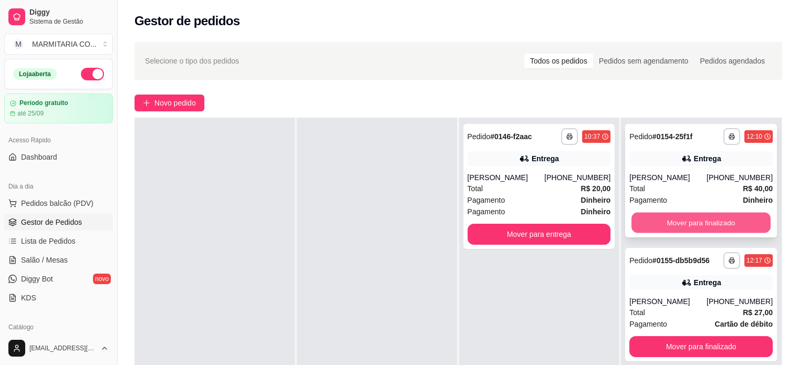
click at [688, 224] on button "Mover para finalizado" at bounding box center [700, 223] width 139 height 20
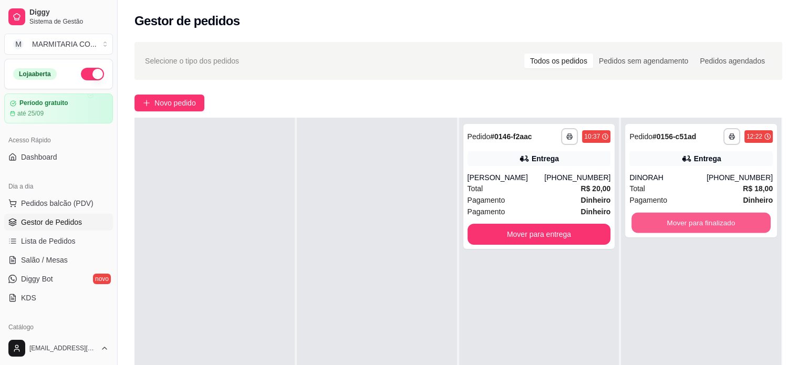
click at [688, 224] on button "Mover para finalizado" at bounding box center [700, 223] width 139 height 20
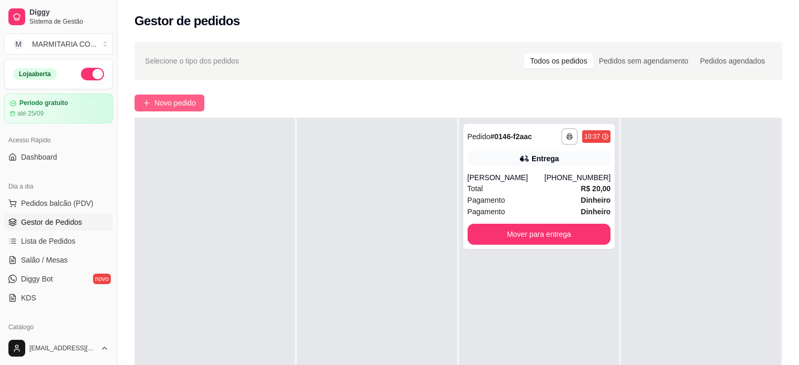
click at [175, 97] on span "Novo pedido" at bounding box center [174, 103] width 41 height 12
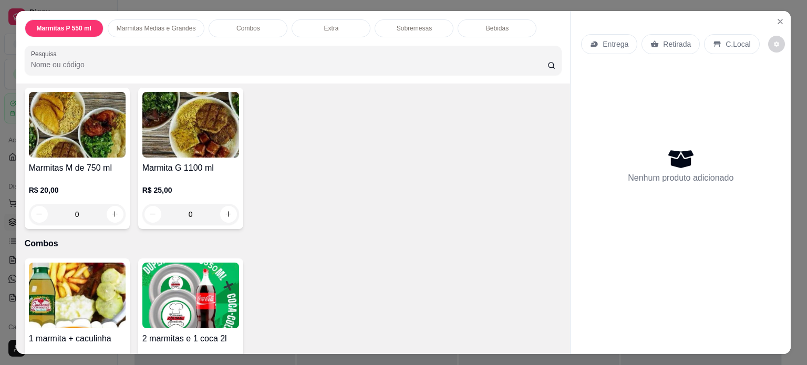
scroll to position [436, 0]
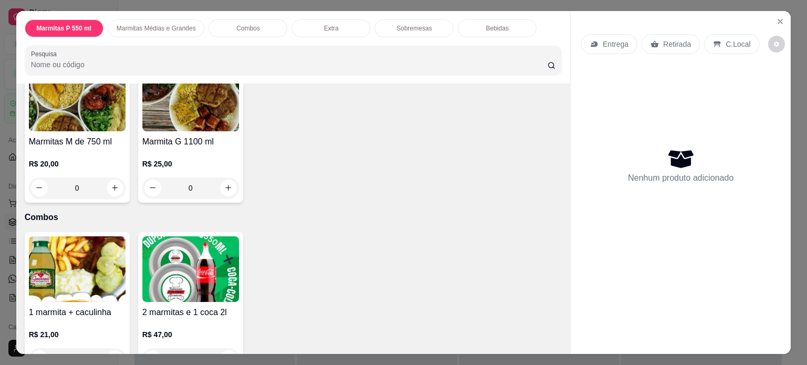
click at [111, 182] on div "0" at bounding box center [77, 188] width 97 height 21
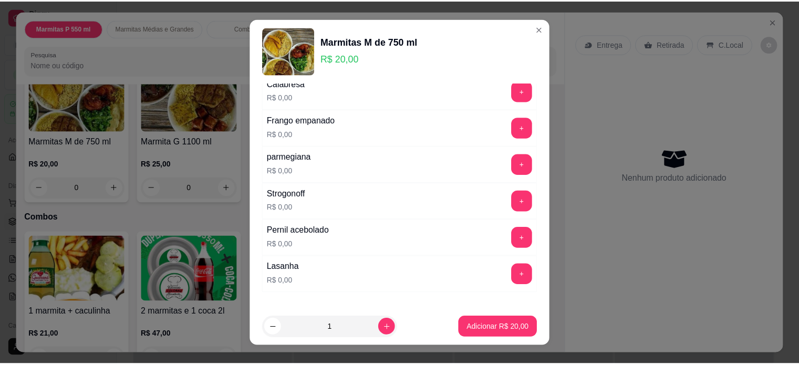
scroll to position [120, 0]
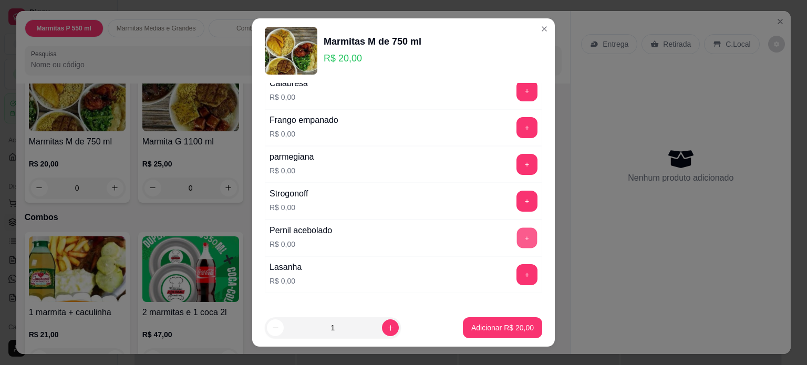
click at [517, 238] on button "+" at bounding box center [527, 238] width 20 height 20
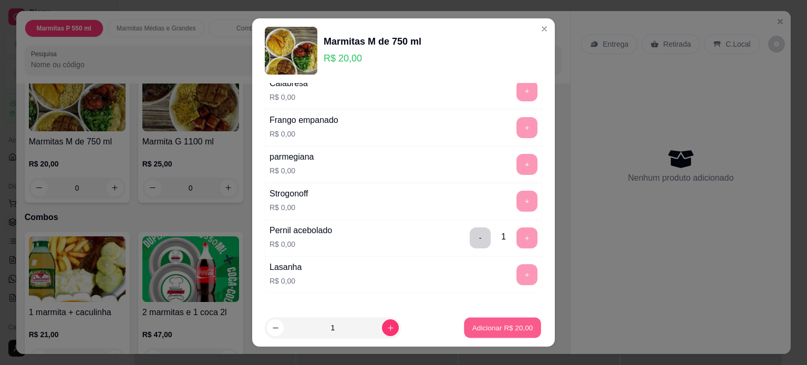
click at [498, 331] on p "Adicionar R$ 20,00" at bounding box center [502, 328] width 61 height 10
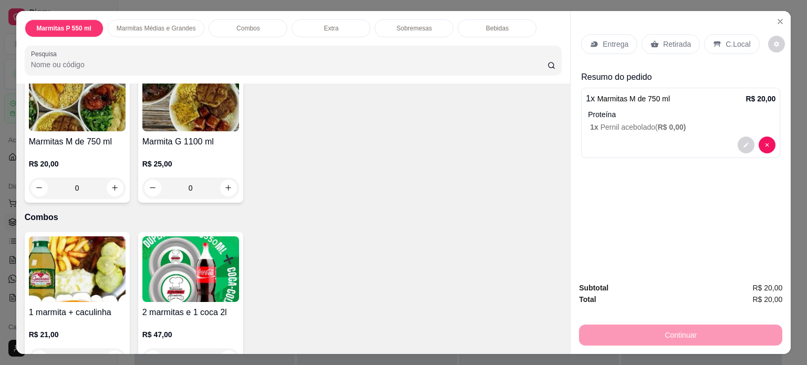
click at [666, 41] on p "Retirada" at bounding box center [677, 44] width 28 height 11
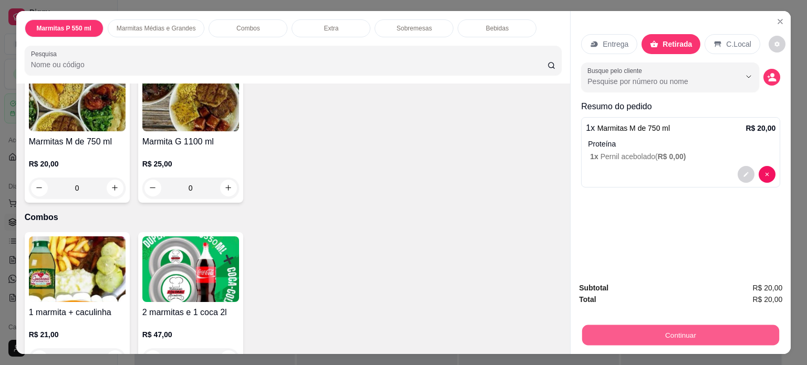
click at [654, 328] on button "Continuar" at bounding box center [680, 335] width 197 height 20
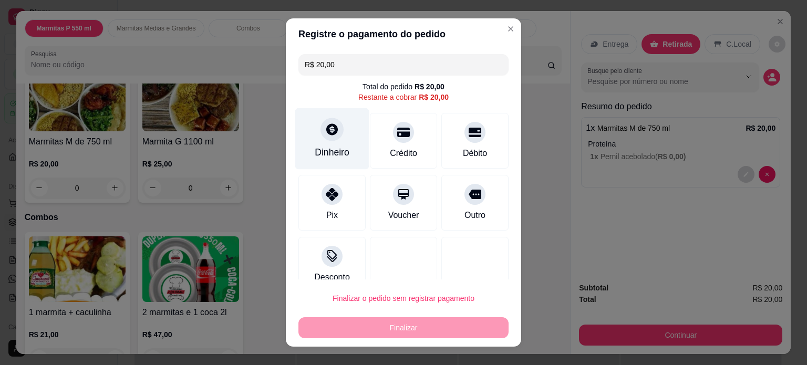
click at [328, 145] on div "Dinheiro" at bounding box center [332, 152] width 35 height 14
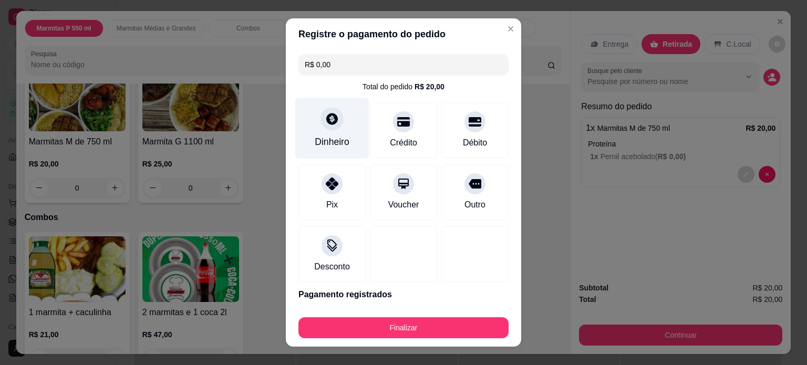
click at [315, 133] on div "Dinheiro" at bounding box center [332, 127] width 74 height 61
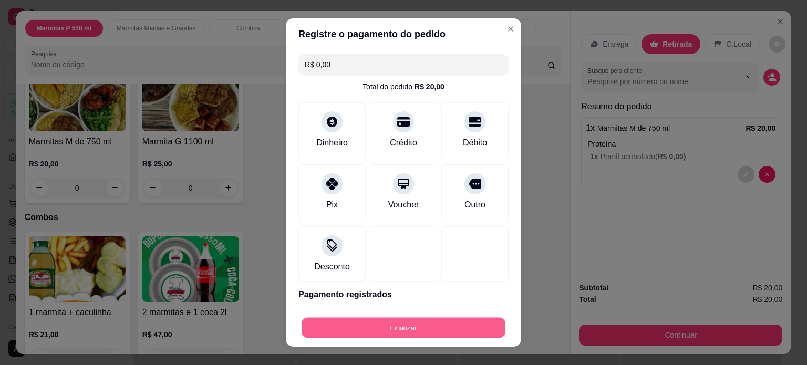
click at [425, 330] on button "Finalizar" at bounding box center [404, 328] width 204 height 20
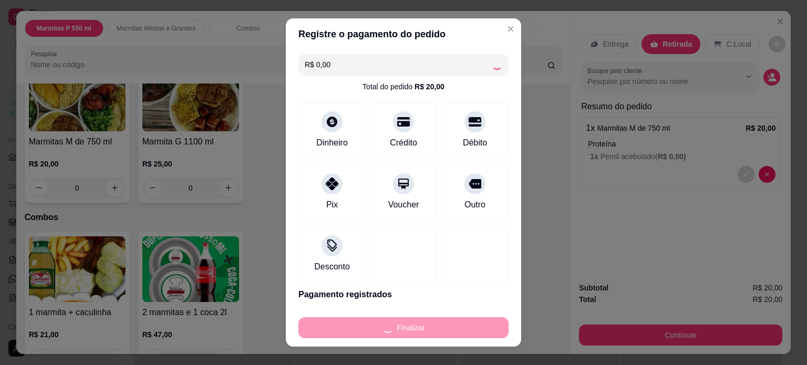
type input "-R$ 20,00"
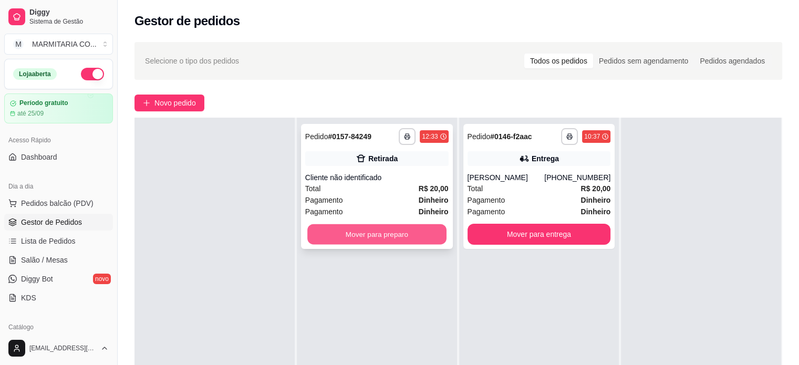
click at [329, 228] on button "Mover para preparo" at bounding box center [376, 234] width 139 height 20
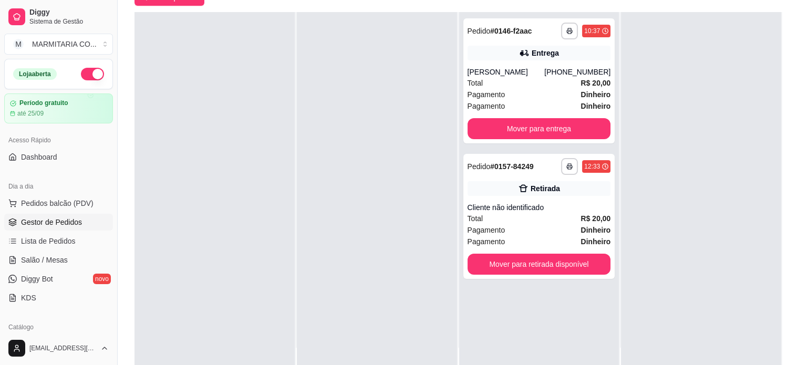
scroll to position [107, 0]
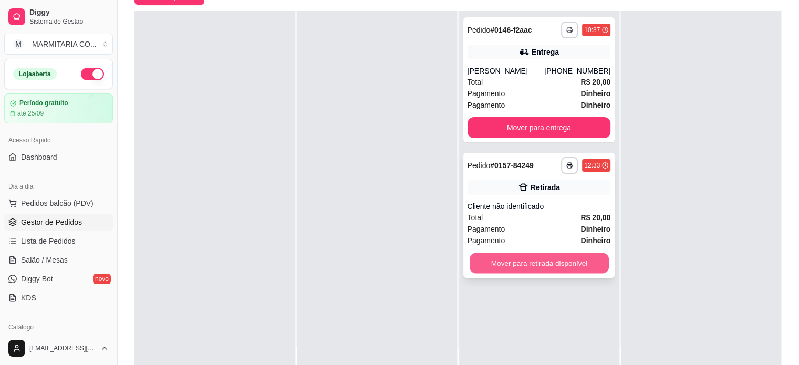
click at [503, 258] on button "Mover para retirada disponível" at bounding box center [539, 263] width 139 height 20
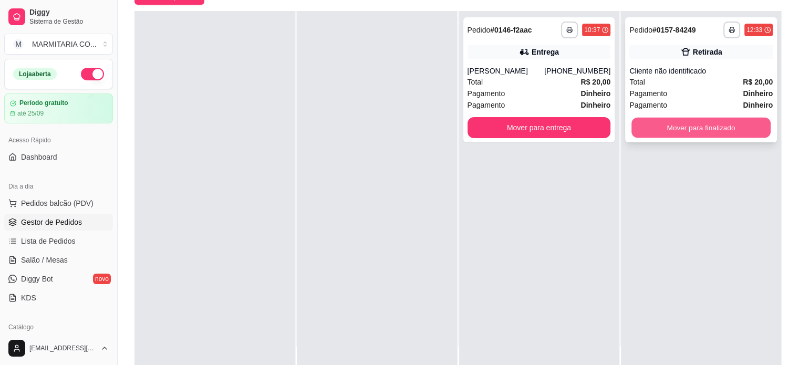
click at [670, 125] on button "Mover para finalizado" at bounding box center [700, 128] width 139 height 20
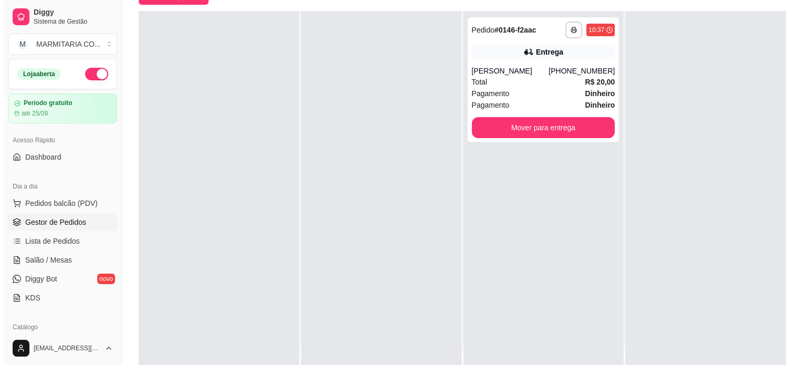
scroll to position [0, 0]
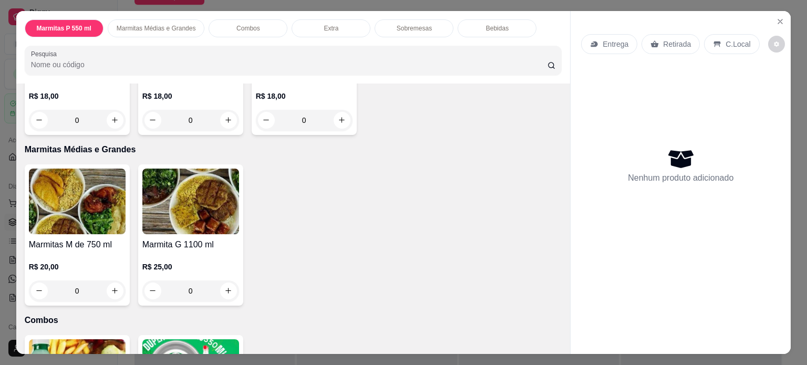
scroll to position [335, 0]
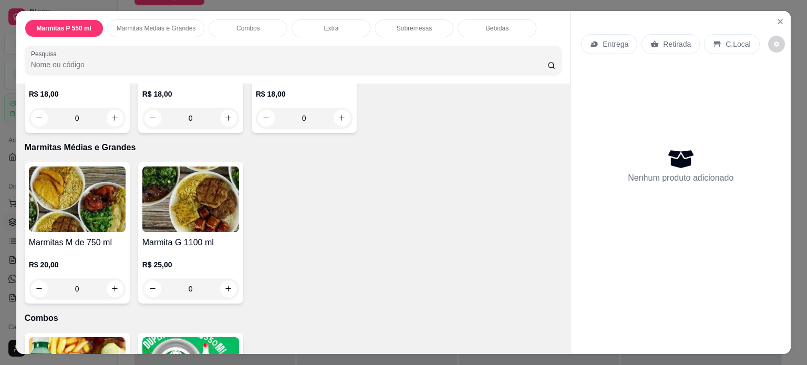
click at [112, 284] on div "0" at bounding box center [77, 288] width 97 height 21
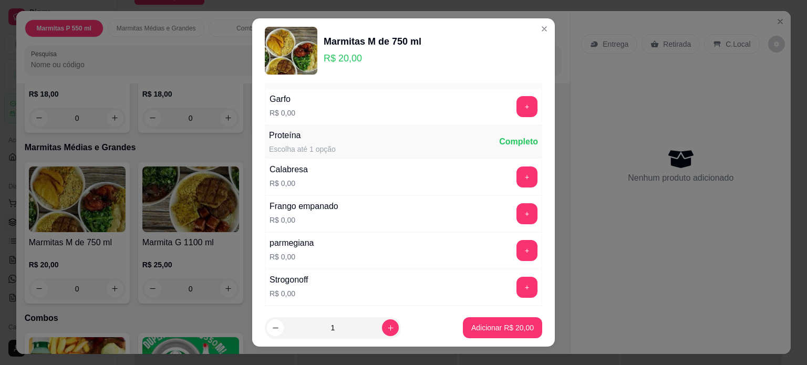
scroll to position [34, 0]
click at [517, 251] on button "+" at bounding box center [527, 250] width 20 height 20
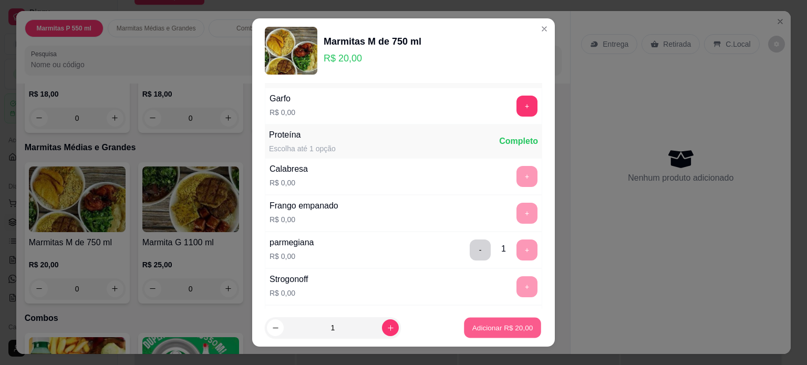
click at [476, 321] on button "Adicionar R$ 20,00" at bounding box center [502, 328] width 77 height 20
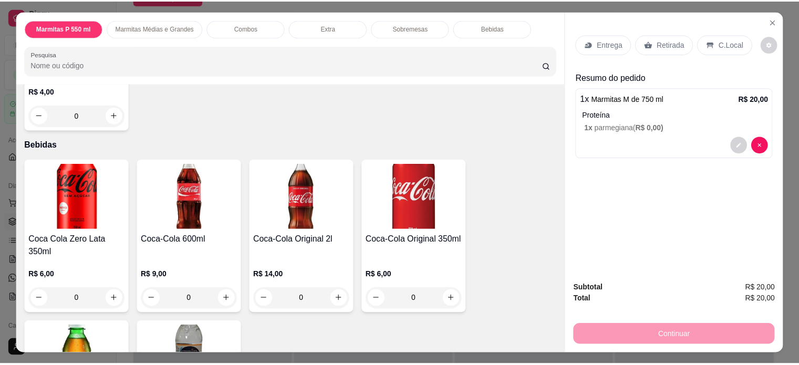
scroll to position [1162, 0]
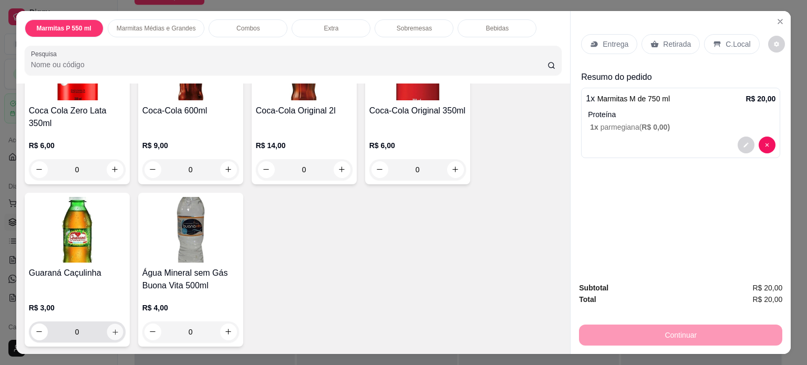
click at [112, 329] on icon "increase-product-quantity" at bounding box center [114, 331] width 5 height 5
type input "1"
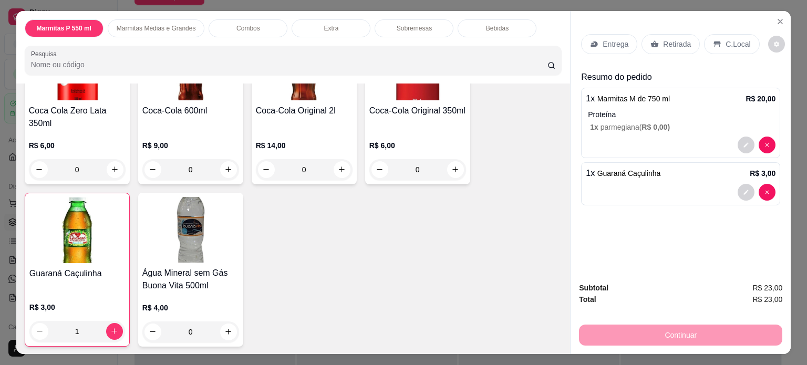
click at [679, 39] on p "Retirada" at bounding box center [677, 44] width 28 height 11
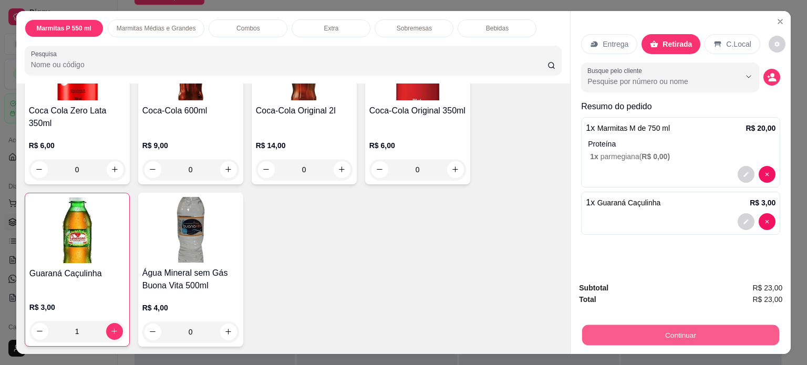
click at [681, 331] on button "Continuar" at bounding box center [680, 335] width 197 height 20
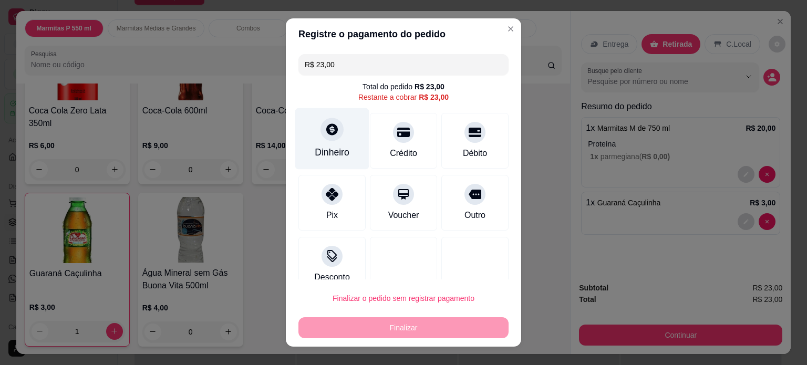
click at [334, 148] on div "Dinheiro" at bounding box center [332, 152] width 35 height 14
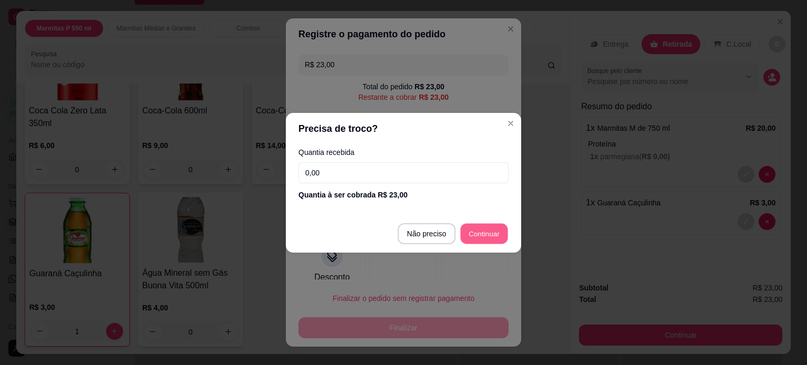
type input "R$ 0,00"
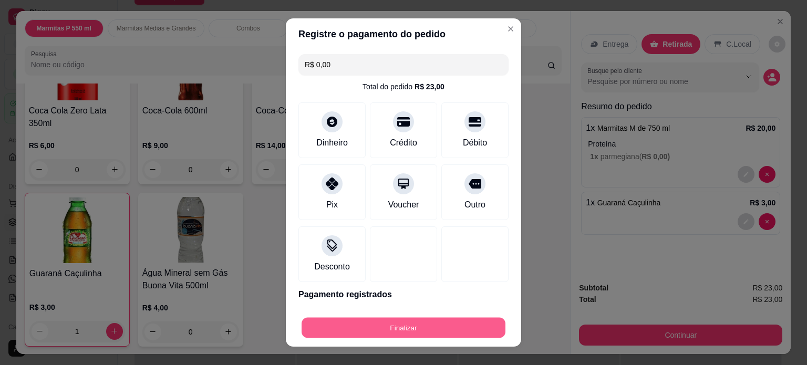
click at [371, 330] on button "Finalizar" at bounding box center [404, 328] width 204 height 20
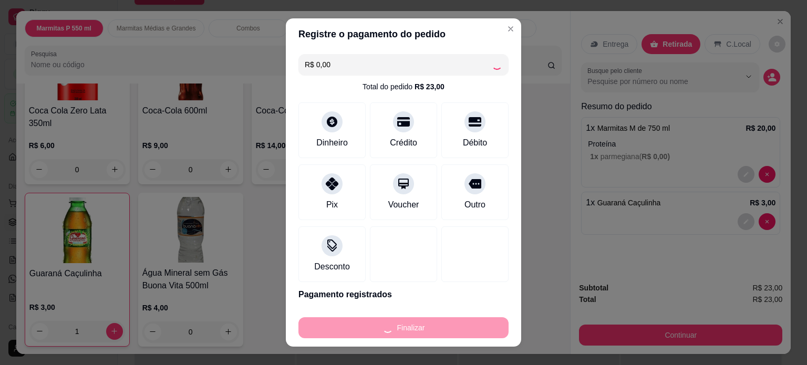
type input "0"
type input "-R$ 23,00"
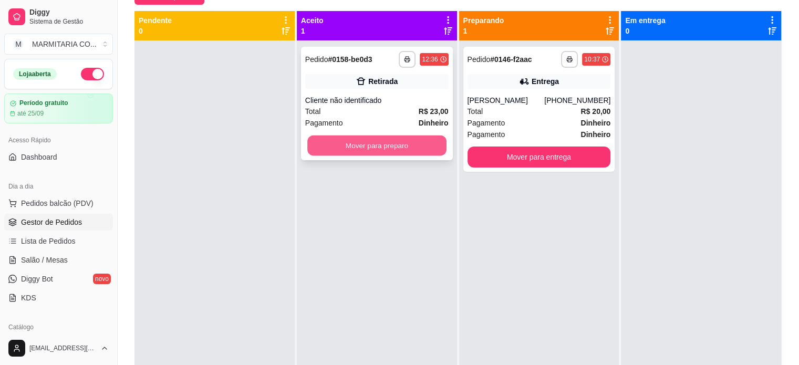
click at [370, 142] on button "Mover para preparo" at bounding box center [376, 146] width 139 height 20
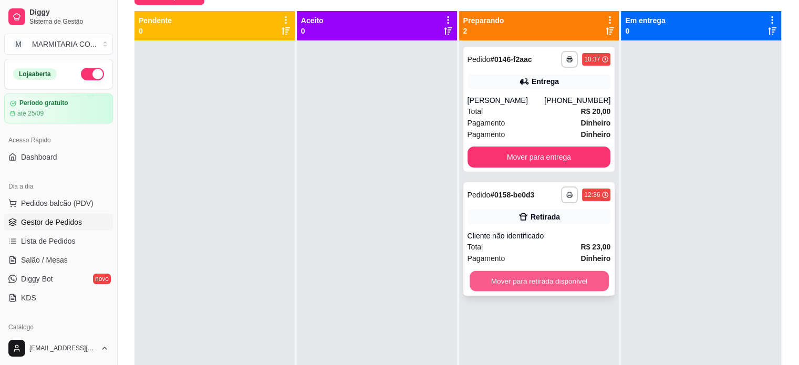
click at [514, 276] on button "Mover para retirada disponível" at bounding box center [539, 281] width 139 height 20
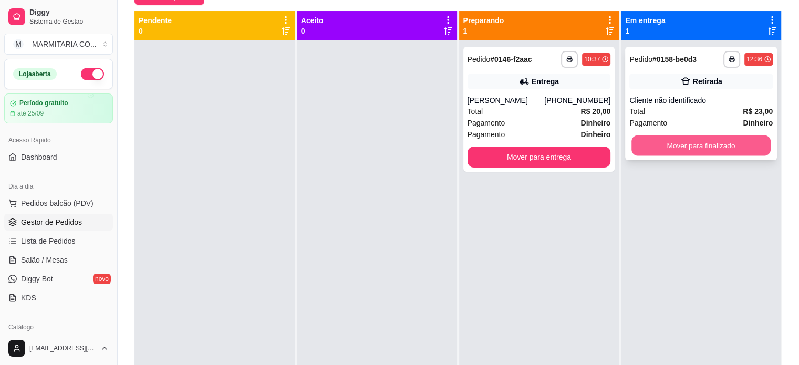
click at [641, 142] on button "Mover para finalizado" at bounding box center [700, 146] width 139 height 20
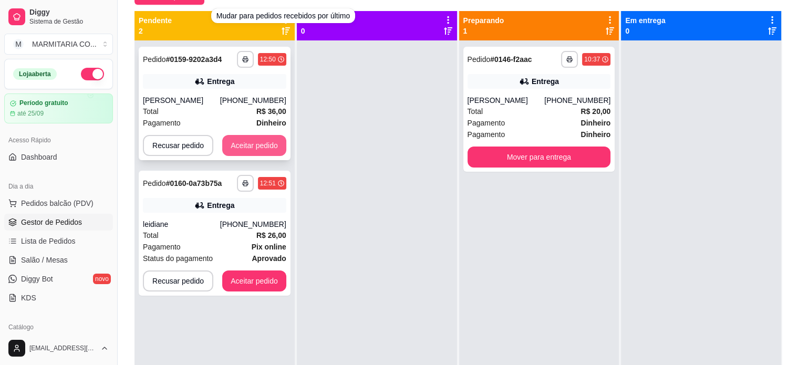
click at [234, 144] on button "Aceitar pedido" at bounding box center [254, 145] width 64 height 21
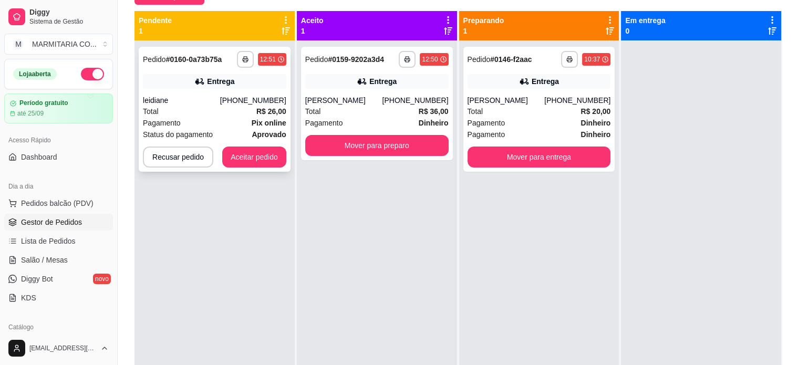
click at [229, 153] on button "Aceitar pedido" at bounding box center [254, 157] width 64 height 21
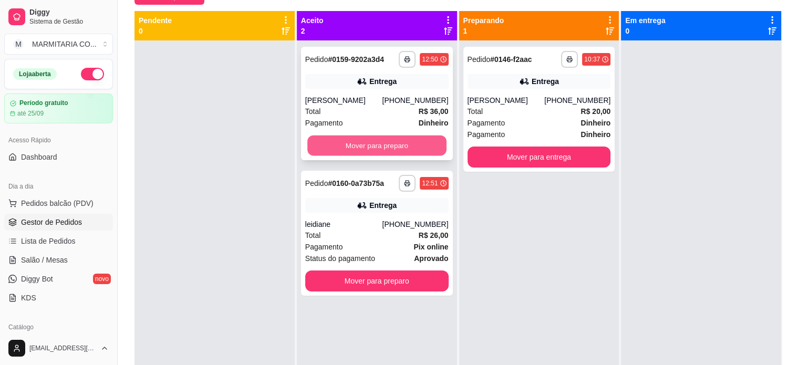
click at [328, 148] on button "Mover para preparo" at bounding box center [376, 146] width 139 height 20
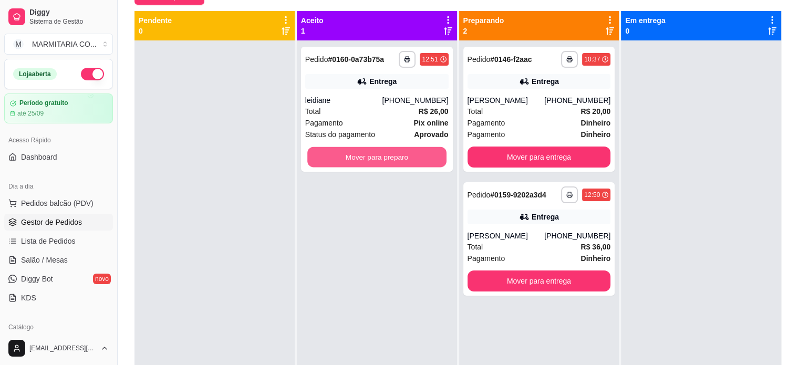
click at [328, 148] on button "Mover para preparo" at bounding box center [376, 157] width 139 height 20
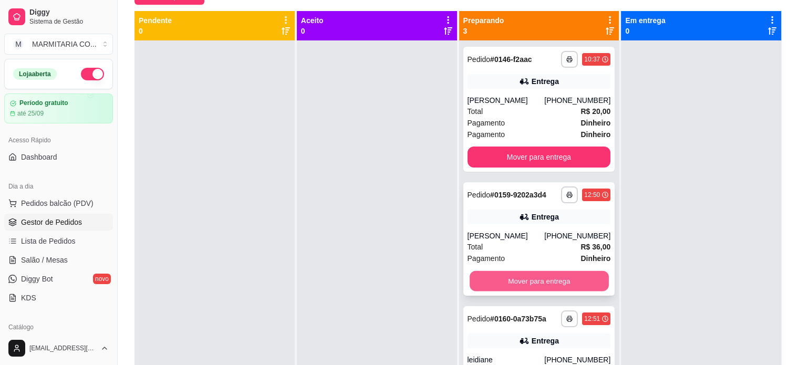
click at [533, 279] on button "Mover para entrega" at bounding box center [539, 281] width 139 height 20
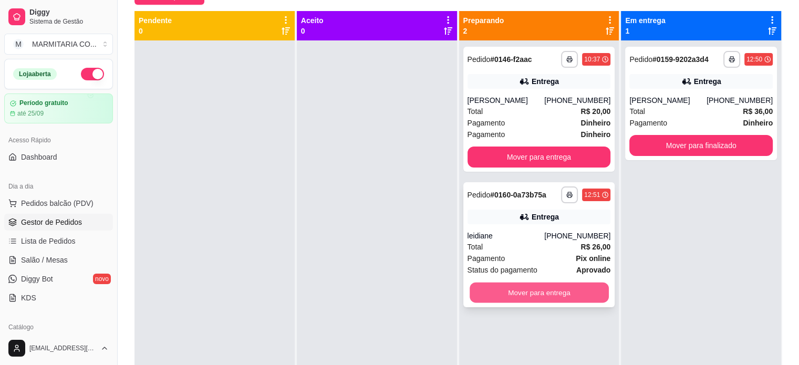
click at [514, 297] on button "Mover para entrega" at bounding box center [539, 293] width 139 height 20
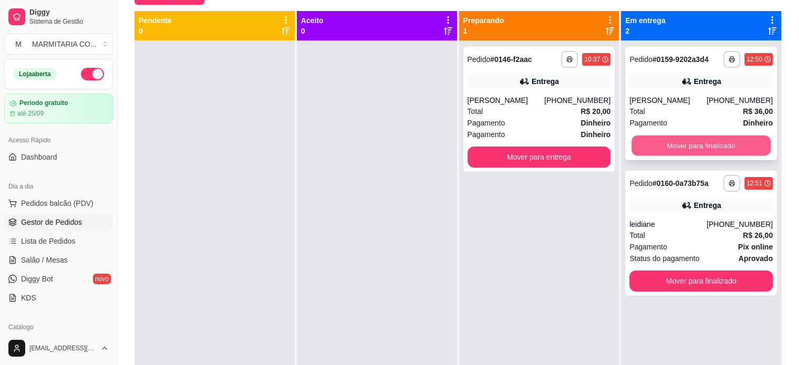
click at [647, 151] on button "Mover para finalizado" at bounding box center [700, 146] width 139 height 20
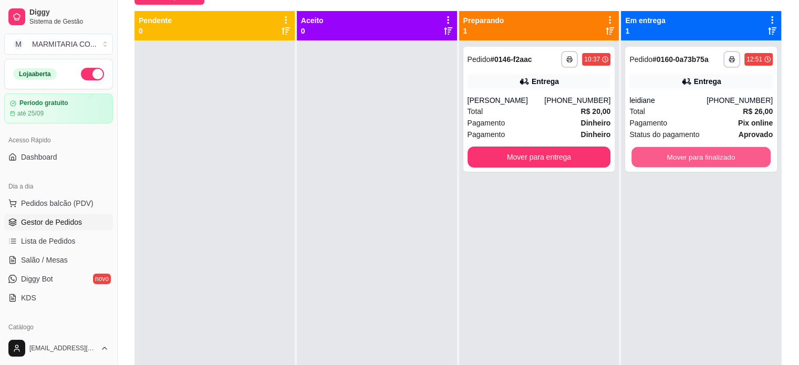
click at [647, 151] on button "Mover para finalizado" at bounding box center [700, 157] width 139 height 20
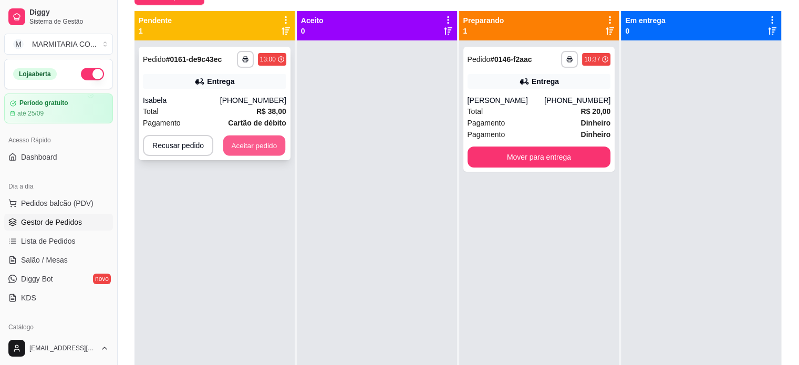
click at [262, 143] on button "Aceitar pedido" at bounding box center [254, 146] width 62 height 20
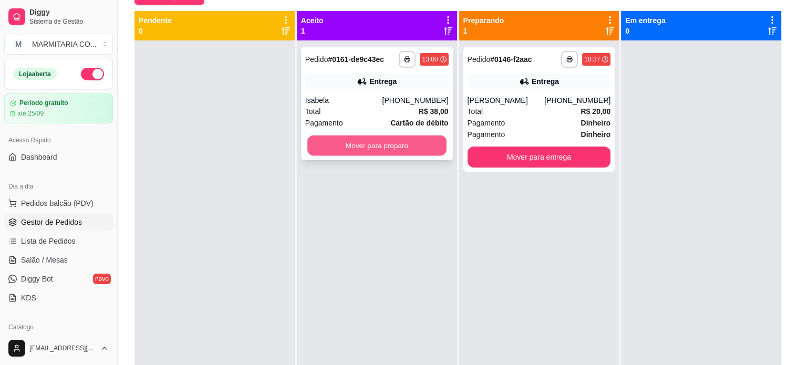
click at [416, 143] on button "Mover para preparo" at bounding box center [376, 146] width 139 height 20
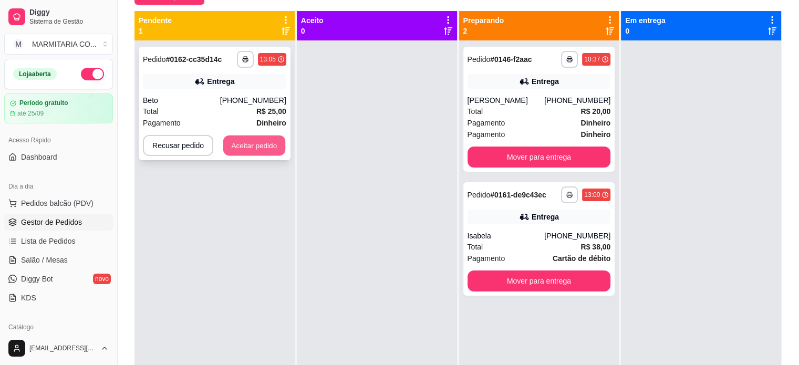
click at [261, 150] on button "Aceitar pedido" at bounding box center [254, 146] width 62 height 20
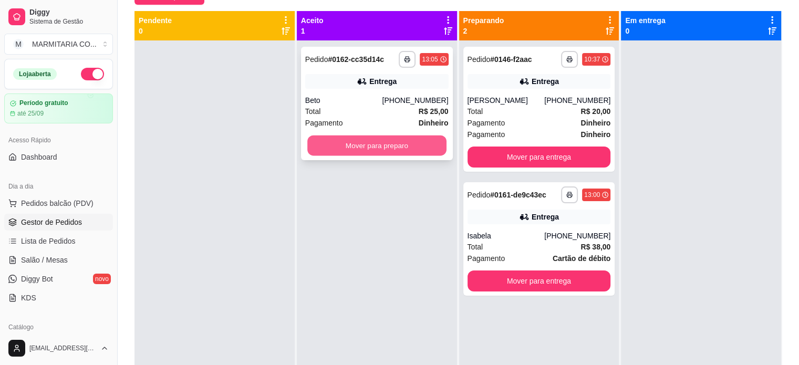
click at [392, 144] on button "Mover para preparo" at bounding box center [376, 146] width 139 height 20
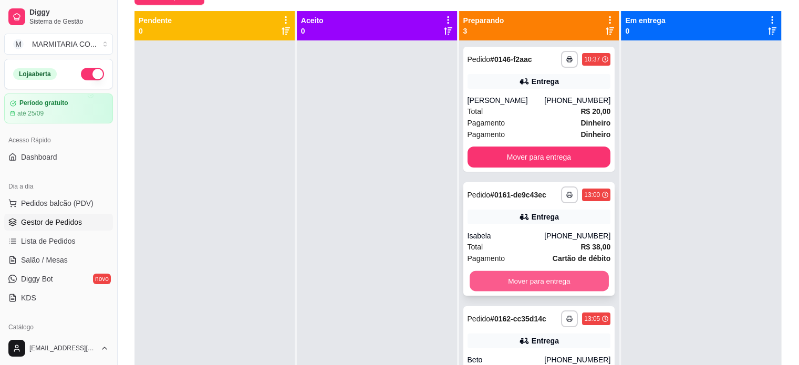
click at [507, 276] on button "Mover para entrega" at bounding box center [539, 281] width 139 height 20
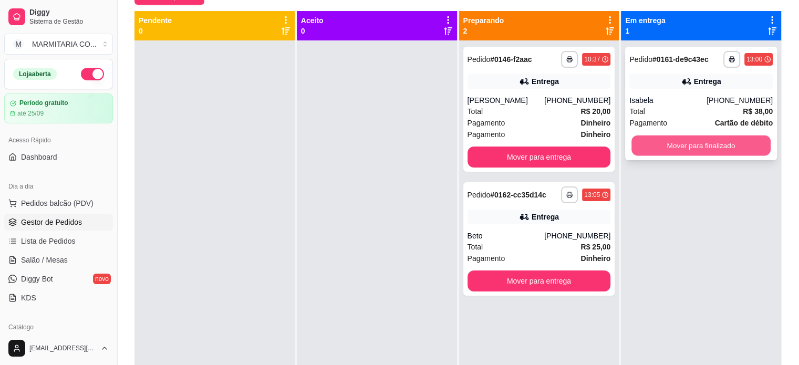
click at [668, 142] on button "Mover para finalizado" at bounding box center [700, 146] width 139 height 20
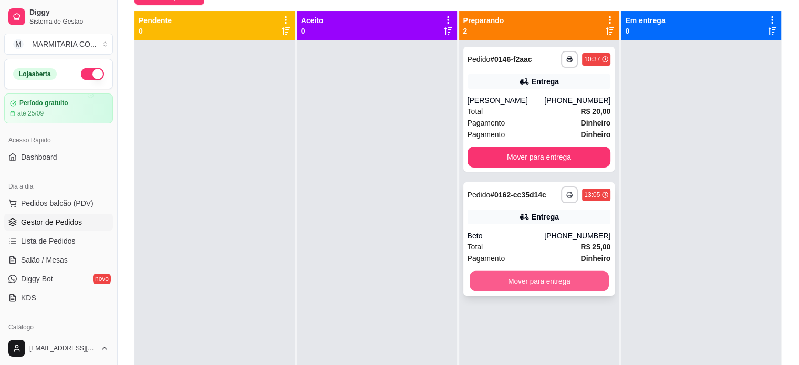
click at [528, 280] on button "Mover para entrega" at bounding box center [539, 281] width 139 height 20
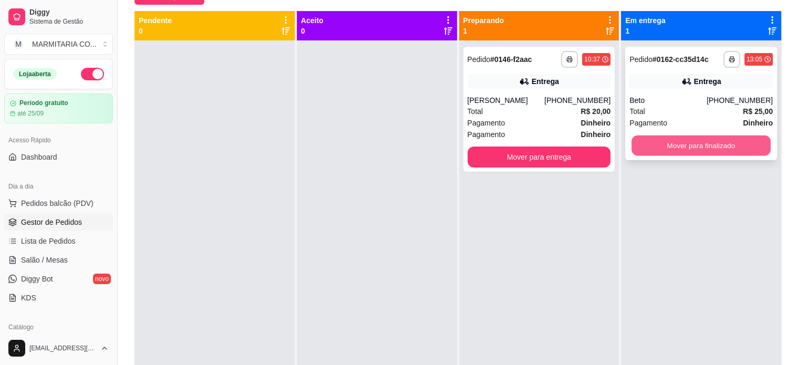
click at [681, 145] on button "Mover para finalizado" at bounding box center [700, 146] width 139 height 20
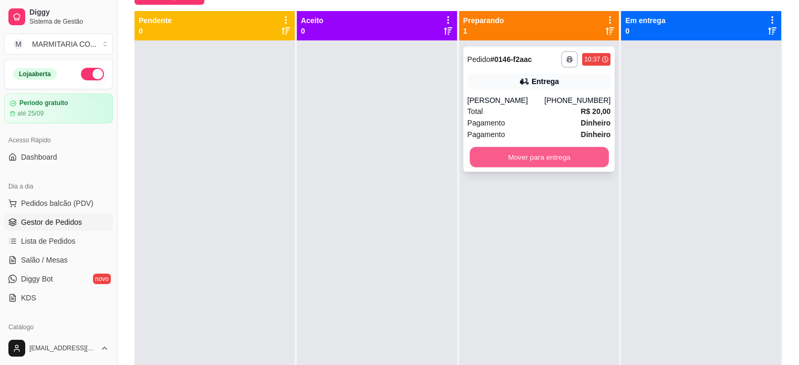
click at [576, 158] on button "Mover para entrega" at bounding box center [539, 157] width 139 height 20
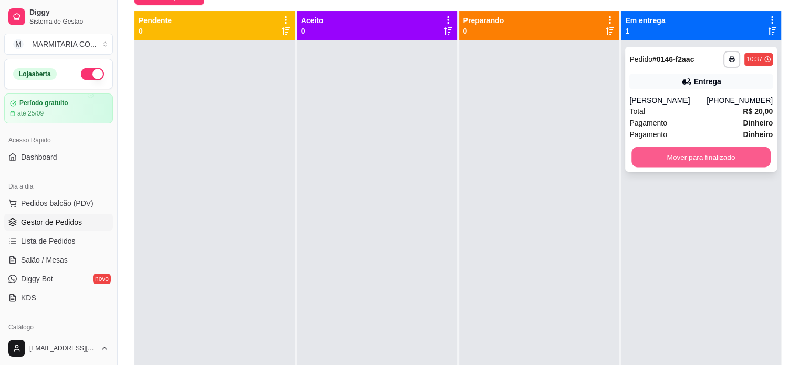
click at [698, 149] on button "Mover para finalizado" at bounding box center [700, 157] width 139 height 20
